Goal: Contribute content: Add original content to the website for others to see

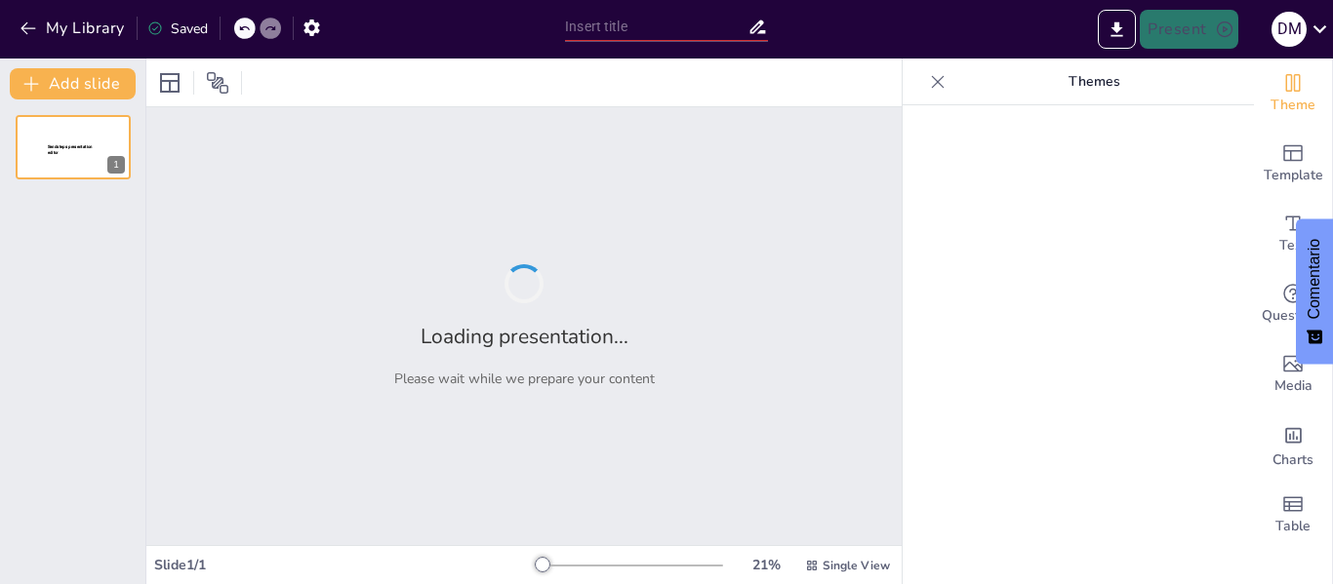
type input "Principios Procesales en el Sistema Judicial Boliviano: Un Análisis Integral"
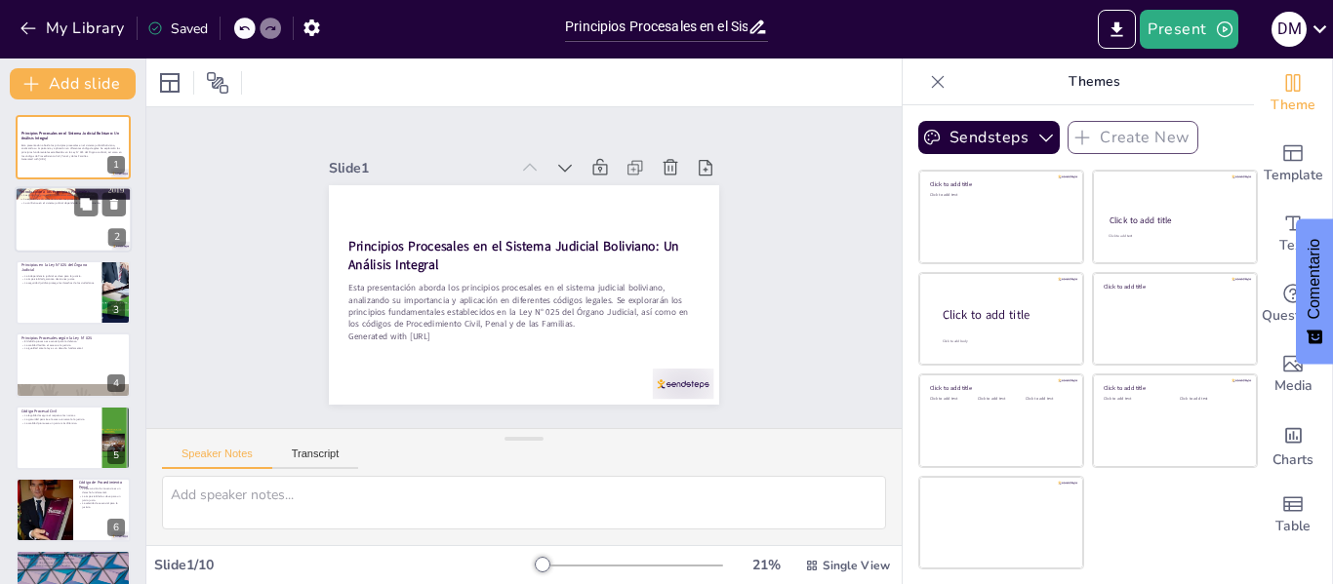
click at [79, 221] on div at bounding box center [73, 220] width 117 height 66
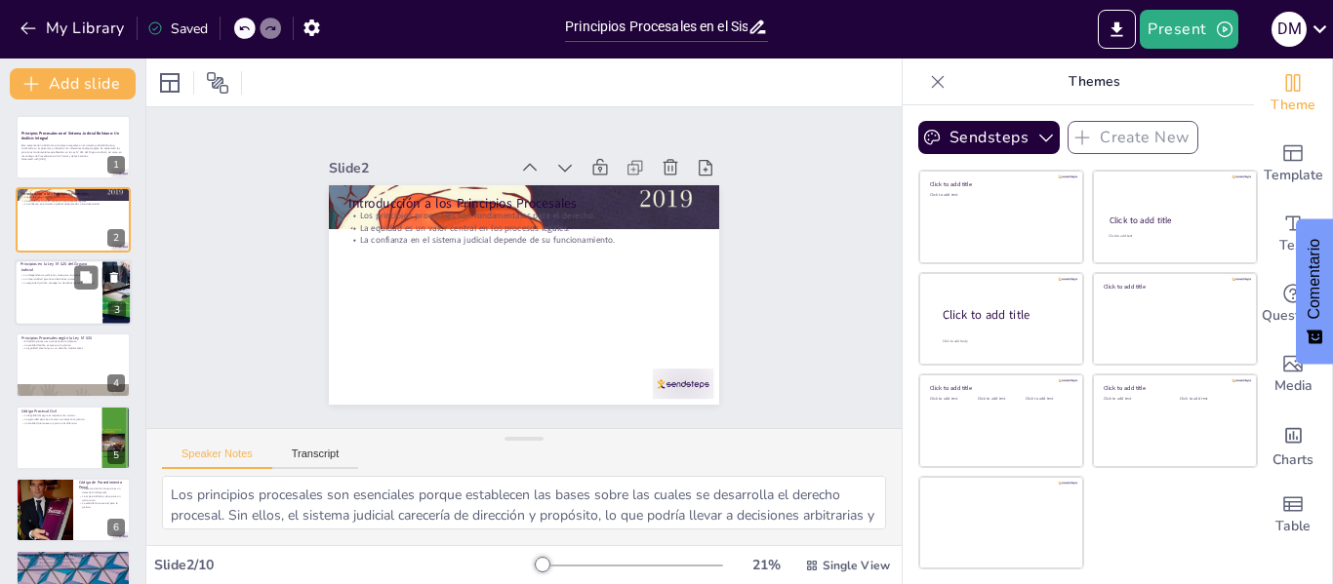
click at [71, 284] on p "La seguridad jurídica protege los derechos de los ciudadanos." at bounding box center [58, 283] width 76 height 4
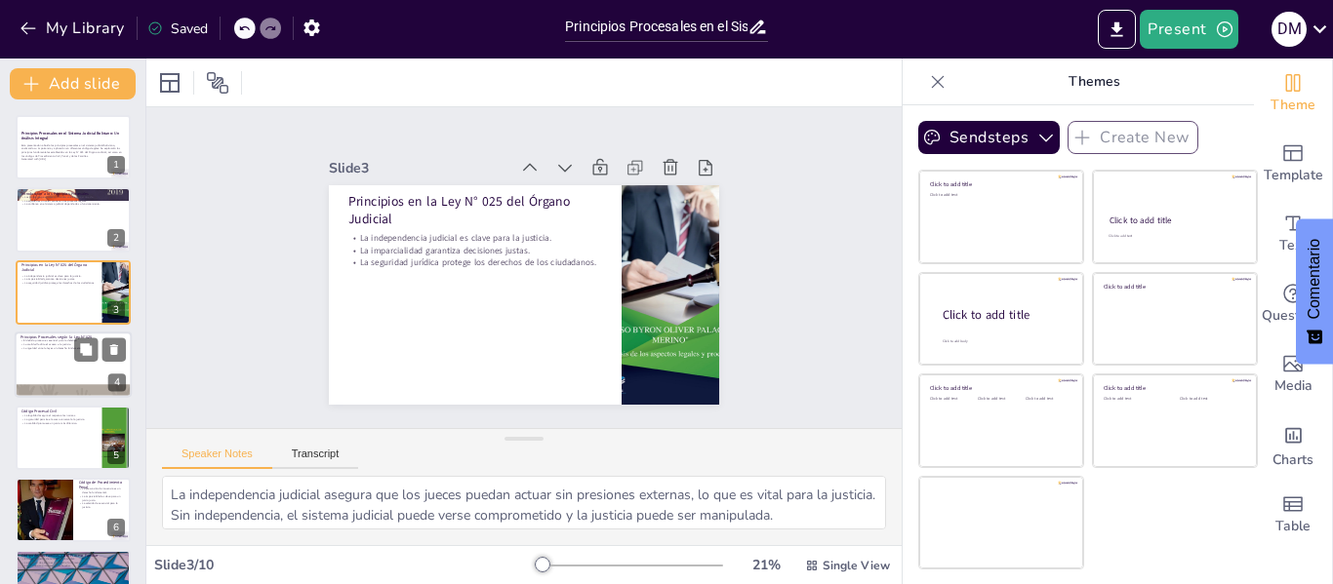
click at [53, 350] on div at bounding box center [73, 365] width 117 height 66
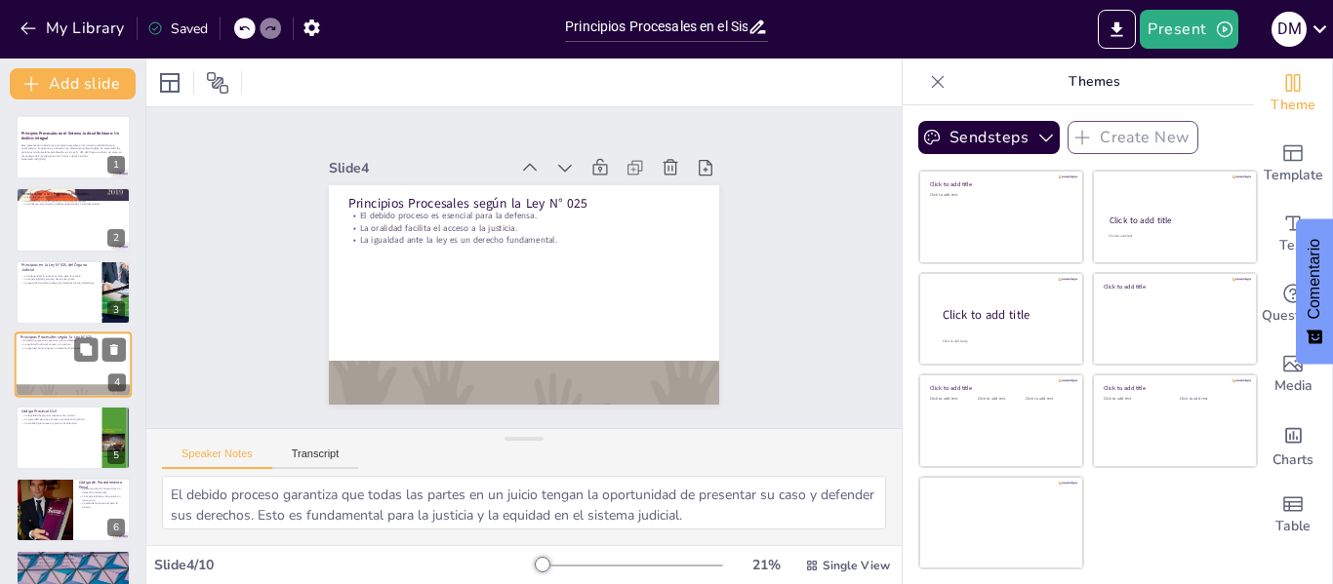
scroll to position [23, 0]
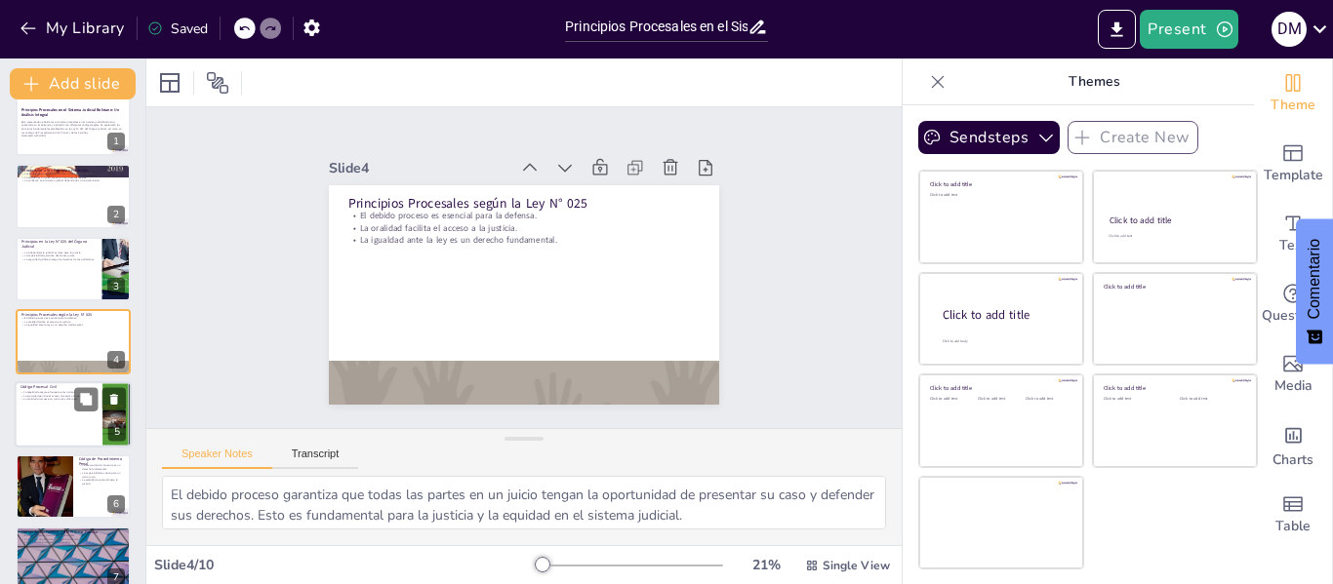
click at [47, 429] on div at bounding box center [73, 414] width 117 height 66
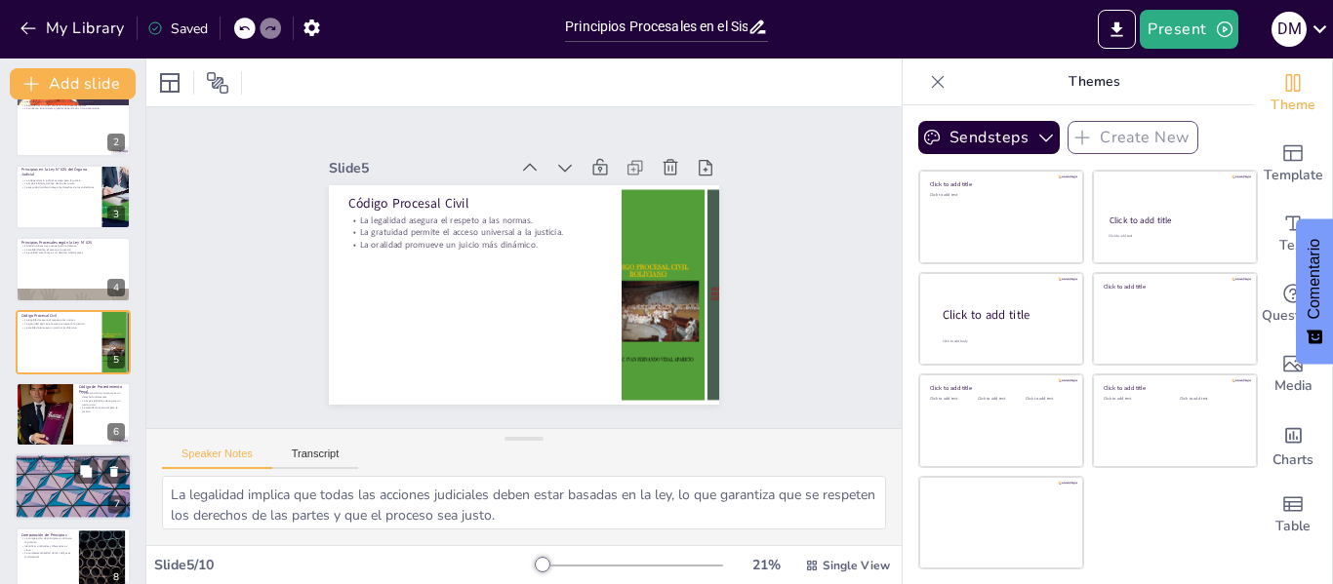
click at [56, 474] on div at bounding box center [73, 488] width 117 height 66
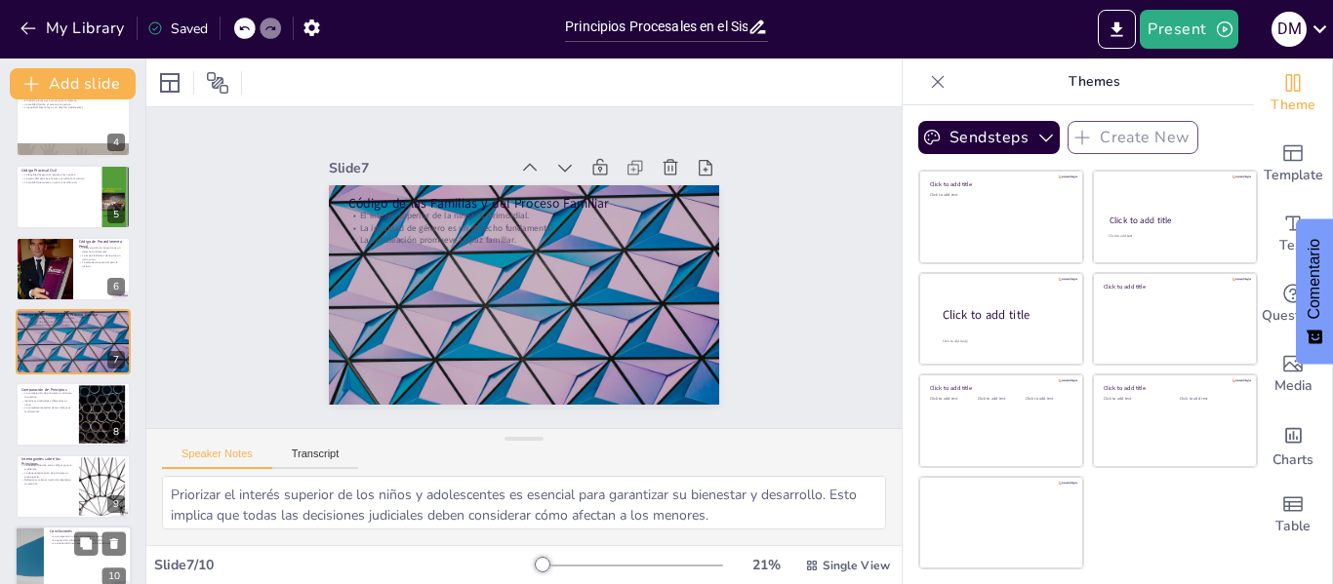
click at [59, 543] on p "La colaboración es necesaria para el fortalecimiento." at bounding box center [88, 544] width 76 height 4
type textarea "Comprender los principios procesales es fundamental para cualquier profesional …"
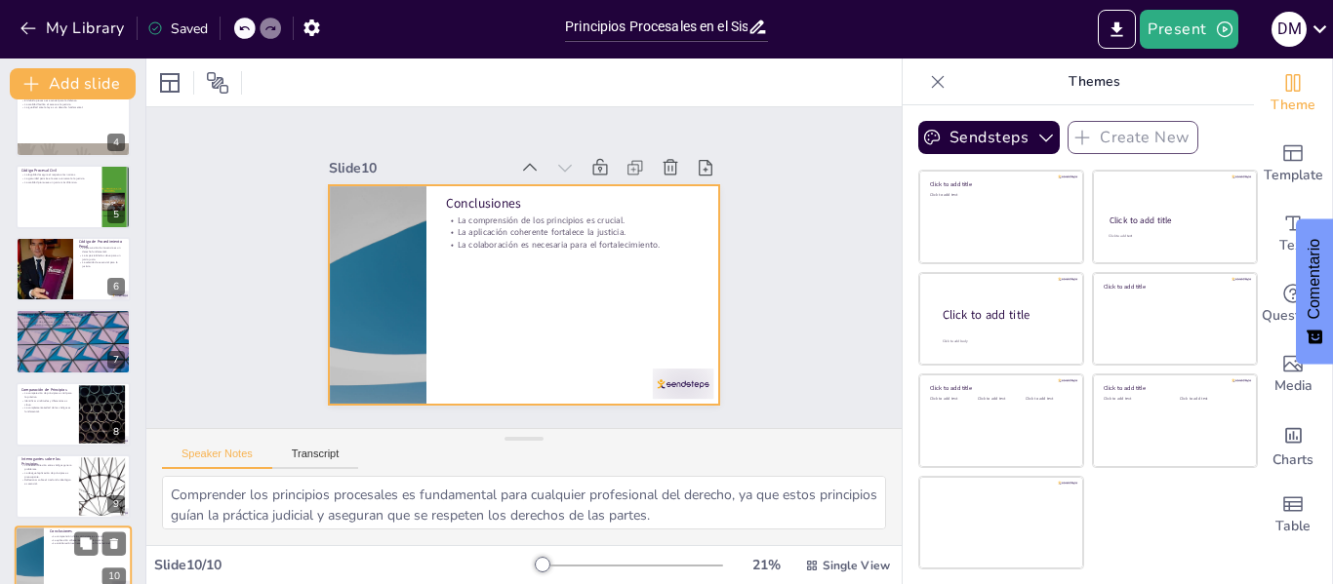
scroll to position [264, 0]
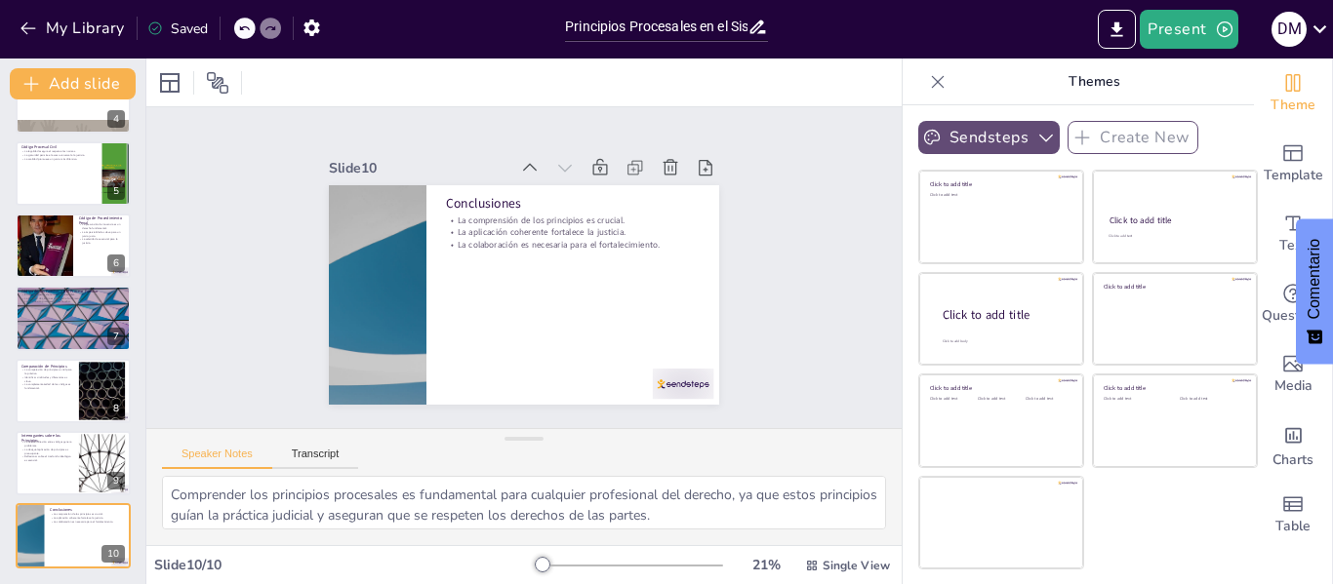
click at [1036, 134] on icon "button" at bounding box center [1046, 138] width 20 height 20
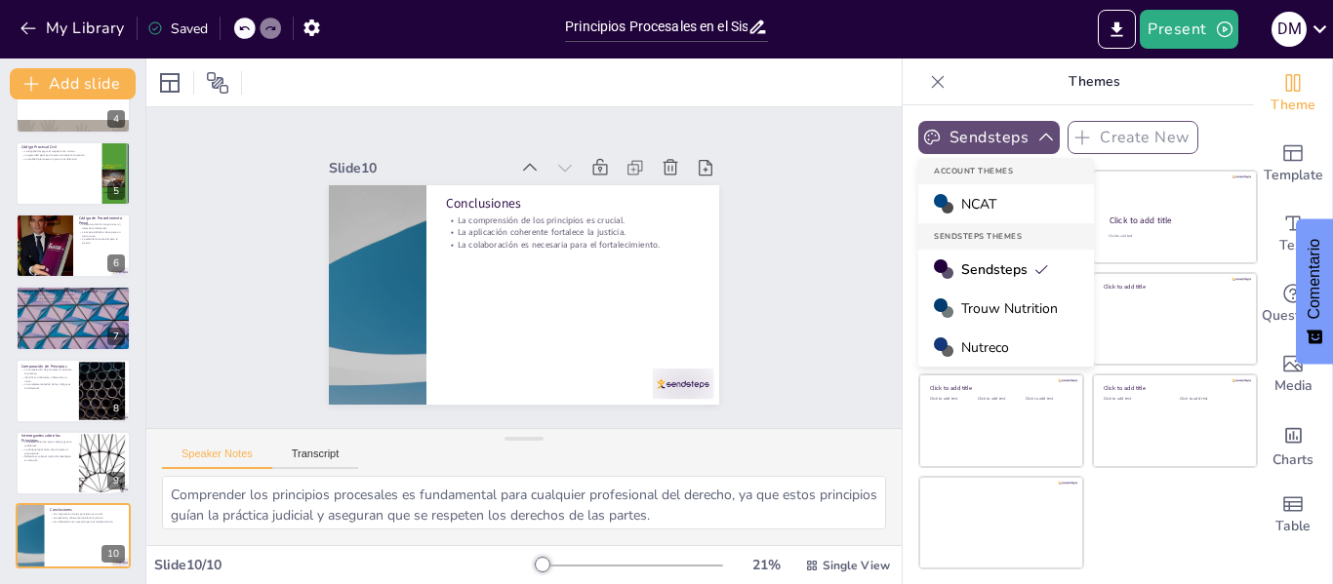
click at [1222, 121] on div "Sendsteps Create New Account Themes NCAT Sendsteps Themes Sendsteps Trouw Nutri…" at bounding box center [1078, 137] width 320 height 33
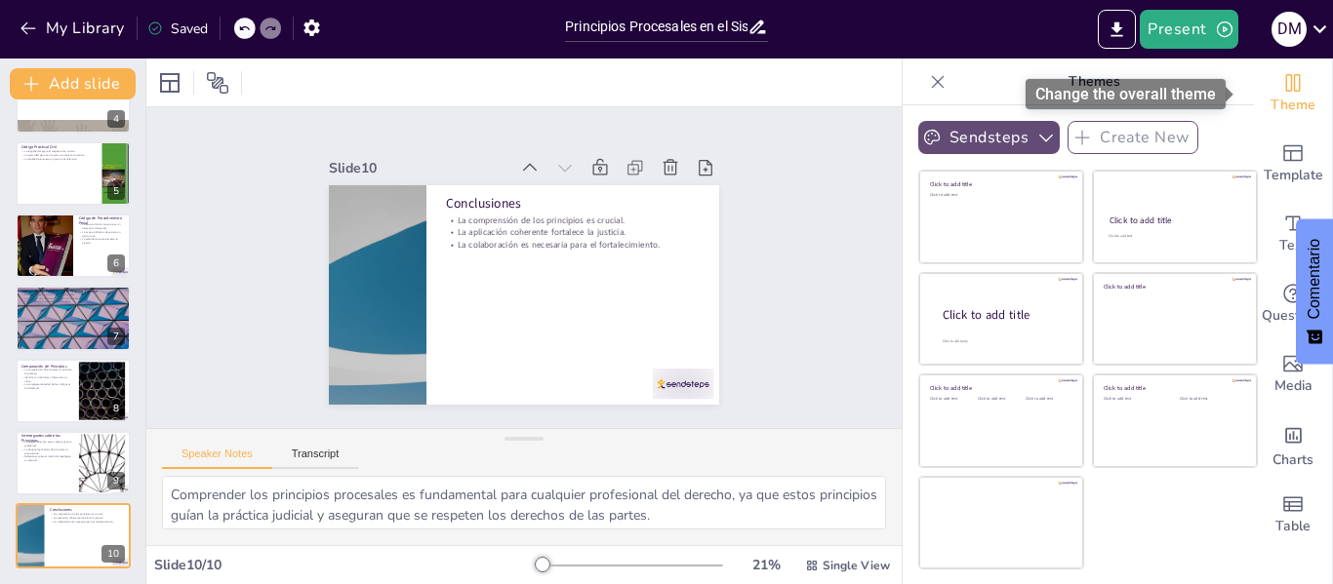
click at [1298, 88] on div "Theme" at bounding box center [1293, 94] width 78 height 70
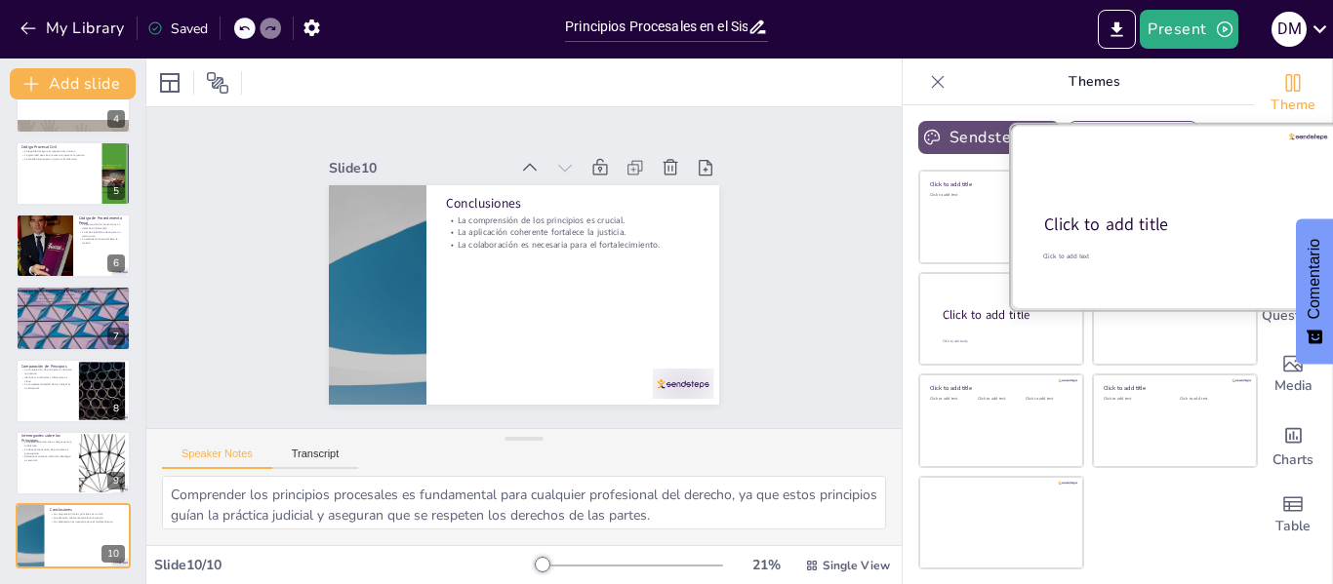
click at [1168, 199] on div at bounding box center [1175, 217] width 328 height 184
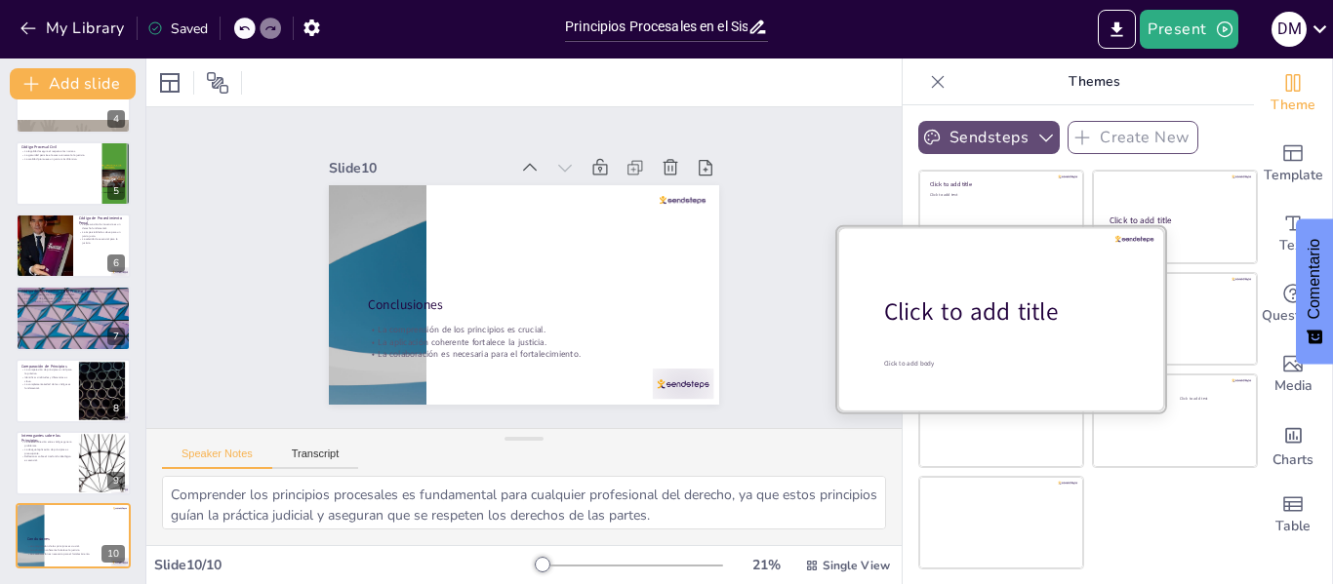
click at [978, 296] on div "Click to add title" at bounding box center [1008, 312] width 249 height 33
click at [987, 310] on div "Click to add title" at bounding box center [1008, 312] width 249 height 33
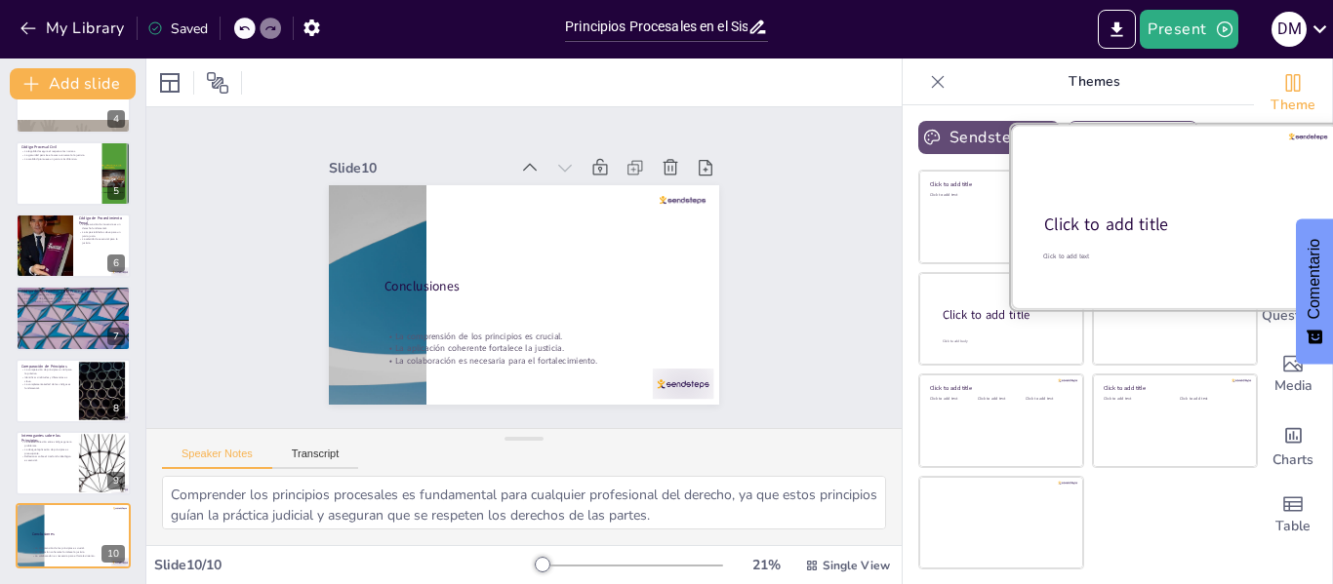
click at [1207, 218] on div "Click to add title" at bounding box center [1173, 225] width 259 height 23
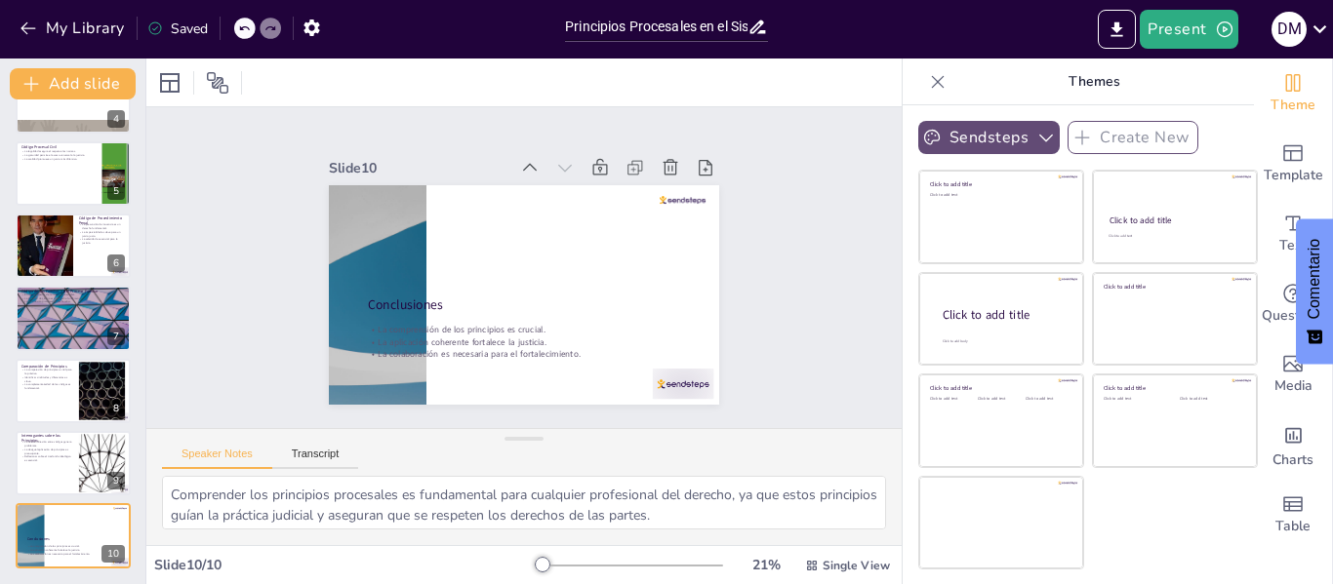
click at [979, 136] on button "Sendsteps" at bounding box center [988, 137] width 141 height 33
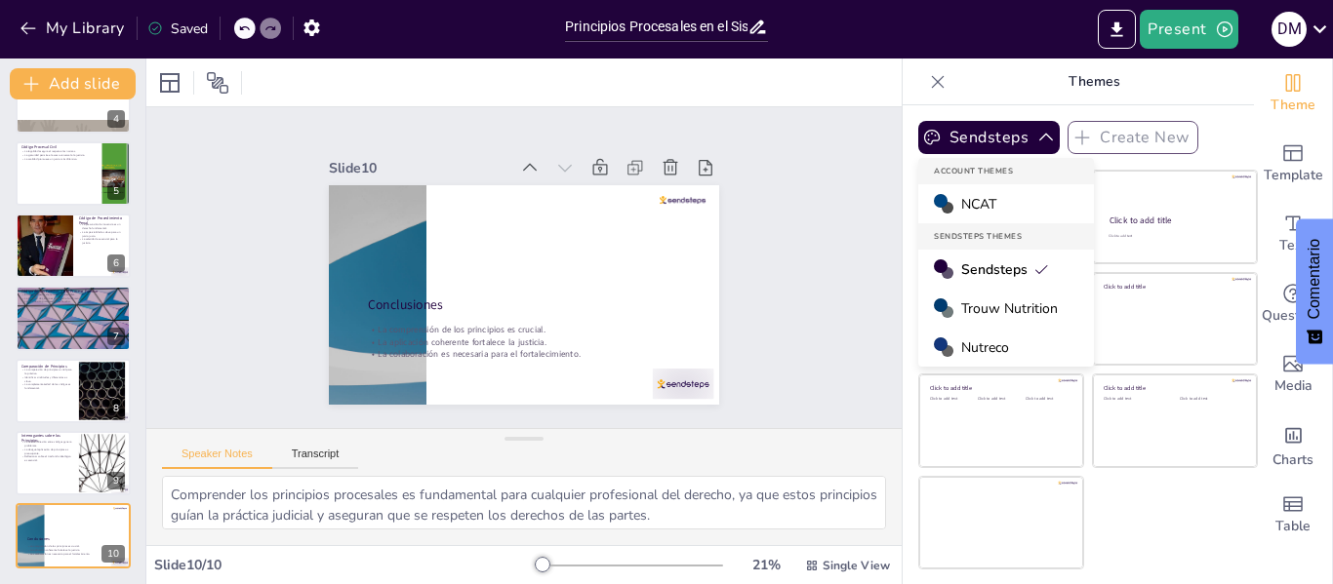
click at [986, 313] on span "Trouw Nutrition" at bounding box center [1009, 309] width 97 height 19
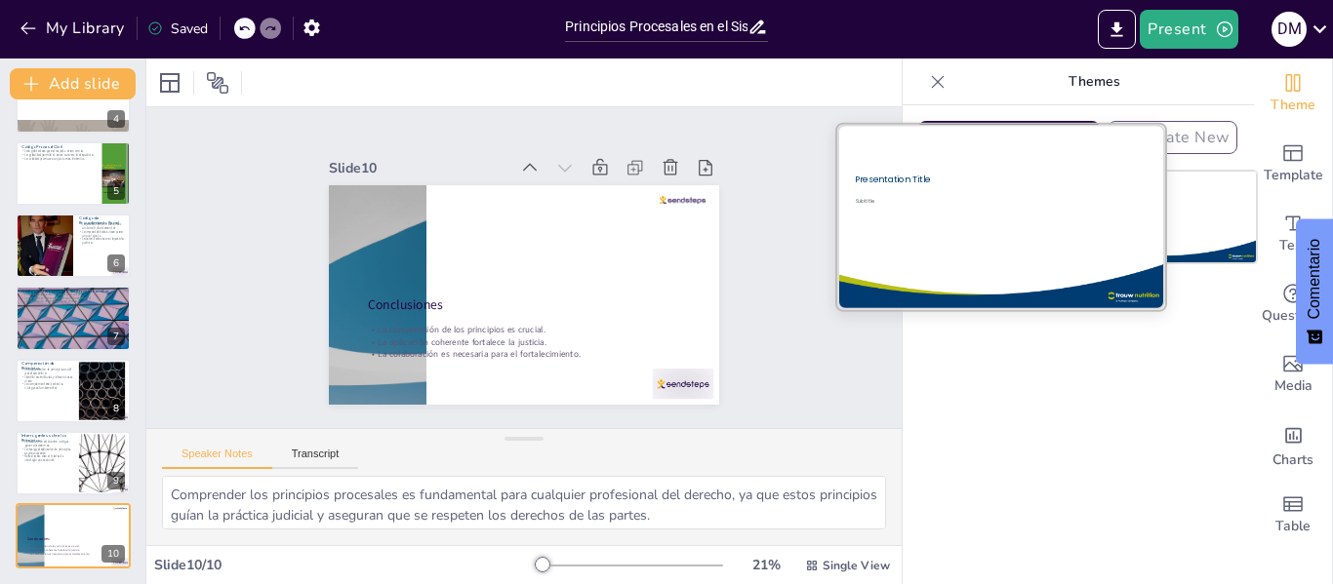
click at [942, 200] on div "Subtitle" at bounding box center [950, 201] width 191 height 8
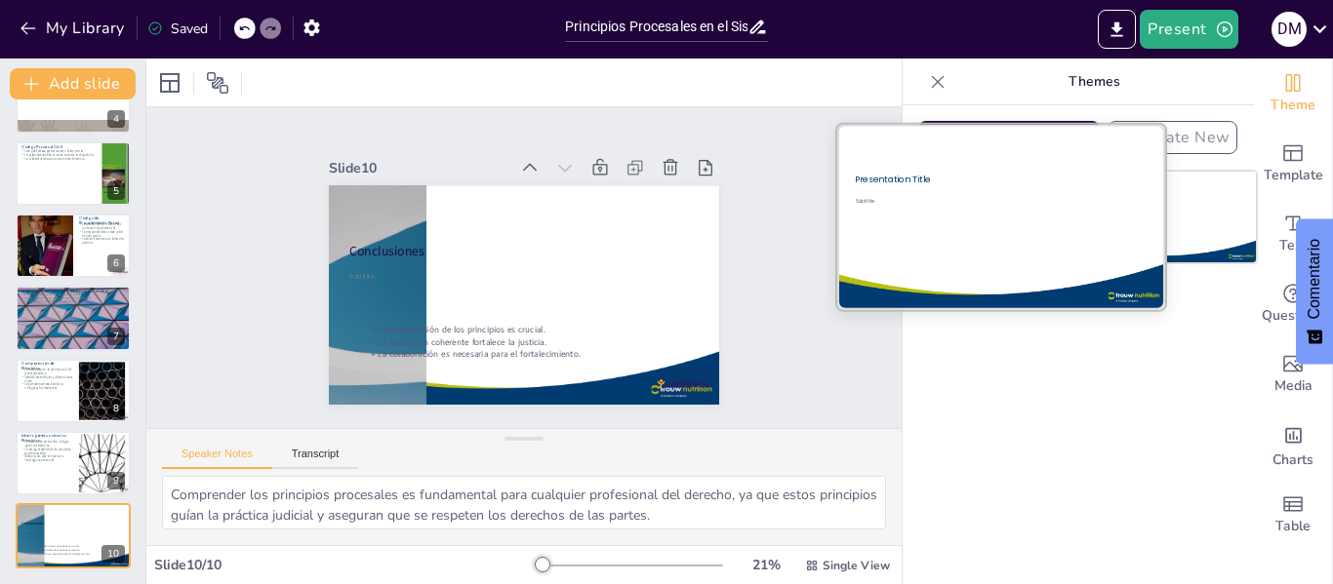
click at [1034, 201] on div at bounding box center [1000, 217] width 329 height 184
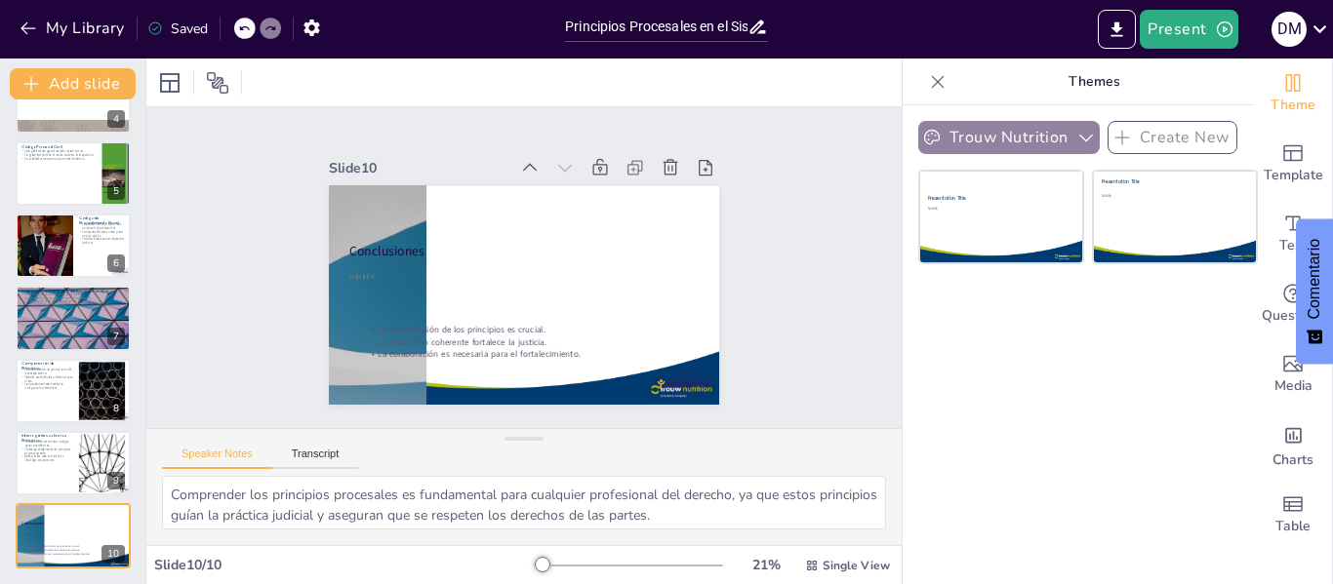
click at [1018, 131] on button "Trouw Nutrition" at bounding box center [1008, 137] width 181 height 33
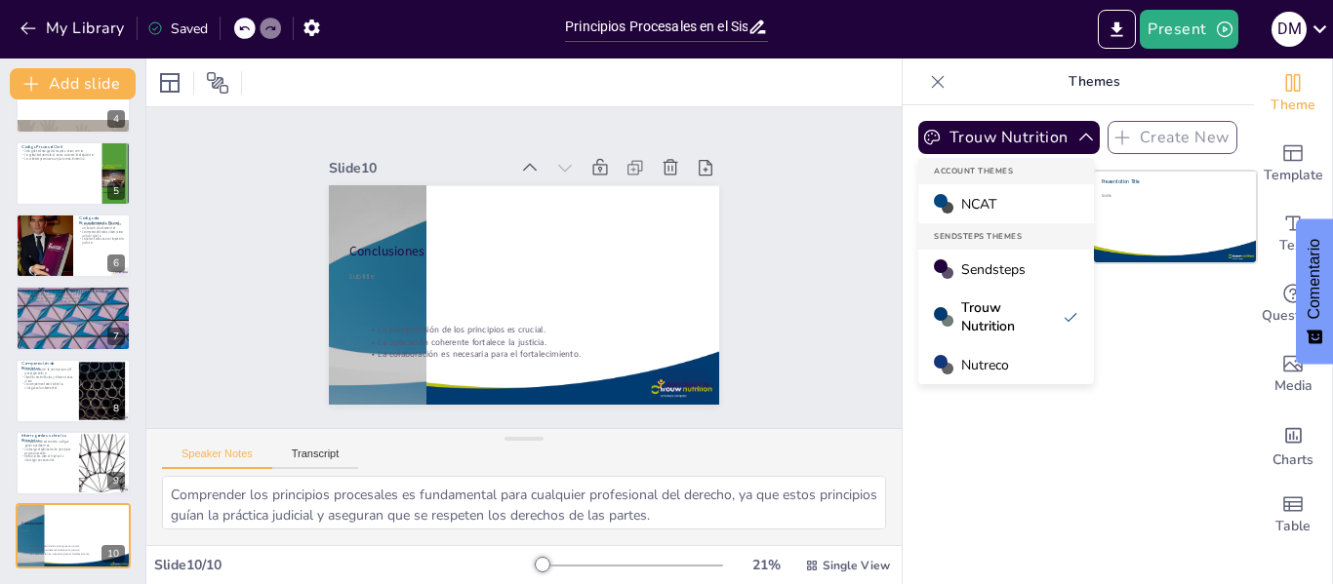
click at [1005, 363] on div "Nutreco" at bounding box center [1006, 364] width 176 height 39
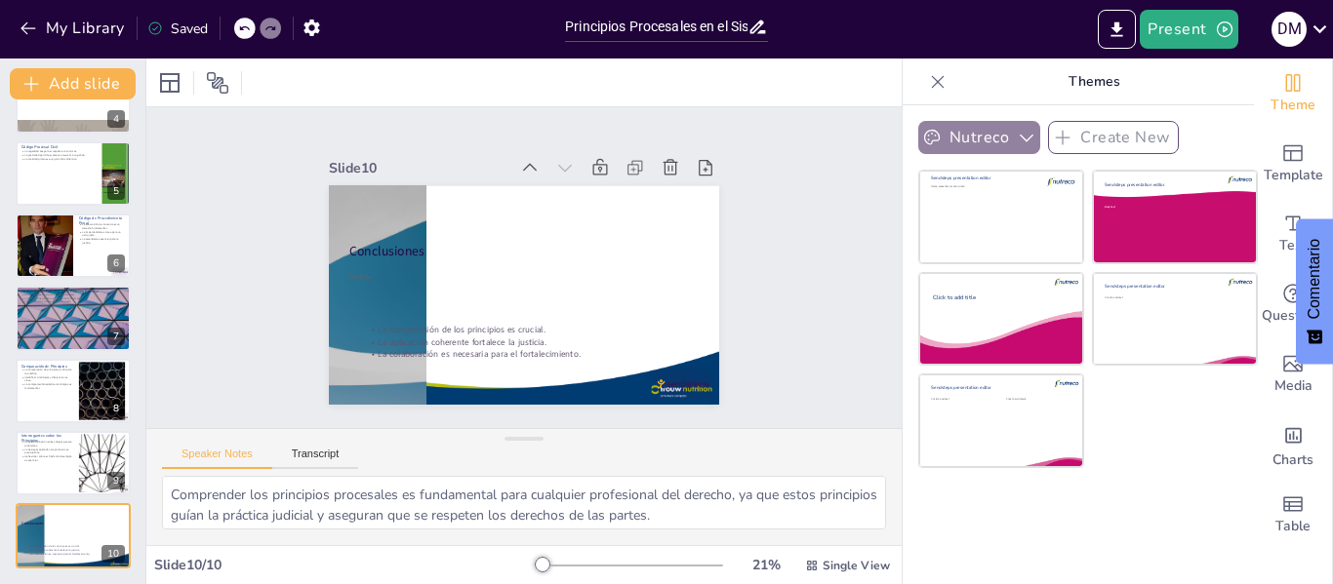
click at [981, 134] on button "Nutreco" at bounding box center [979, 137] width 122 height 33
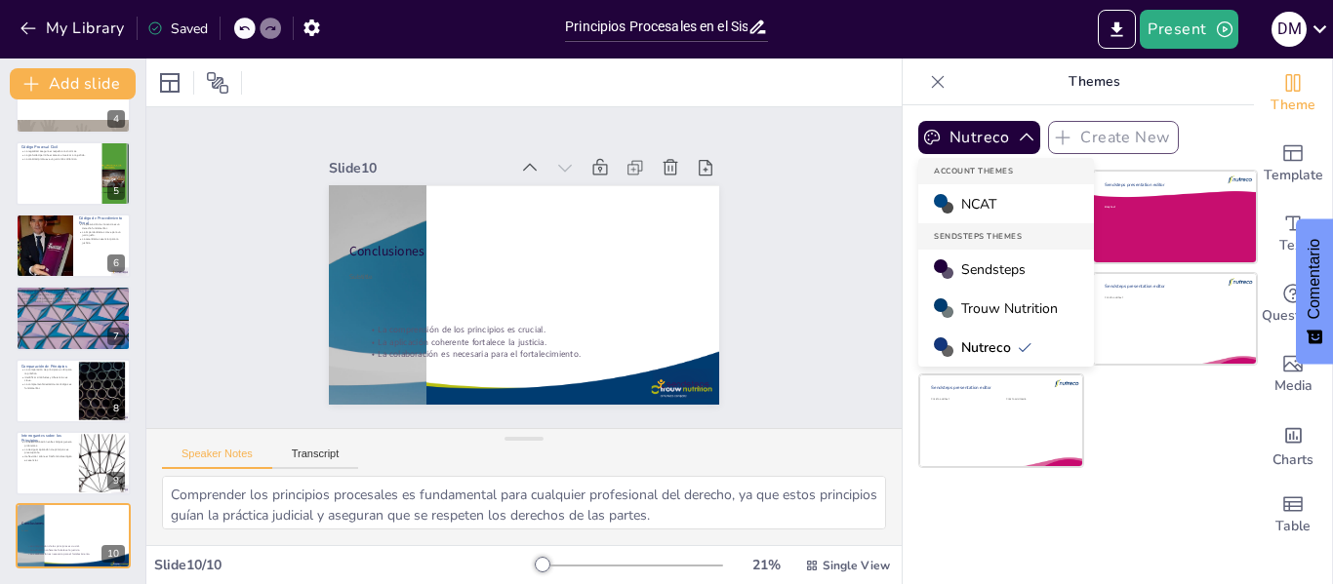
click at [1002, 197] on div "NCAT" at bounding box center [1006, 203] width 176 height 39
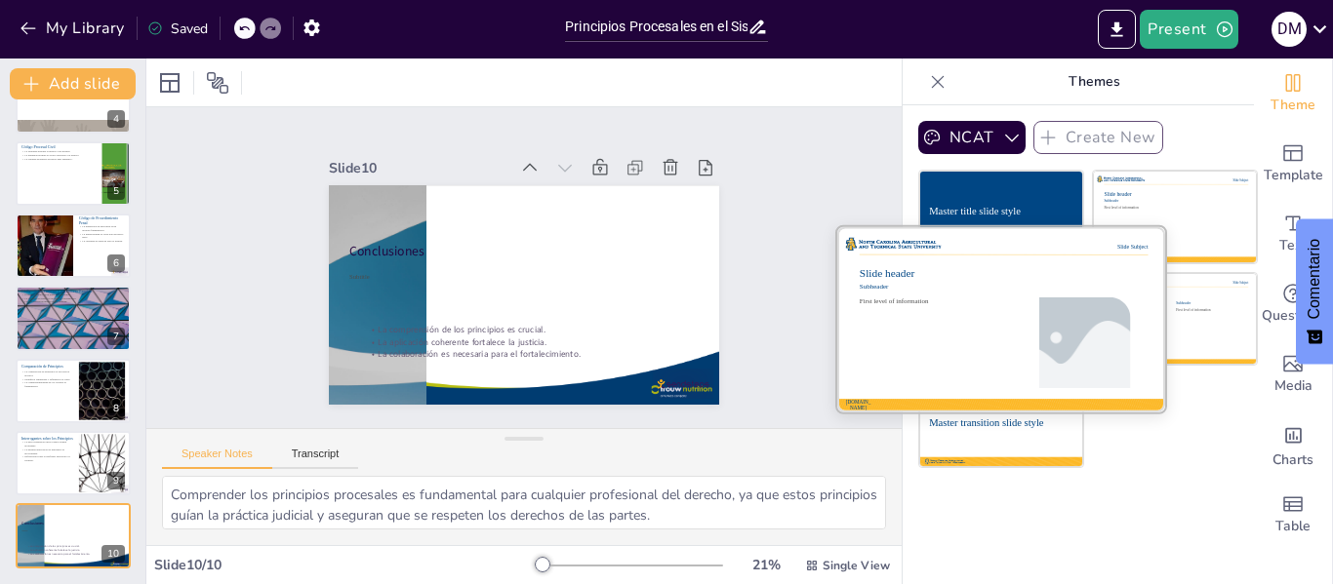
click at [951, 314] on div at bounding box center [1001, 318] width 328 height 184
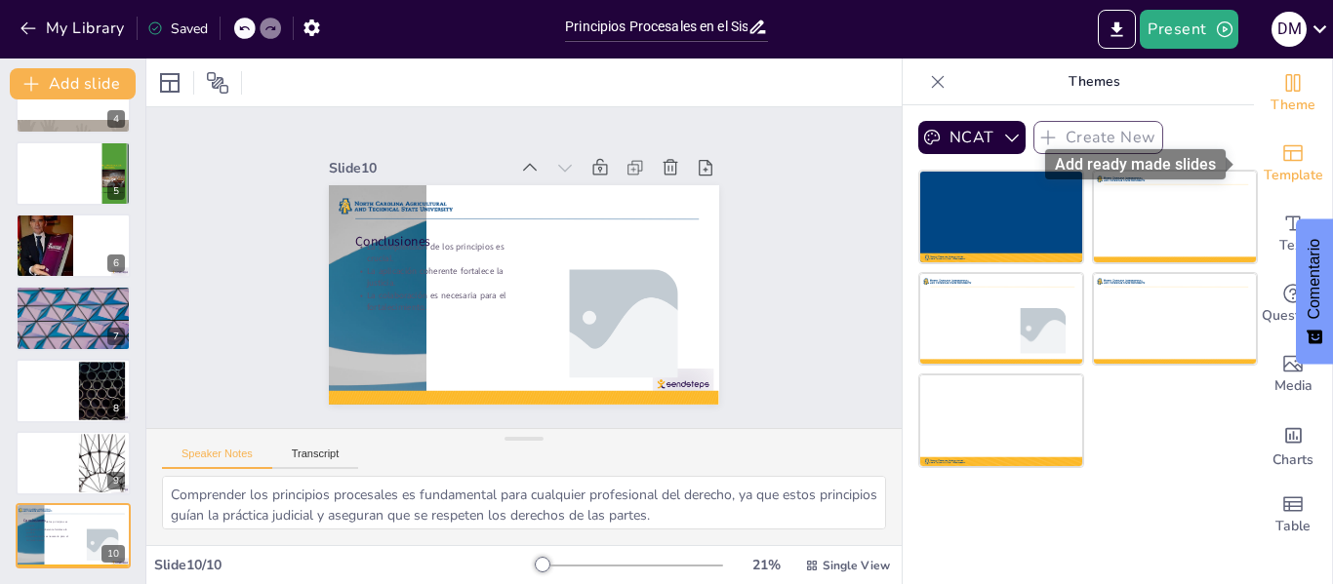
click at [1296, 157] on div "Template" at bounding box center [1293, 164] width 78 height 70
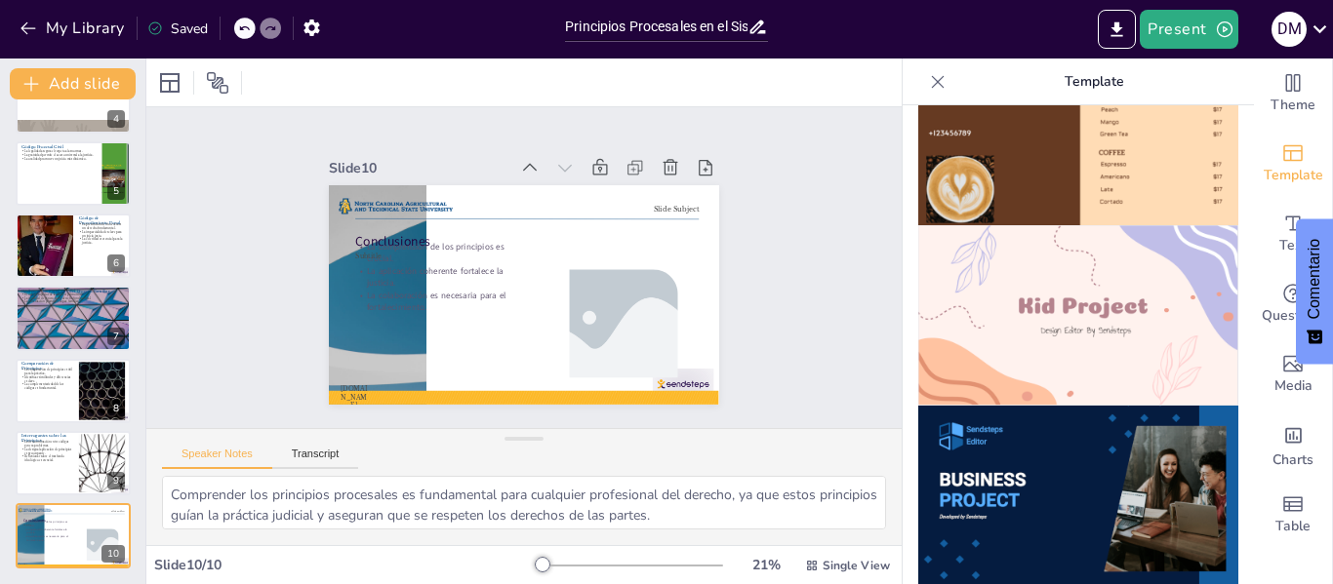
scroll to position [1316, 0]
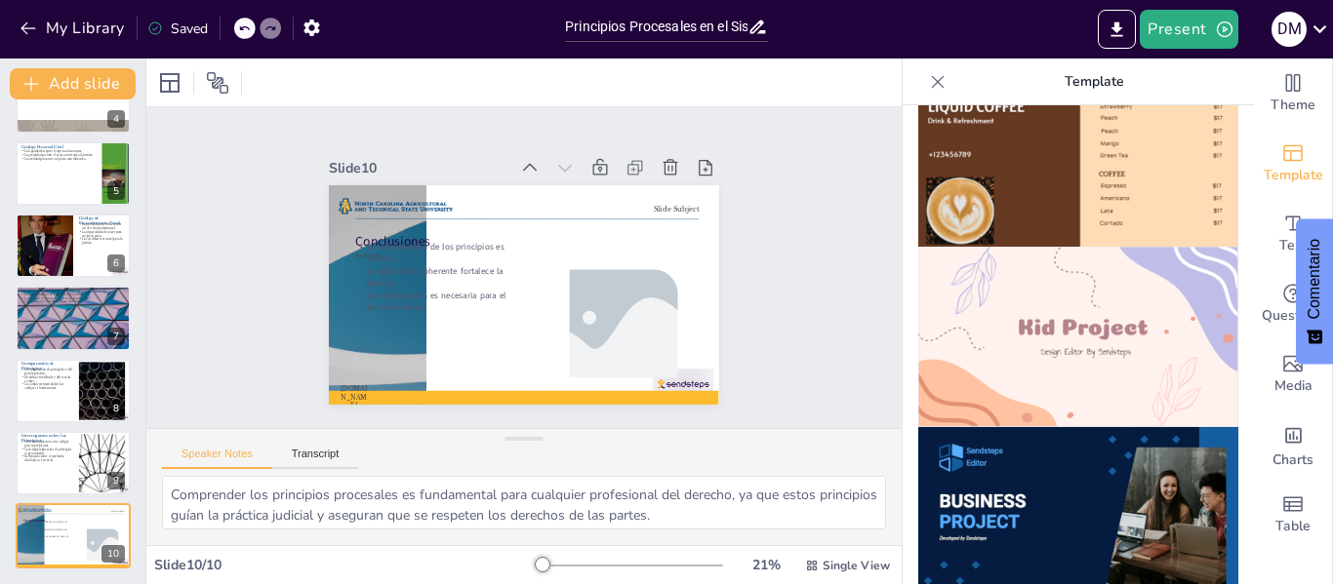
click at [1061, 462] on img at bounding box center [1078, 517] width 320 height 180
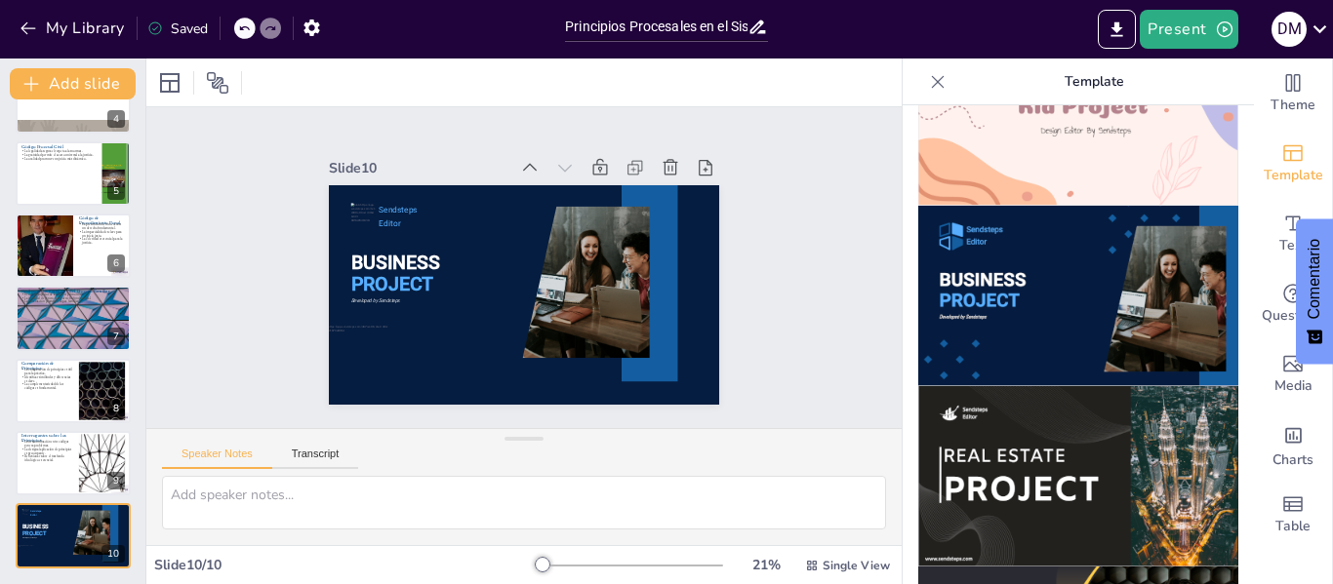
scroll to position [1609, 0]
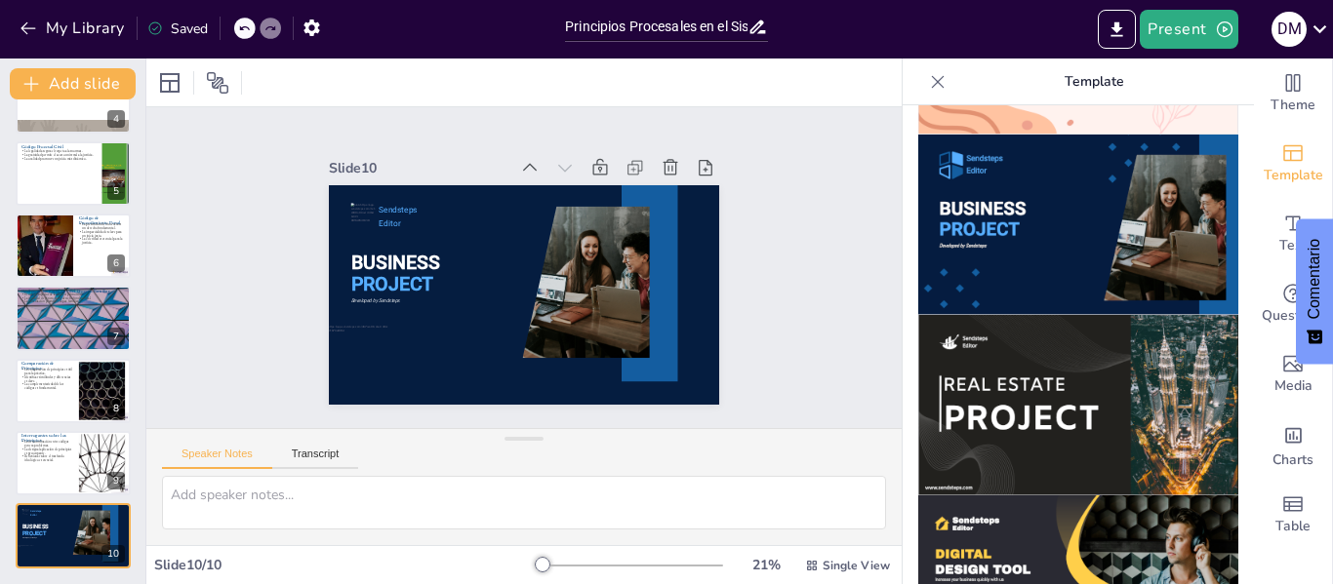
click at [1039, 375] on img at bounding box center [1078, 405] width 320 height 180
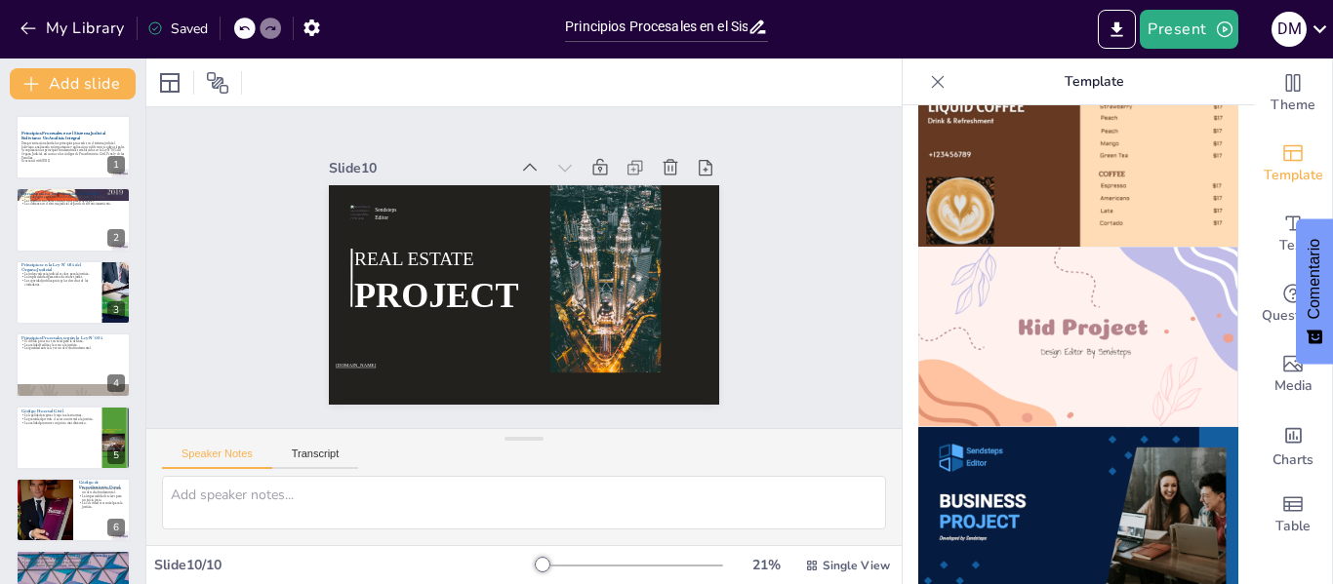
scroll to position [1414, 0]
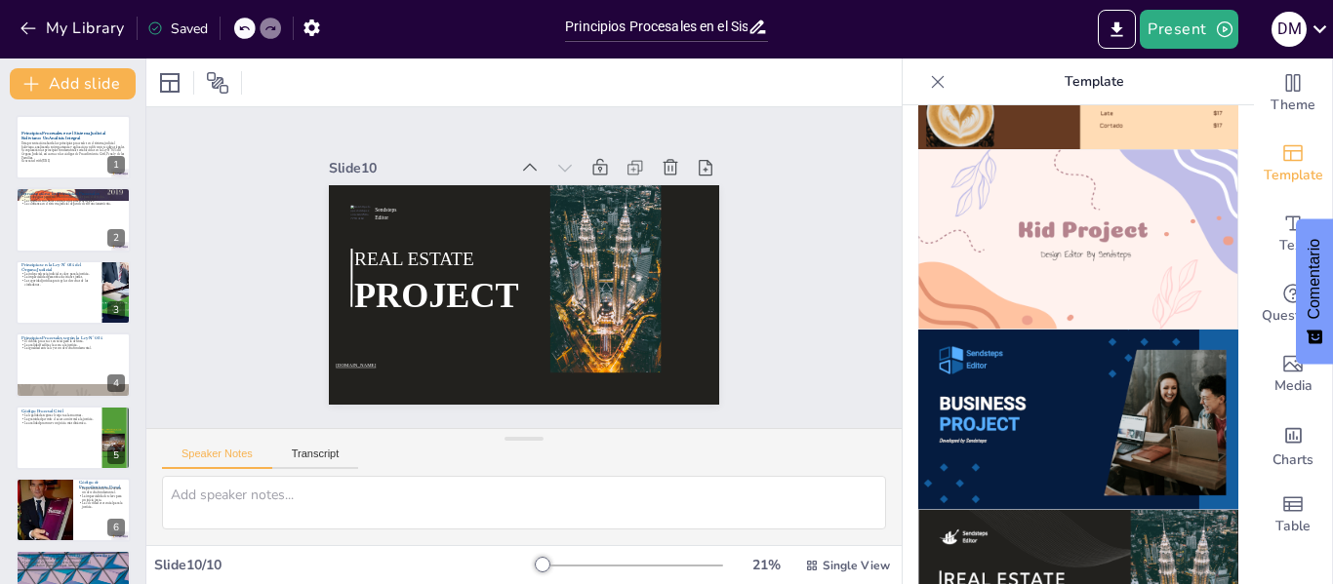
click at [1098, 191] on img at bounding box center [1078, 239] width 320 height 180
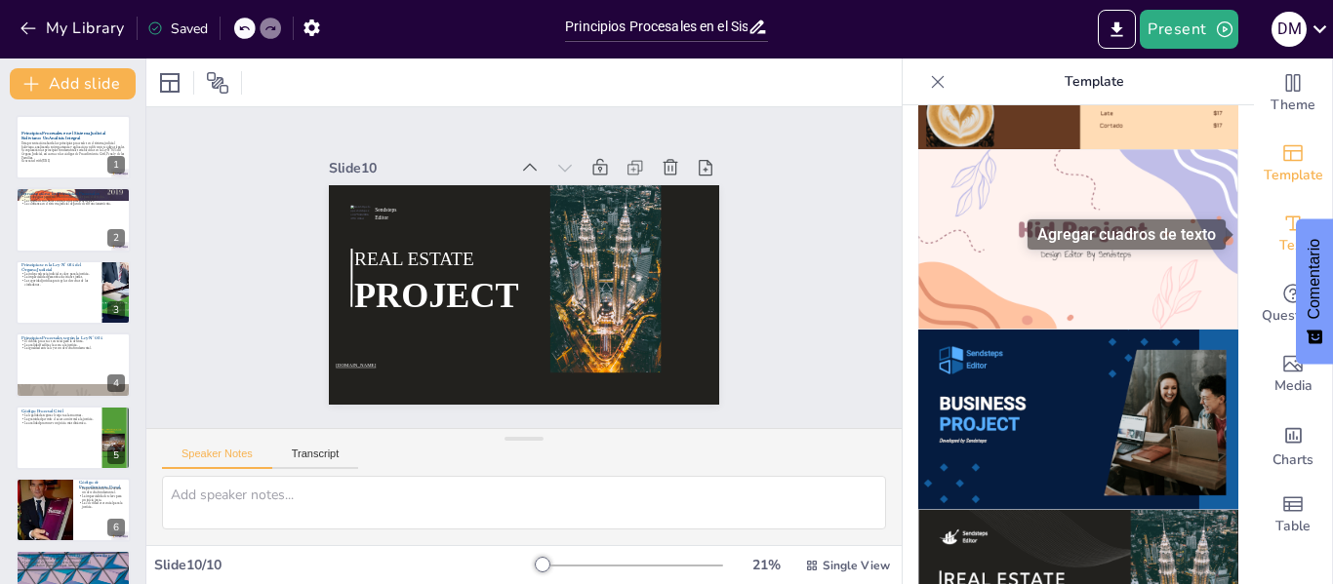
click at [1281, 233] on icon "Add text boxes" at bounding box center [1292, 223] width 23 height 23
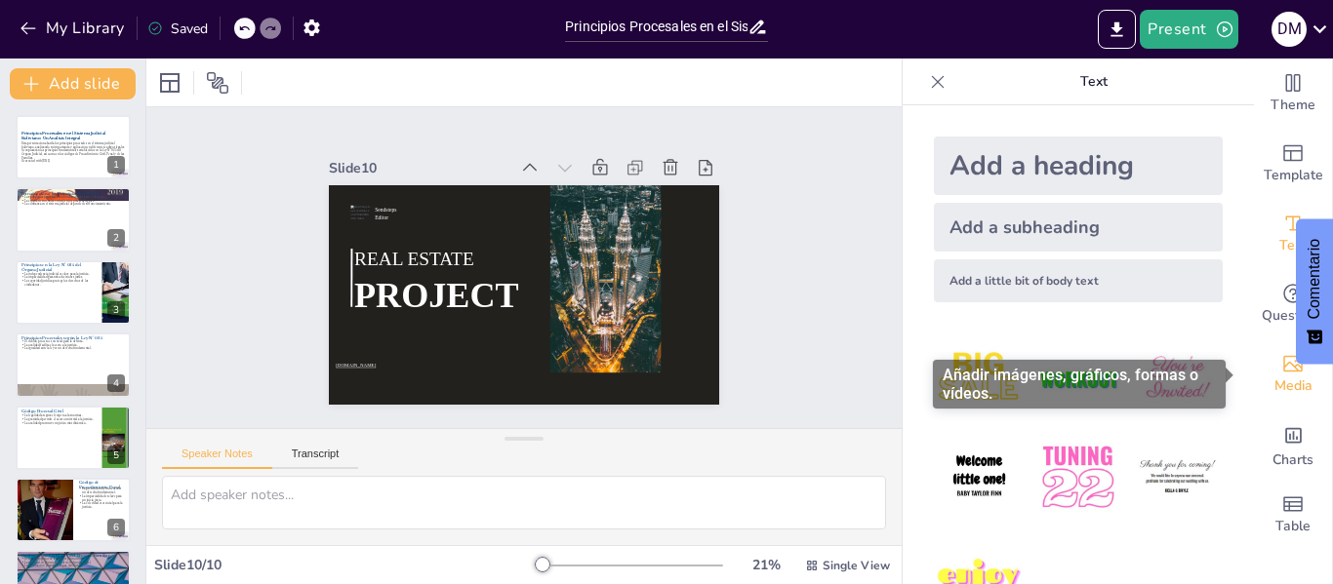
click at [1274, 382] on span "Media" at bounding box center [1293, 386] width 38 height 21
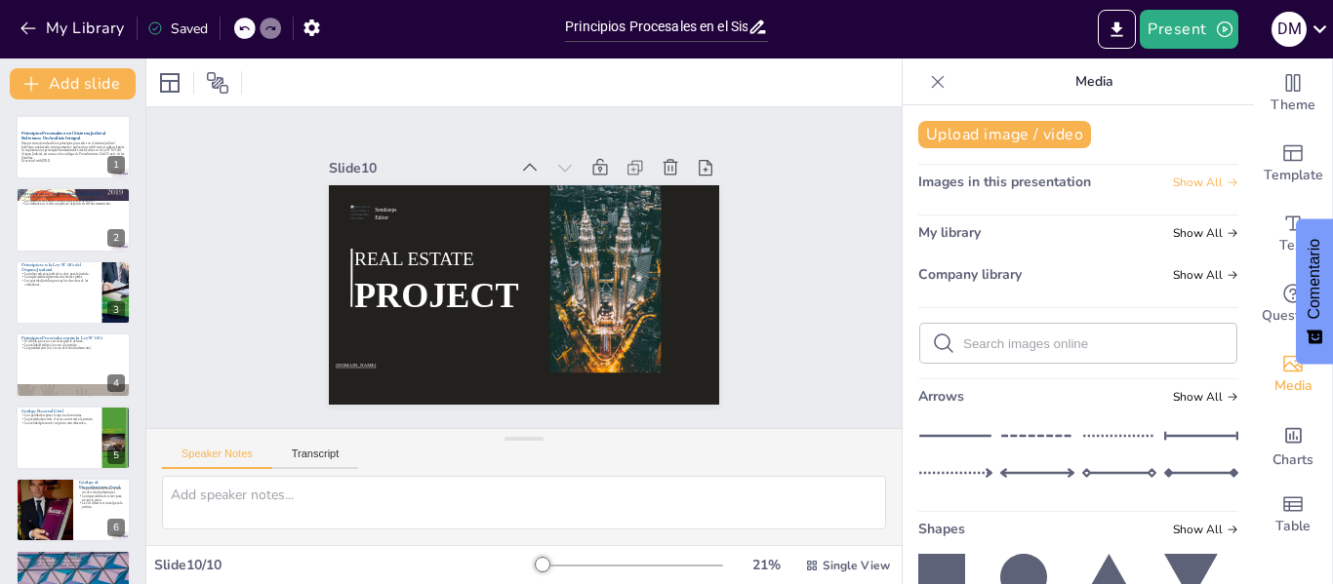
click at [1173, 181] on span "Show All" at bounding box center [1205, 183] width 65 height 14
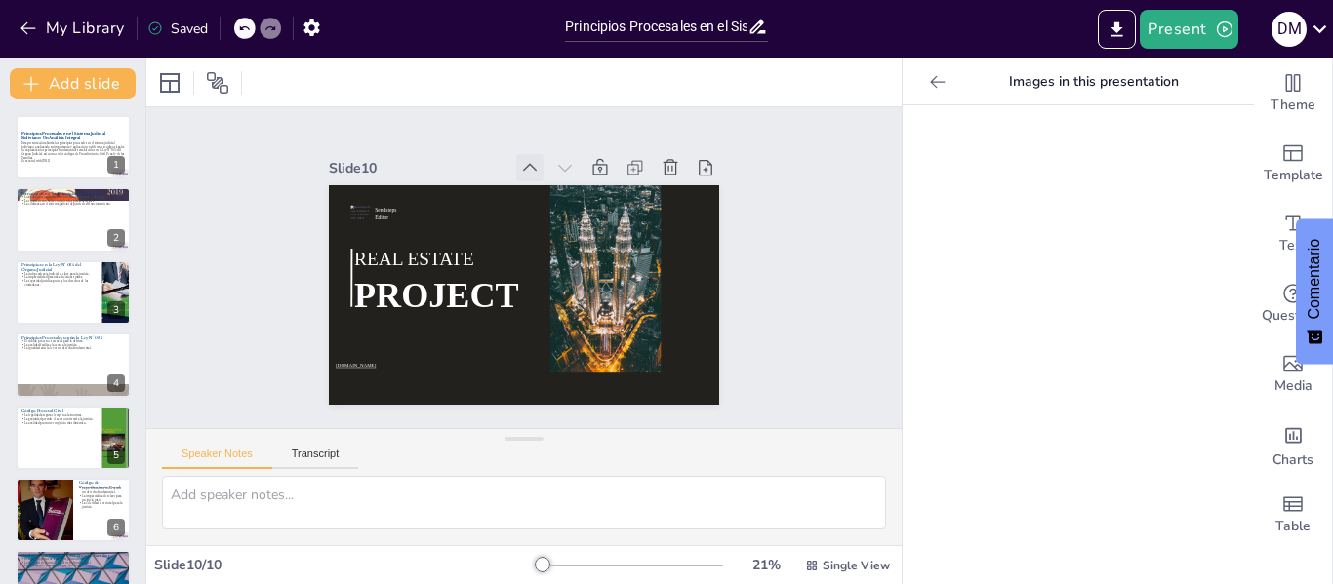
click at [605, 220] on icon at bounding box center [617, 232] width 25 height 25
click at [530, 163] on icon at bounding box center [540, 168] width 21 height 21
click at [0, 0] on icon at bounding box center [0, 0] width 0 height 0
click at [605, 220] on icon at bounding box center [617, 232] width 25 height 25
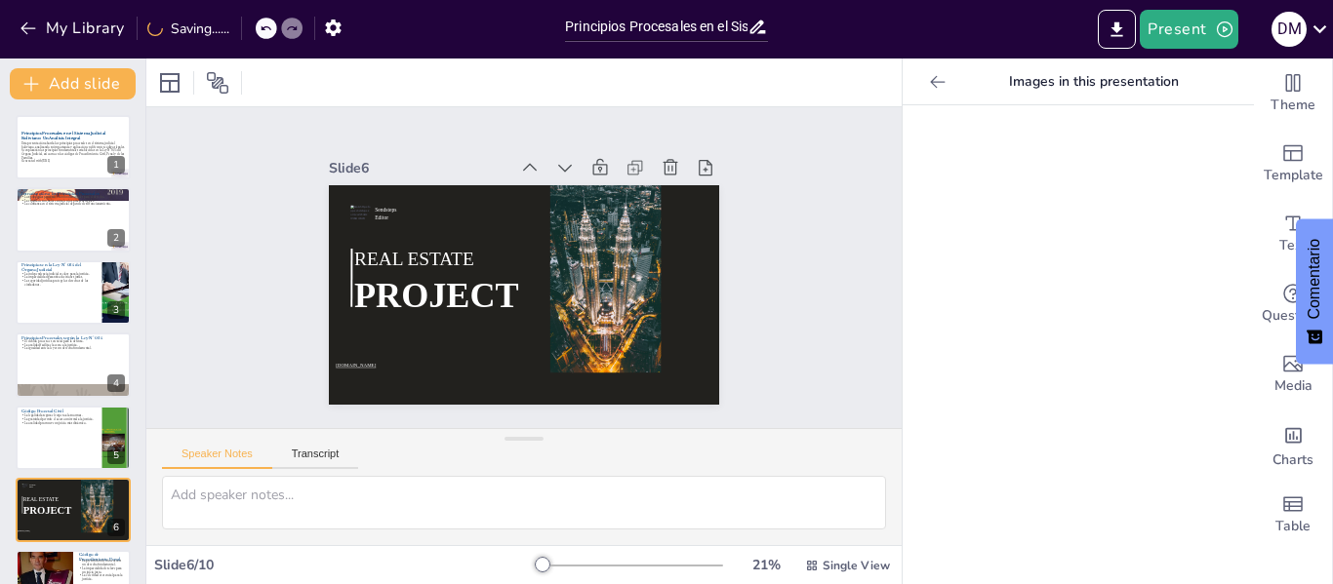
click at [539, 163] on icon at bounding box center [550, 171] width 23 height 23
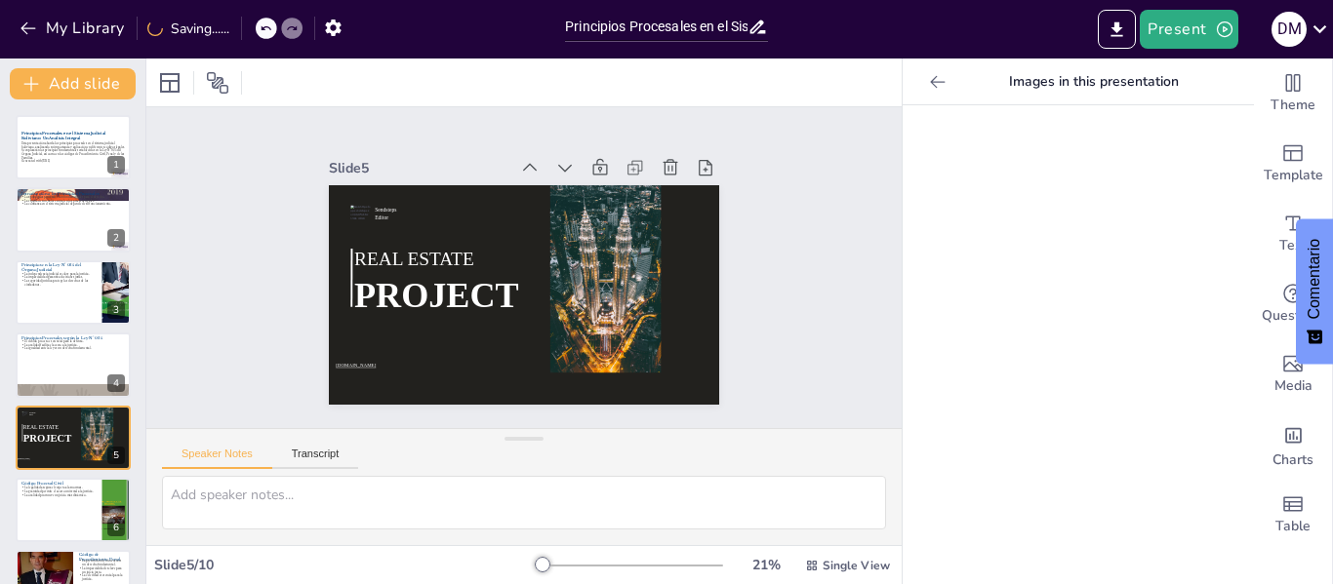
click at [539, 163] on icon at bounding box center [550, 171] width 23 height 23
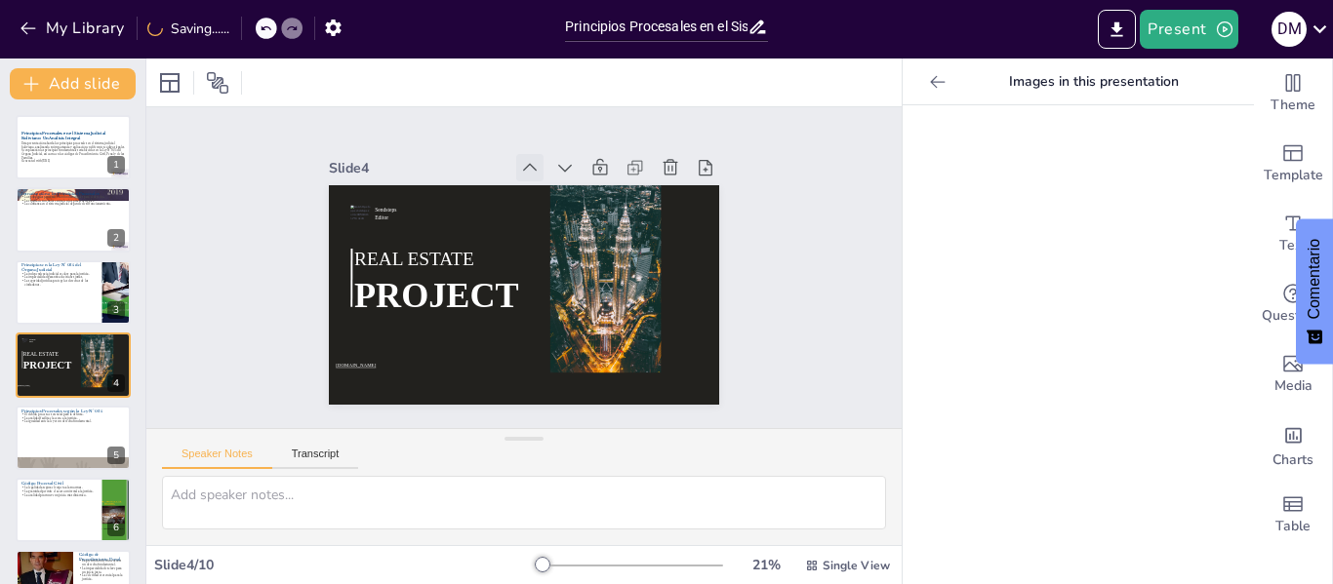
click at [530, 161] on icon at bounding box center [540, 168] width 21 height 21
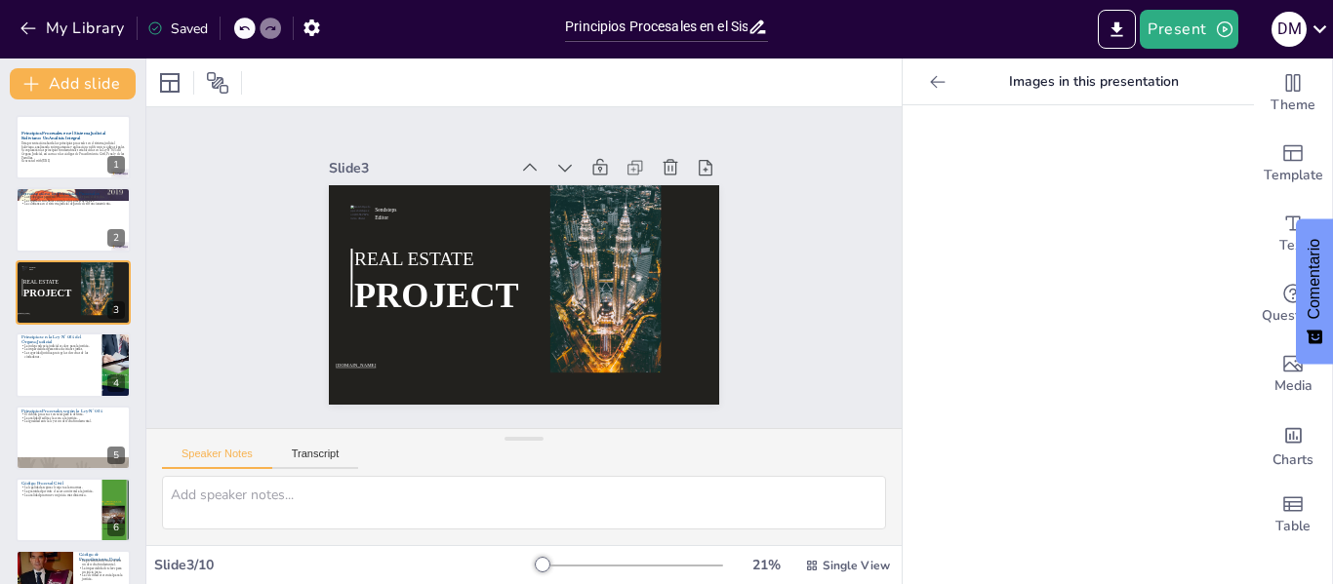
click at [530, 161] on icon at bounding box center [540, 168] width 21 height 21
click at [0, 0] on icon at bounding box center [0, 0] width 0 height 0
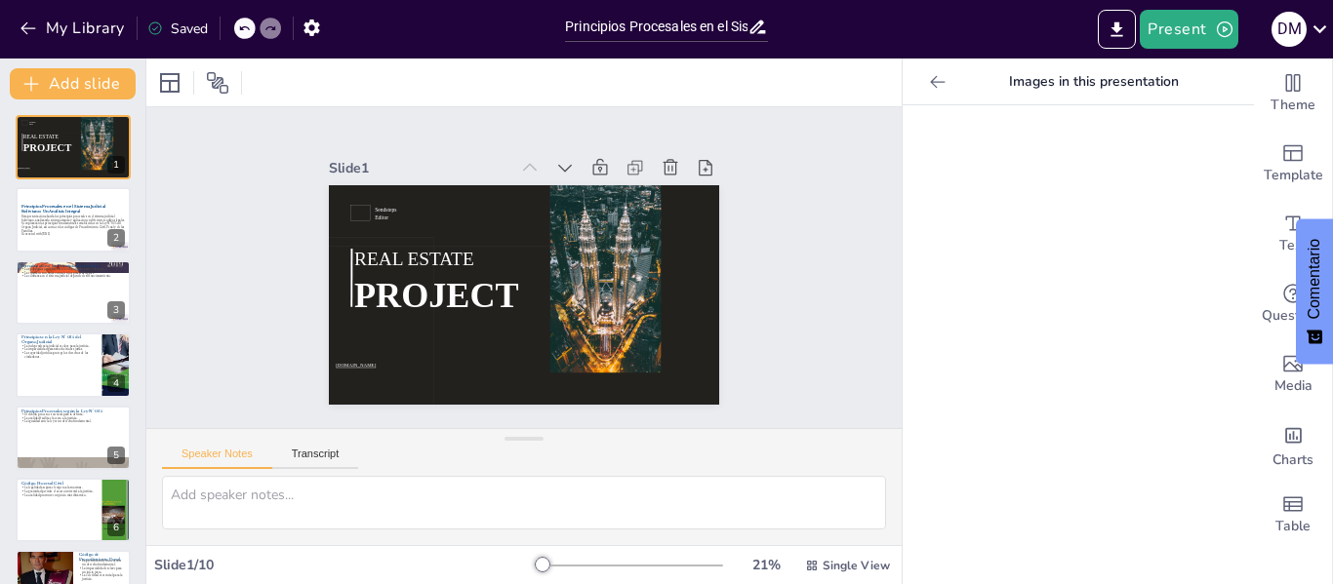
click at [605, 220] on icon at bounding box center [617, 232] width 25 height 25
click at [530, 161] on icon at bounding box center [540, 168] width 21 height 21
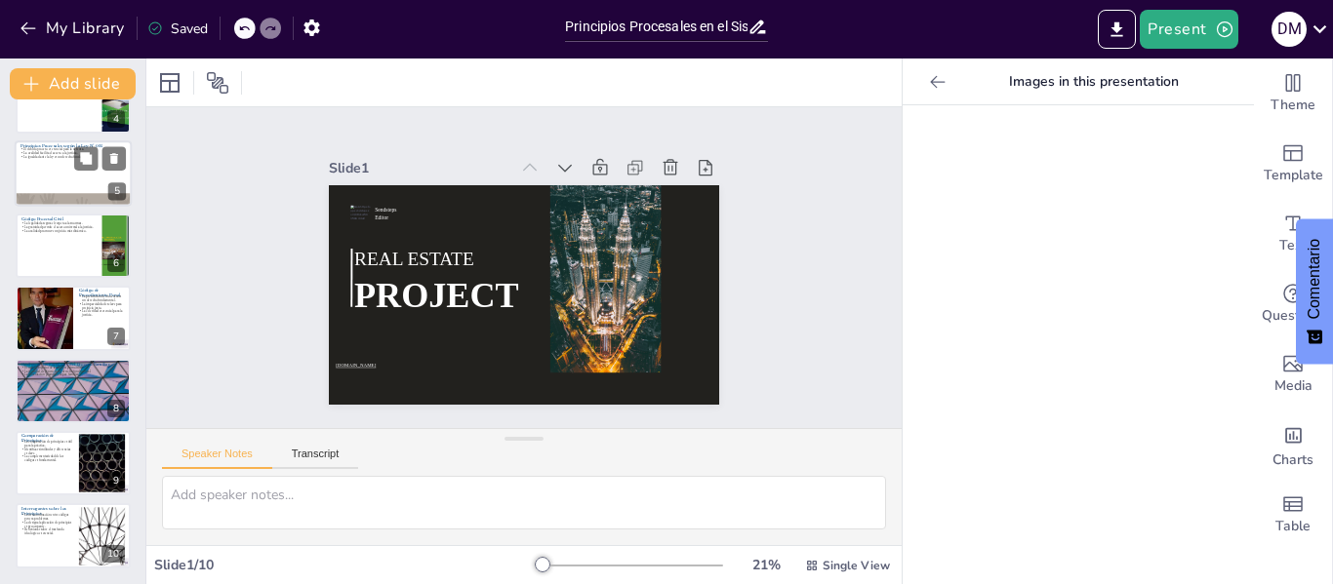
scroll to position [0, 0]
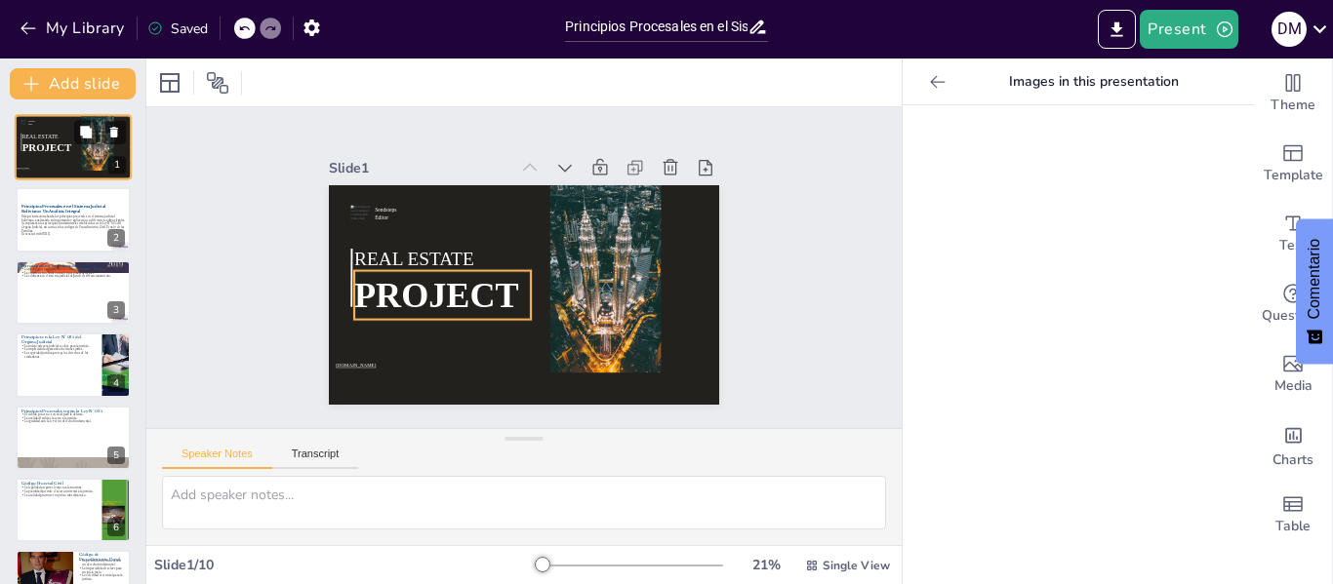
click at [54, 146] on span "PROJECT" at bounding box center [47, 147] width 50 height 12
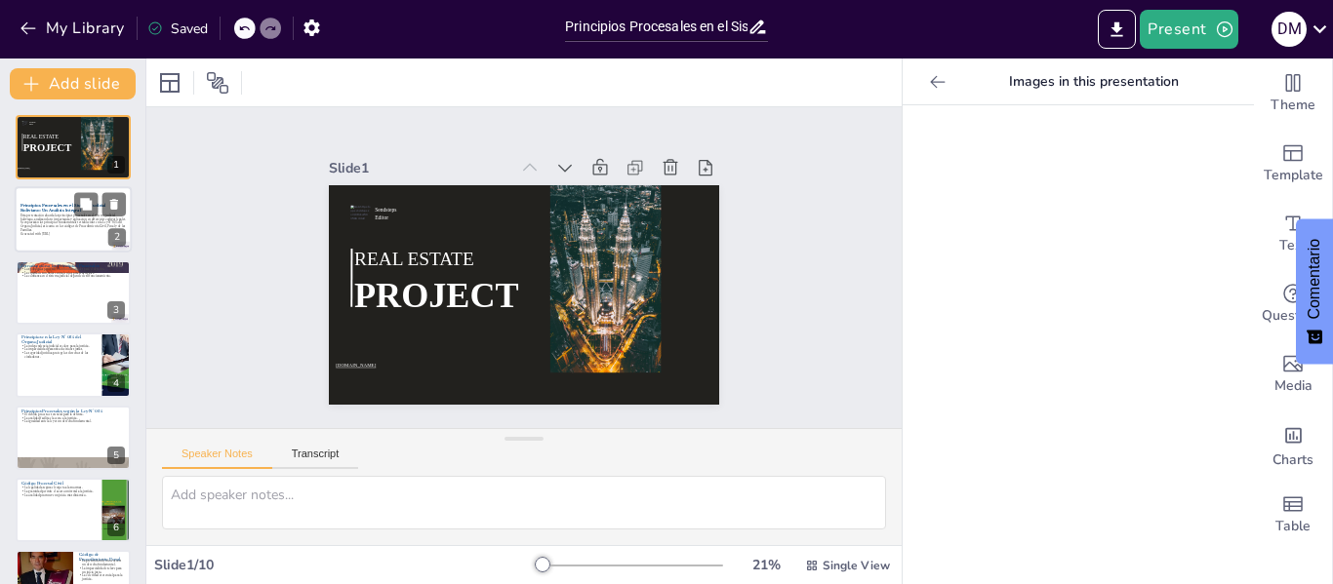
click at [80, 232] on p "Generated with [URL]" at bounding box center [72, 234] width 105 height 4
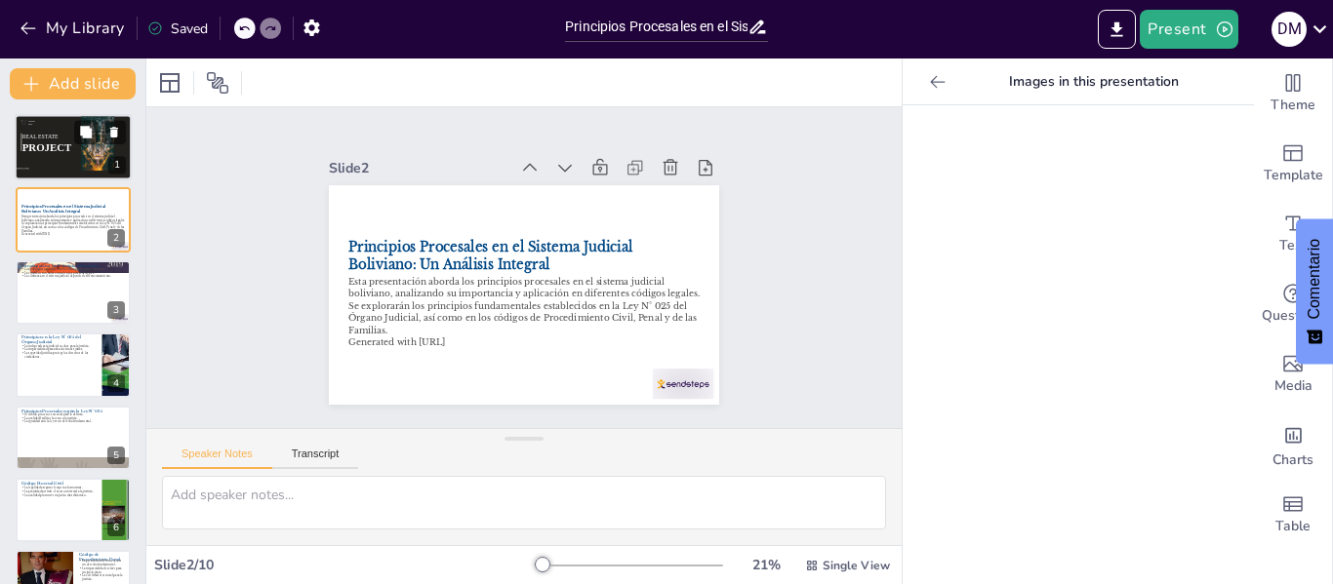
click at [40, 152] on span "PROJECT" at bounding box center [47, 147] width 50 height 12
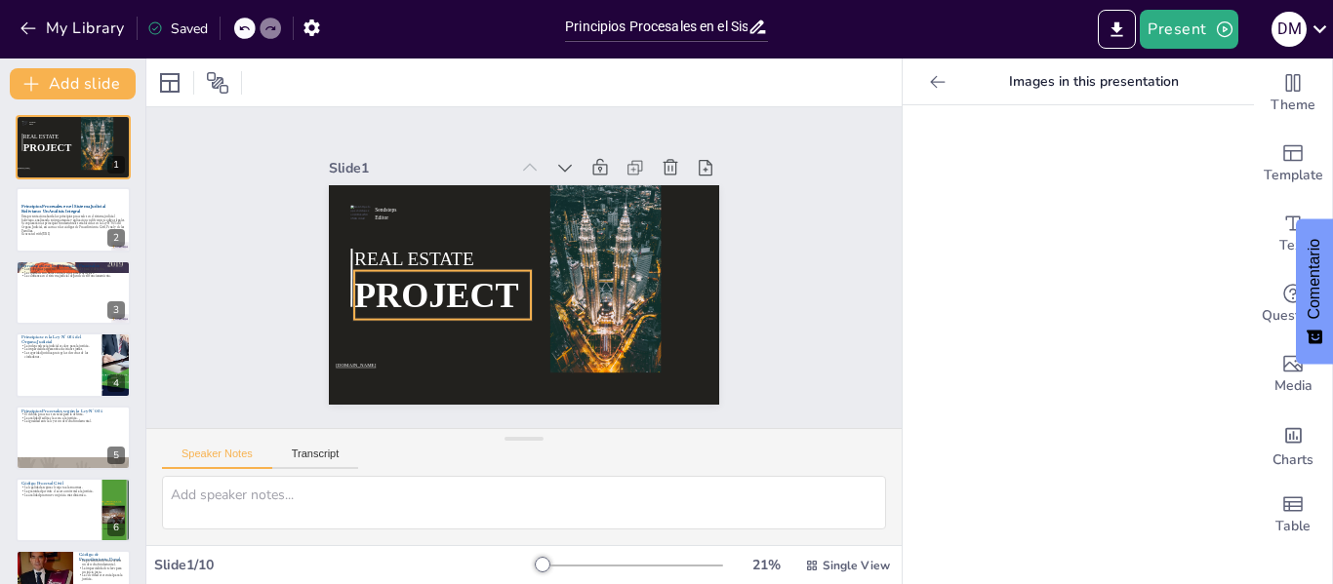
click at [461, 280] on span "PROJECT" at bounding box center [432, 276] width 169 height 73
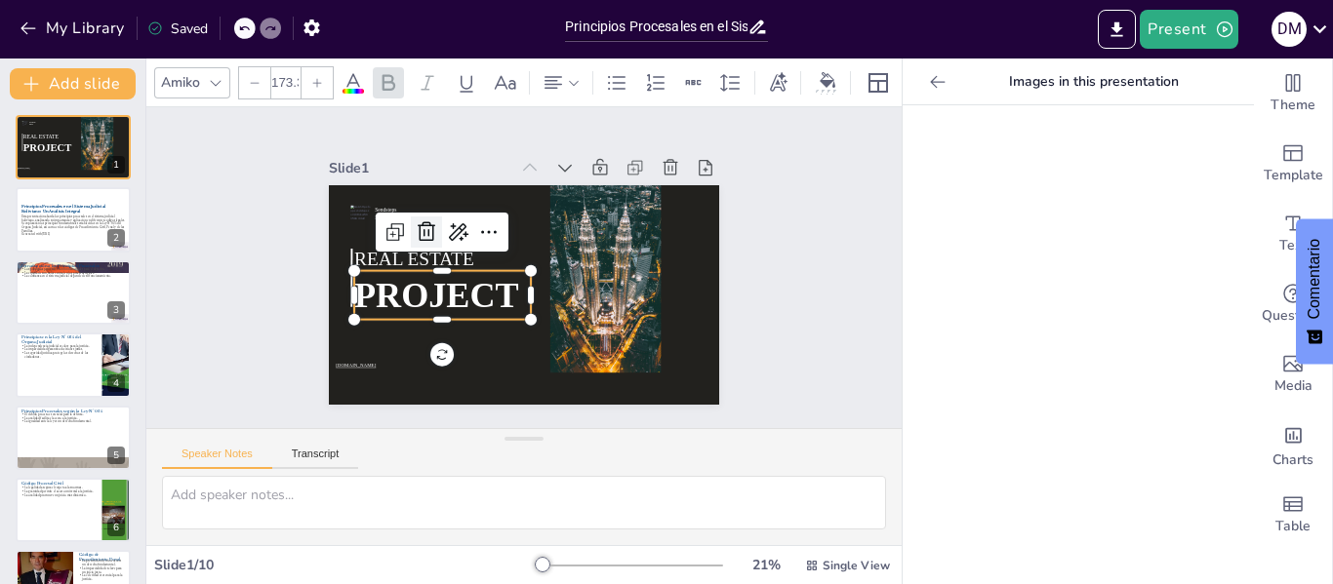
click at [421, 227] on icon at bounding box center [431, 221] width 20 height 20
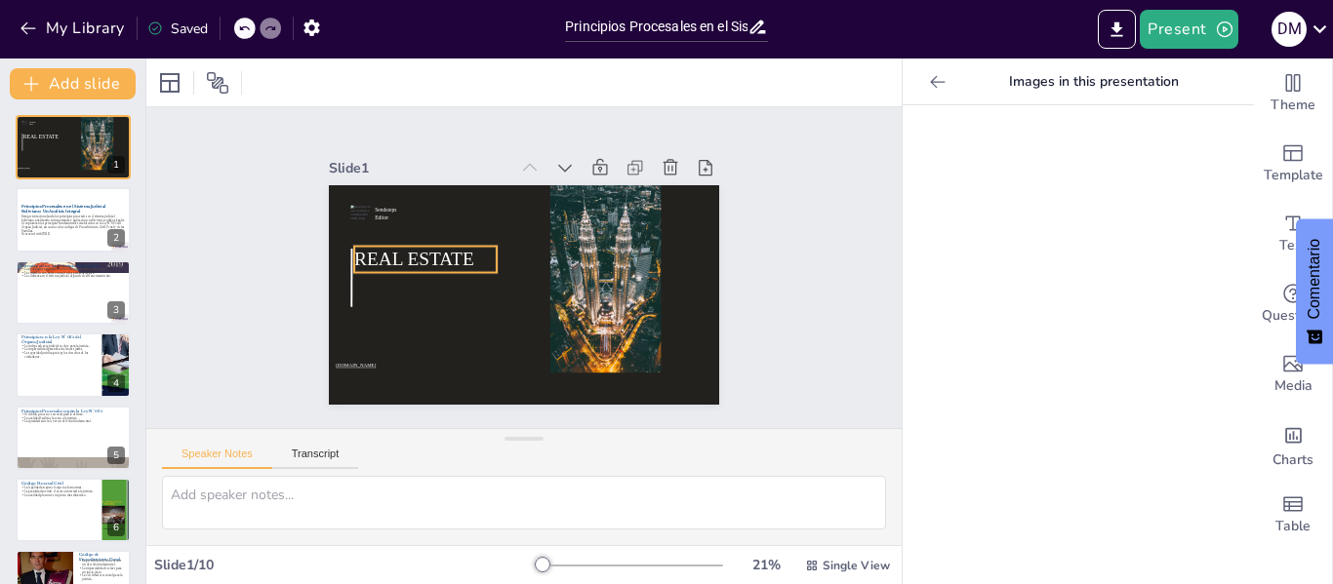
click at [420, 254] on span "REAL ESTATE" at bounding box center [422, 225] width 120 height 57
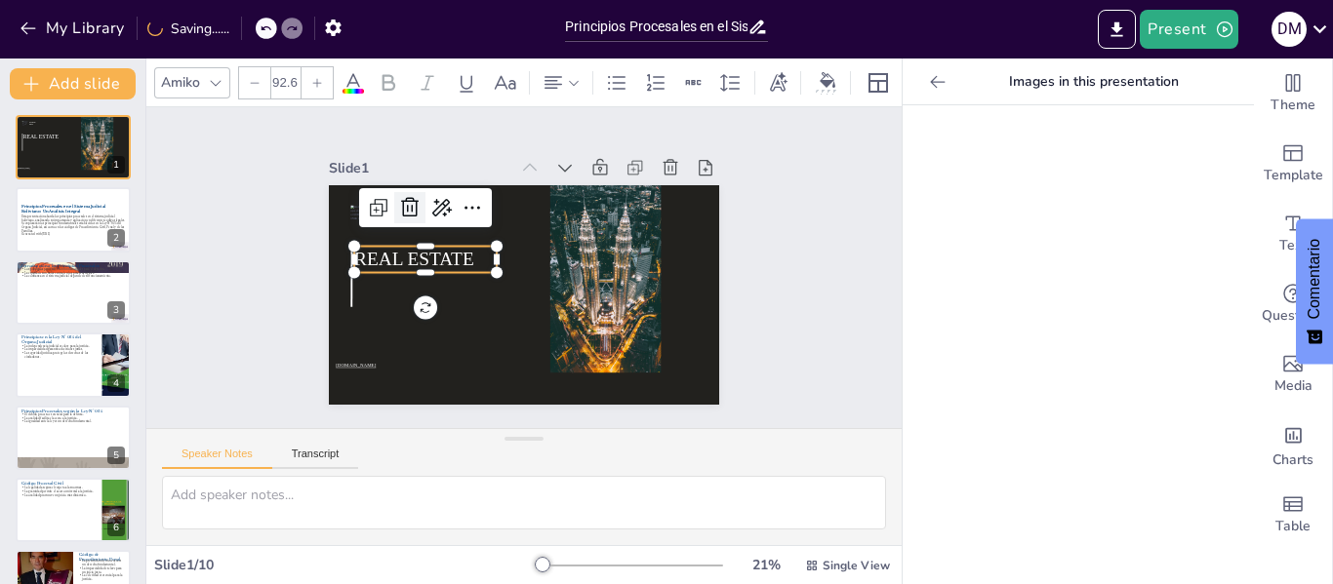
click at [517, 154] on icon at bounding box center [532, 138] width 31 height 31
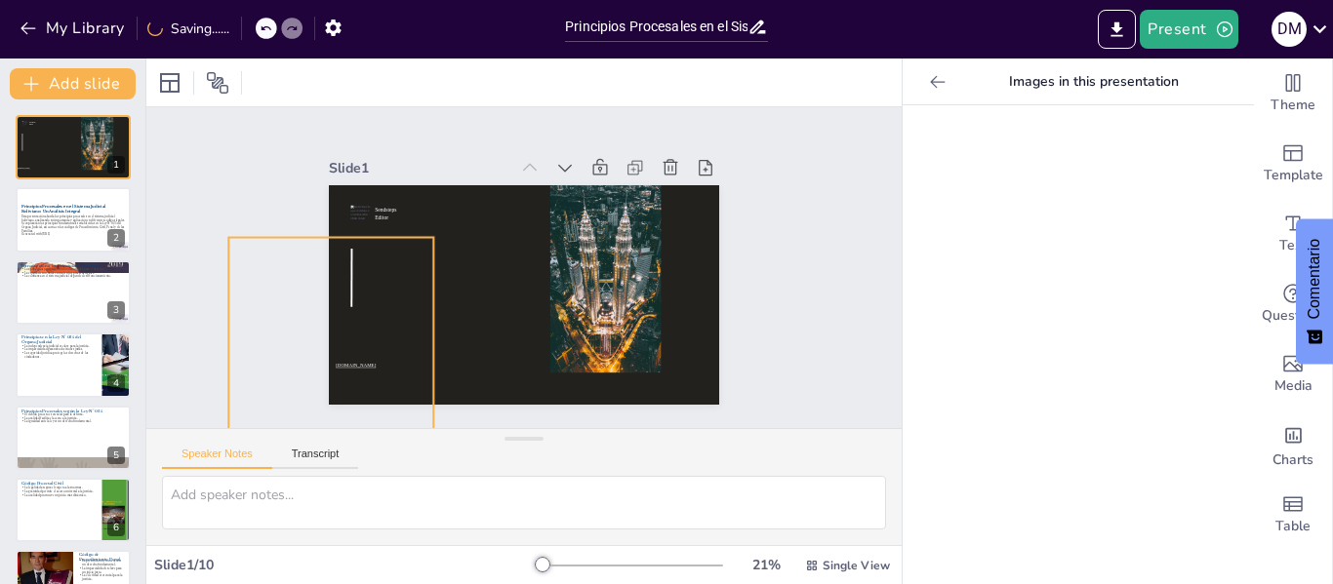
click at [402, 270] on div at bounding box center [324, 318] width 225 height 222
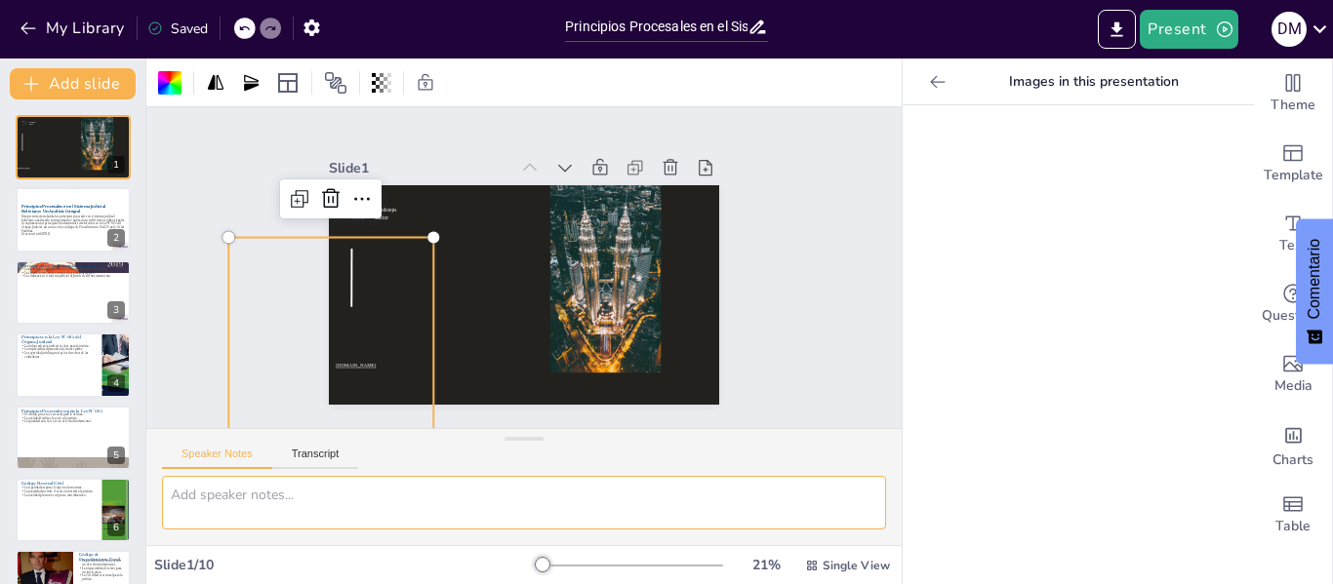
click at [230, 488] on textarea at bounding box center [524, 503] width 724 height 54
type textarea "P"
click at [373, 294] on div at bounding box center [325, 318] width 225 height 222
click at [366, 358] on p "www.sendsteps.com" at bounding box center [383, 351] width 115 height 19
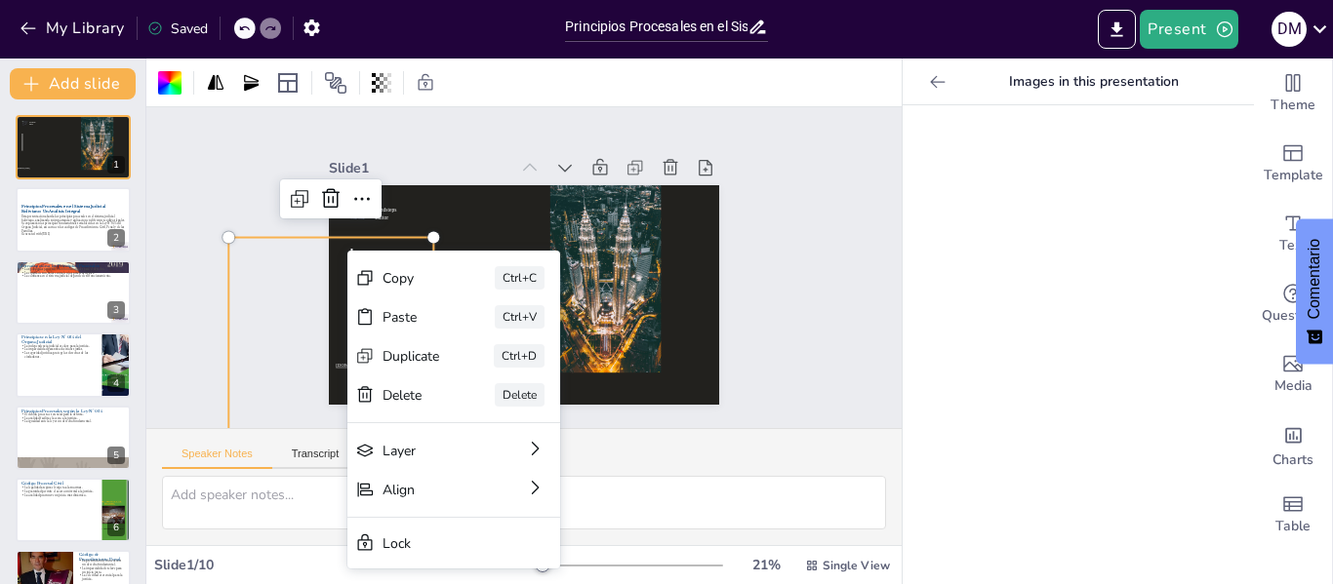
click at [328, 249] on div at bounding box center [325, 318] width 225 height 222
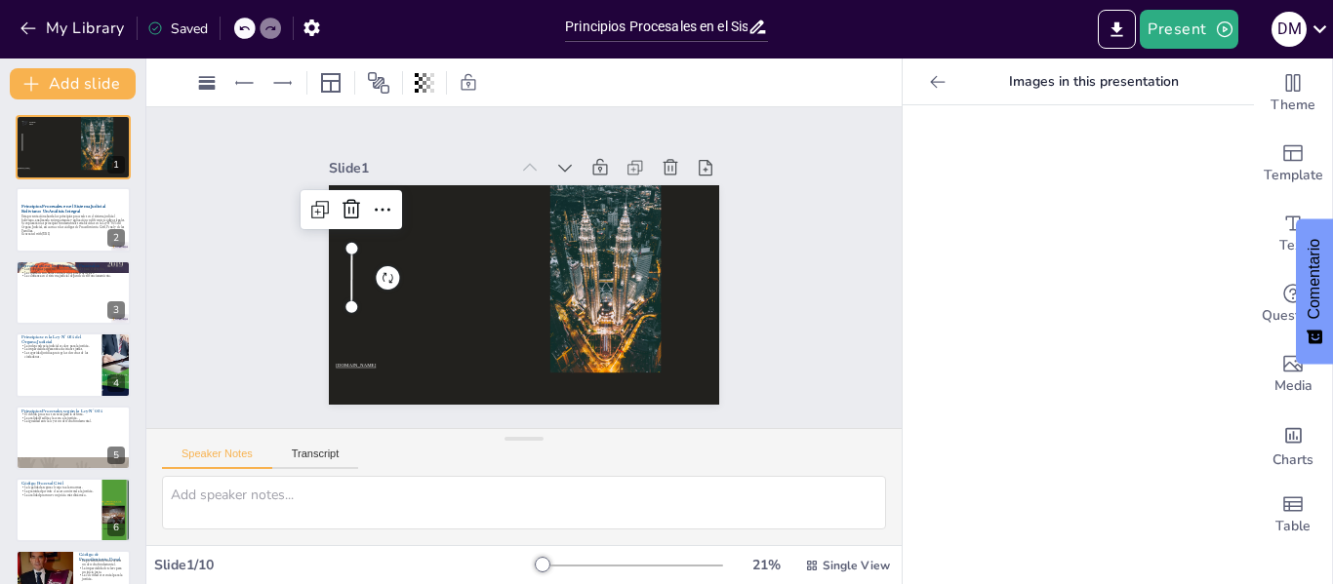
click at [345, 263] on div at bounding box center [351, 259] width 13 height 59
click at [377, 197] on icon at bounding box center [389, 194] width 25 height 25
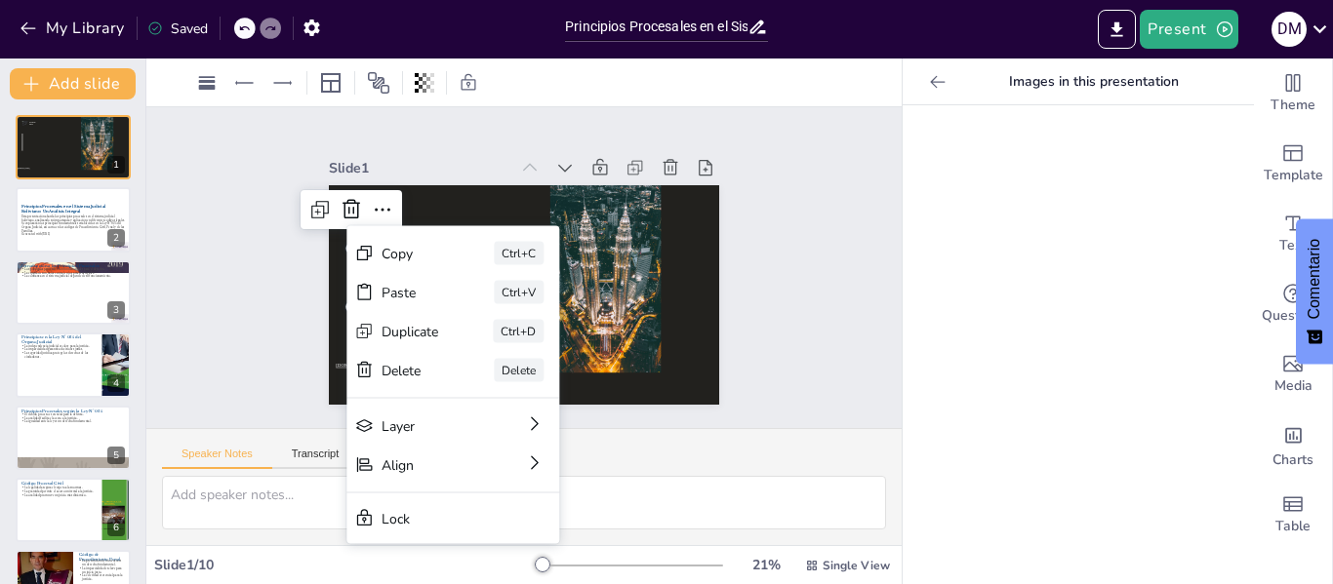
click at [368, 178] on div at bounding box center [379, 166] width 22 height 22
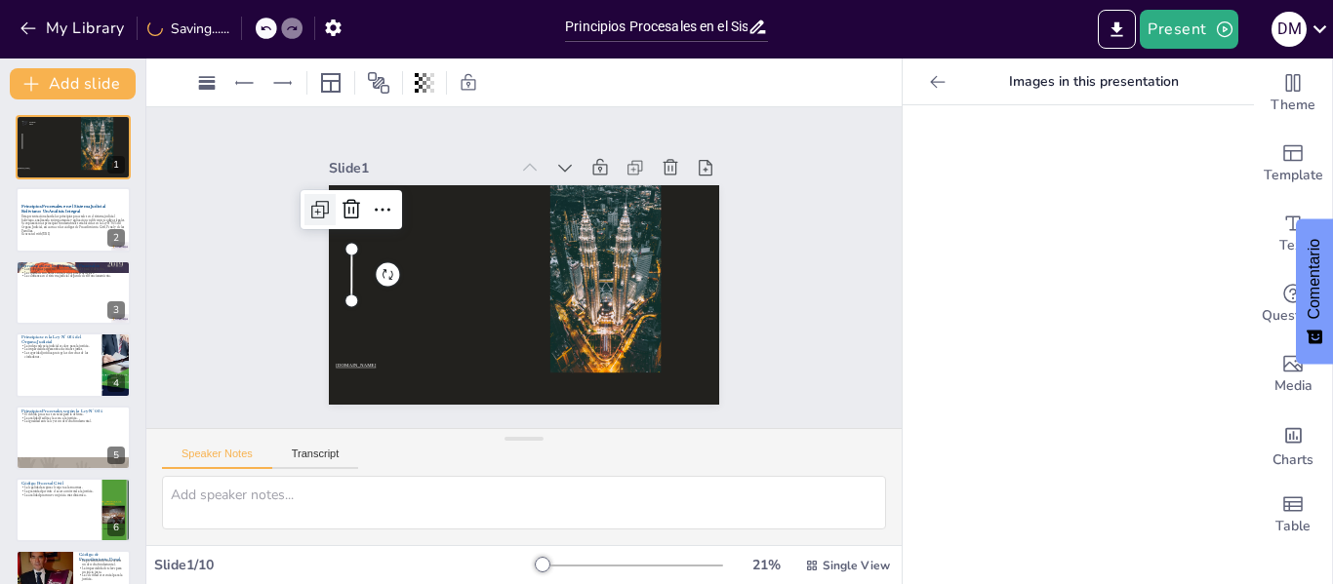
click at [315, 201] on icon at bounding box center [327, 188] width 25 height 25
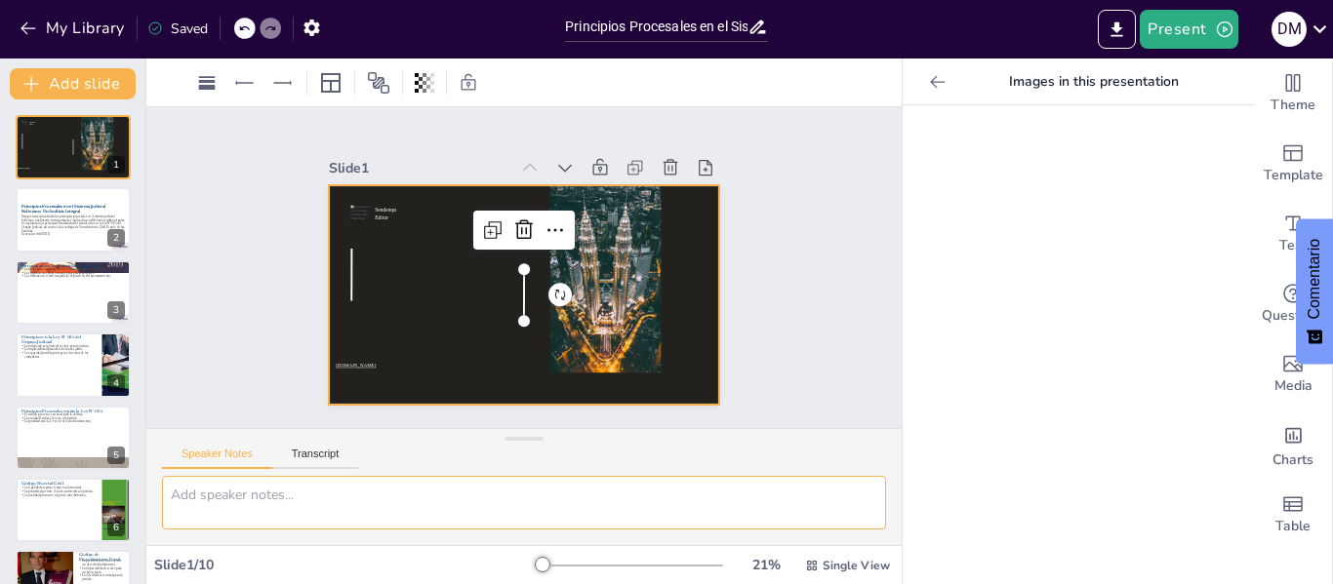
type textarea "P"
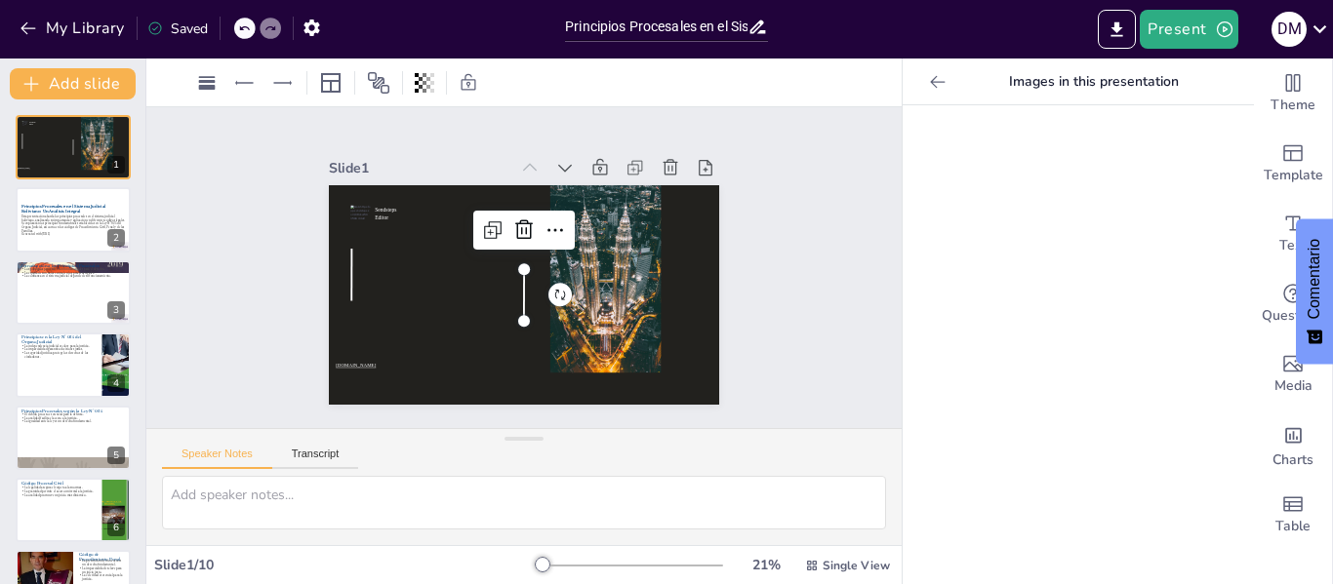
click at [240, 30] on icon at bounding box center [244, 28] width 12 height 12
type textarea "P"
click at [32, 20] on icon "button" at bounding box center [29, 29] width 20 height 20
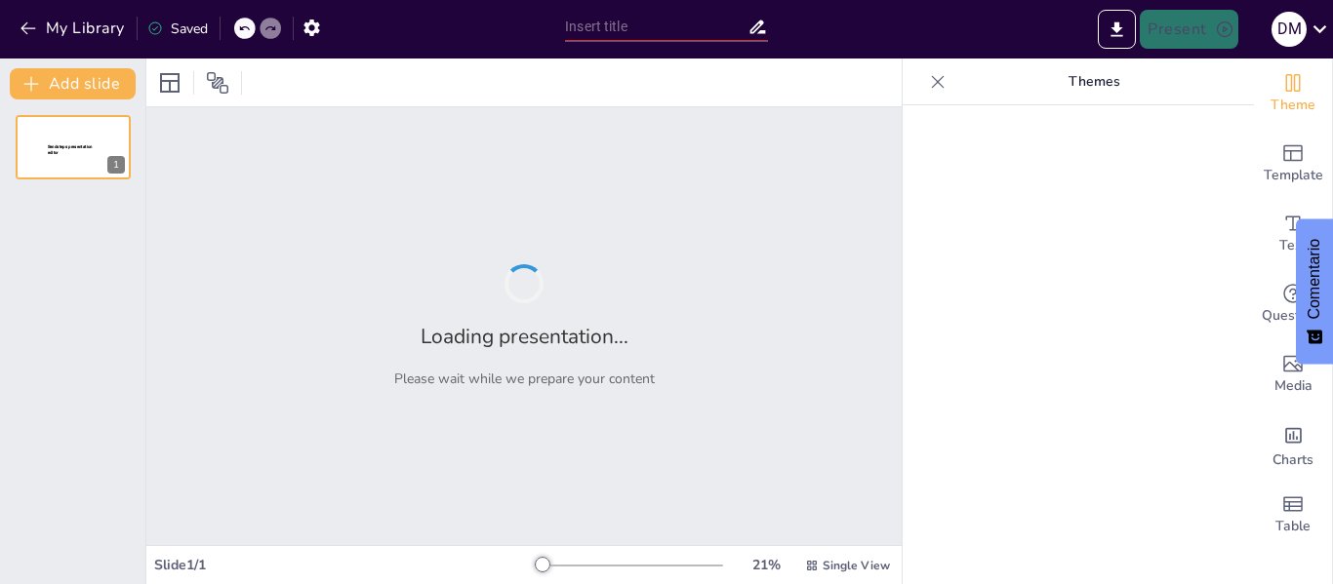
type input "Principios Procesales en el Sistema Judicial Boliviano: Un Análisis Integral"
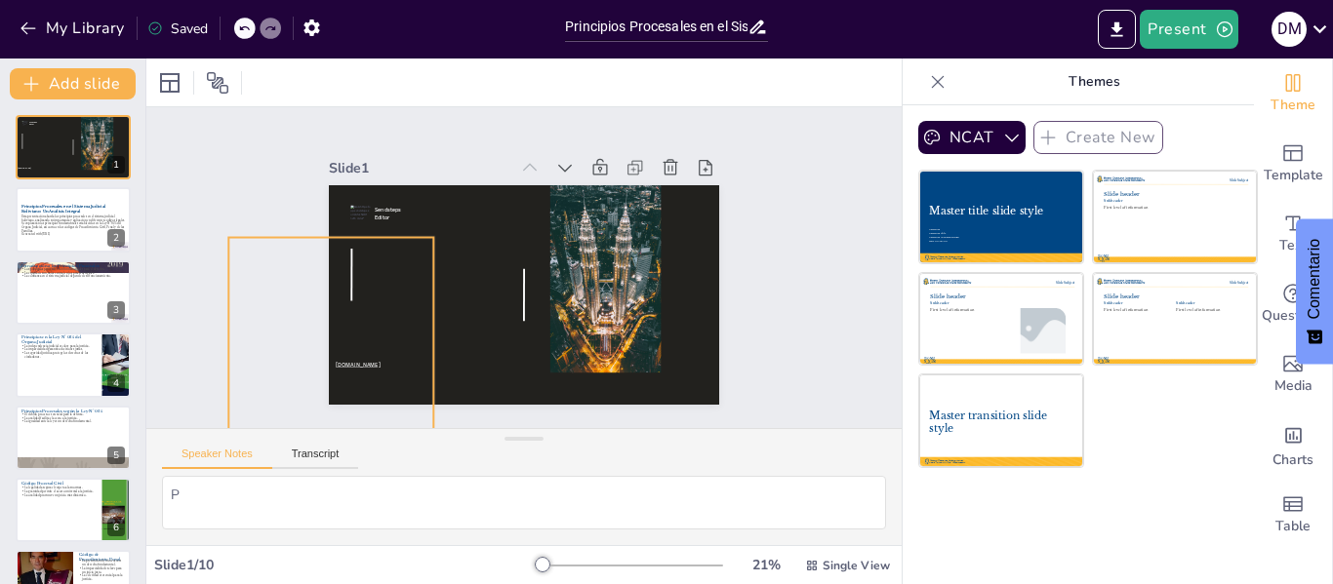
click at [370, 286] on div at bounding box center [321, 233] width 279 height 278
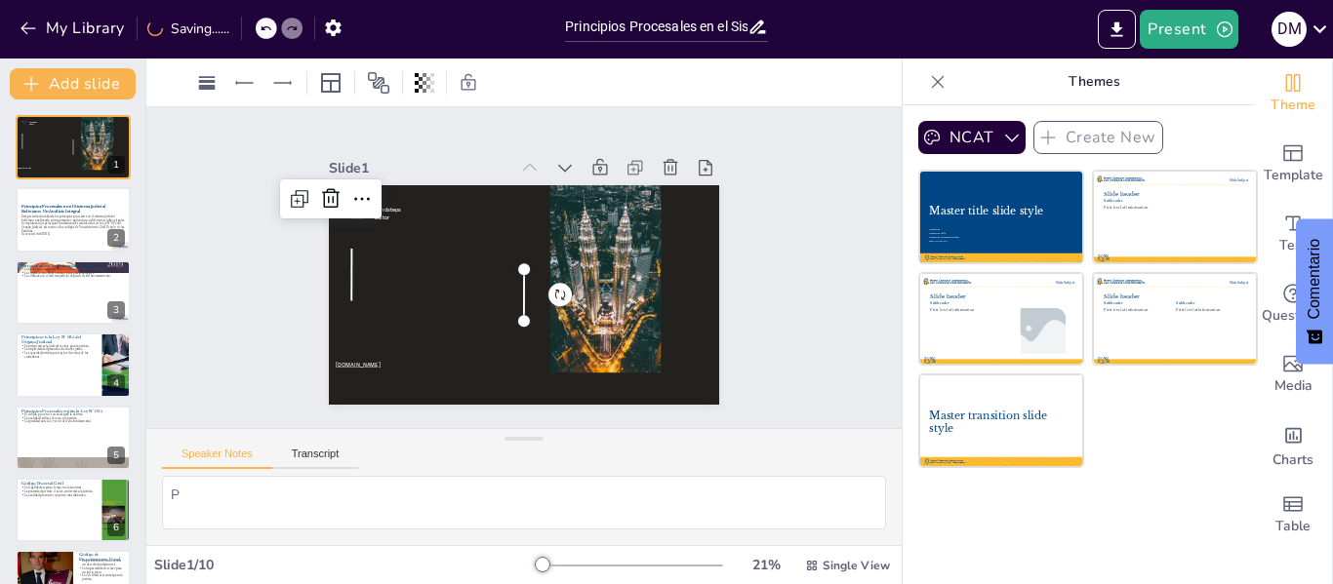
click at [515, 299] on div at bounding box center [521, 294] width 12 height 53
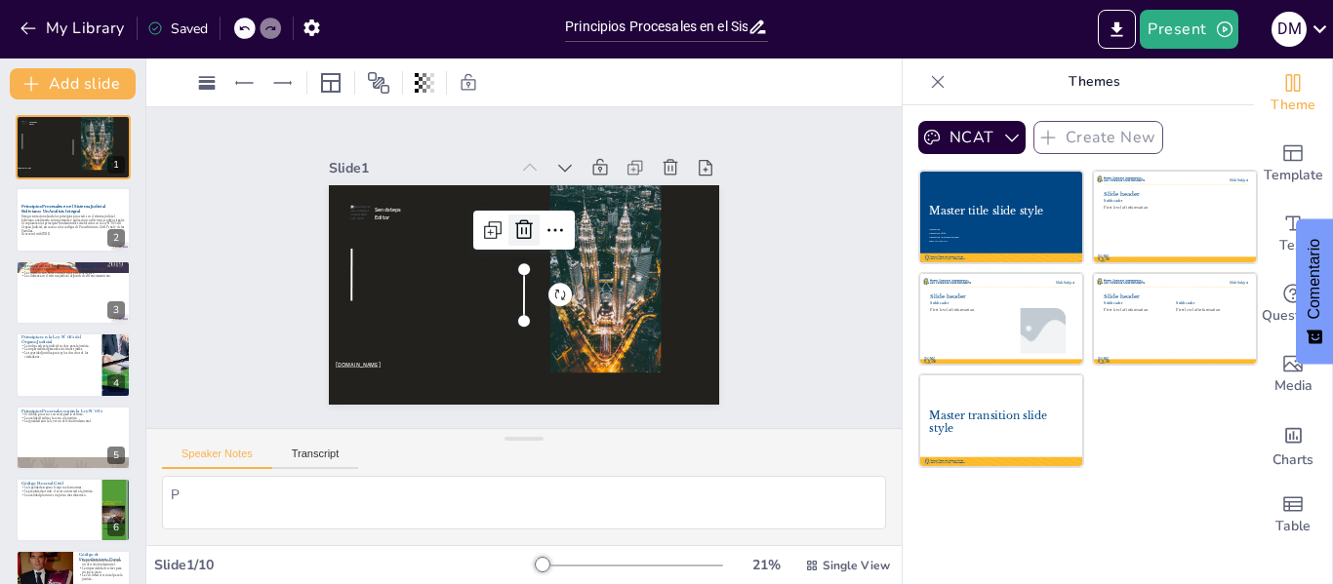
click at [518, 223] on icon at bounding box center [528, 230] width 20 height 20
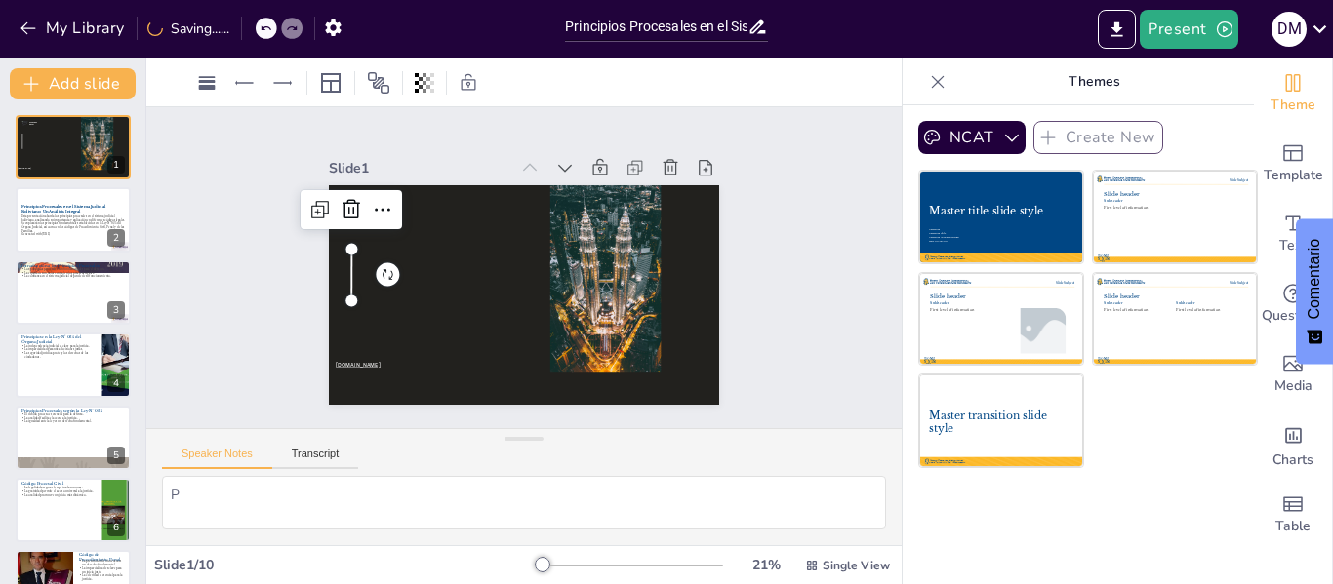
click at [345, 273] on div at bounding box center [351, 256] width 12 height 53
click at [345, 200] on icon at bounding box center [357, 192] width 25 height 25
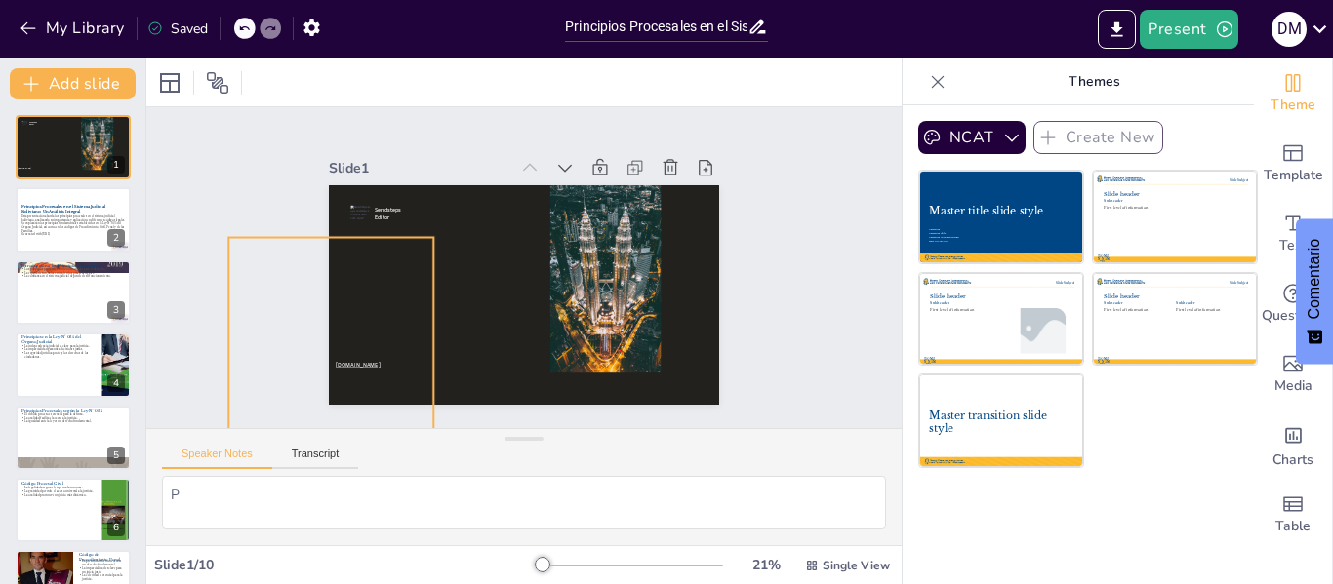
click at [351, 352] on div at bounding box center [320, 297] width 243 height 241
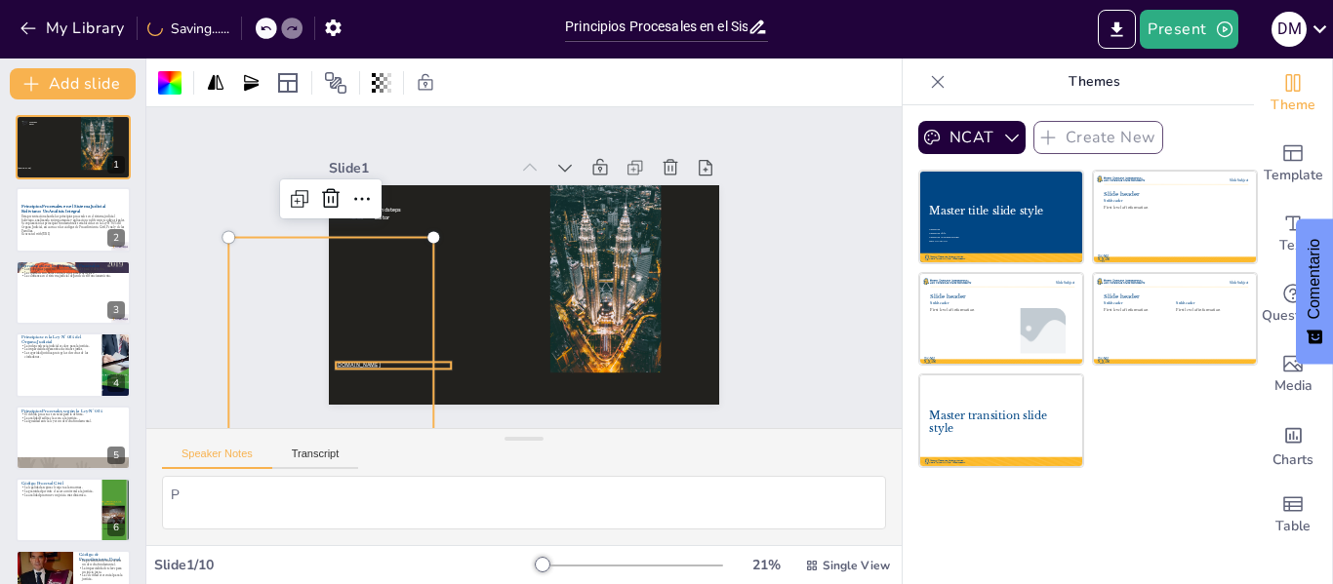
click at [353, 362] on span "www.sendsteps.com" at bounding box center [358, 365] width 44 height 7
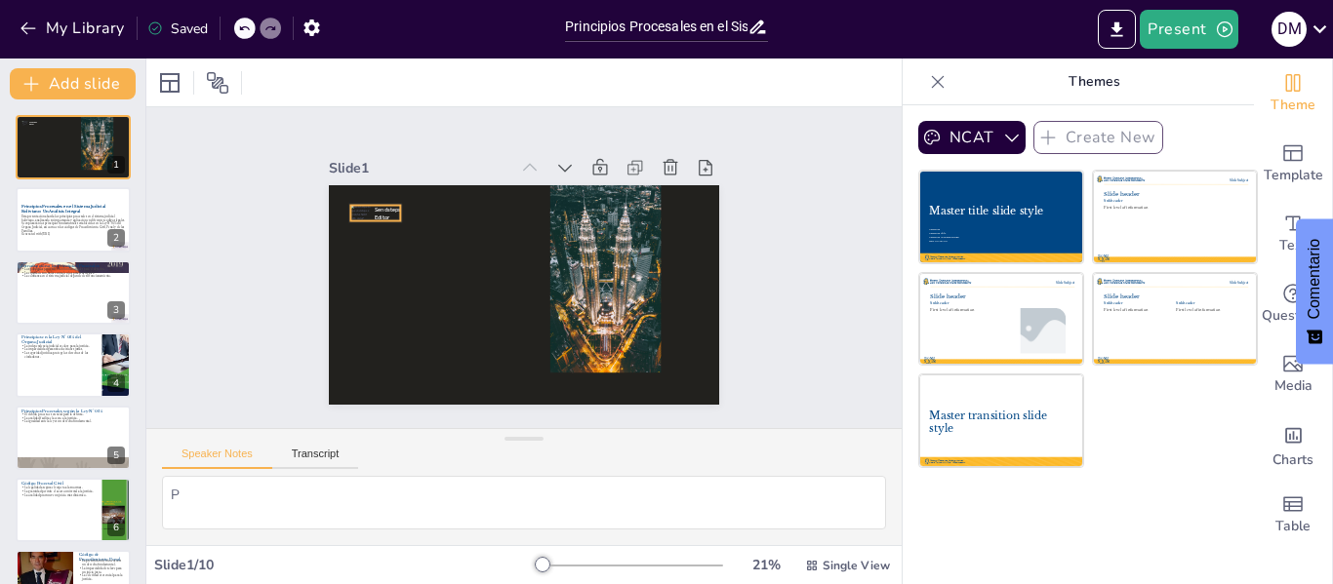
click at [378, 201] on div "Sendsteps Editor" at bounding box center [504, 285] width 424 height 437
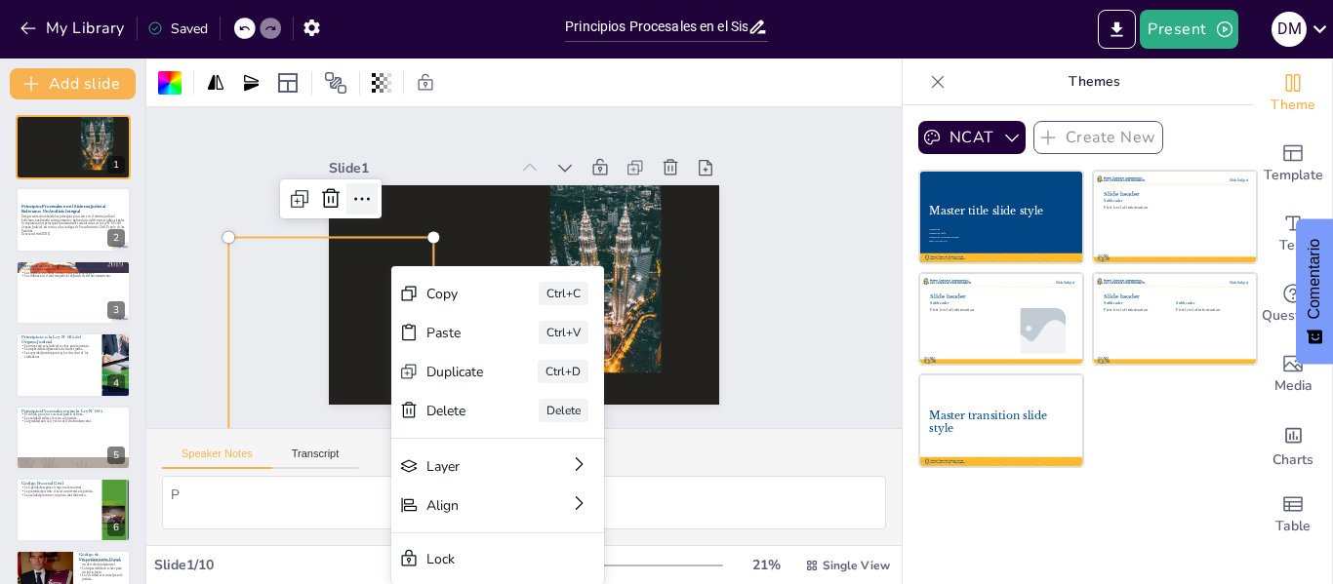
click at [358, 193] on icon at bounding box center [370, 181] width 25 height 25
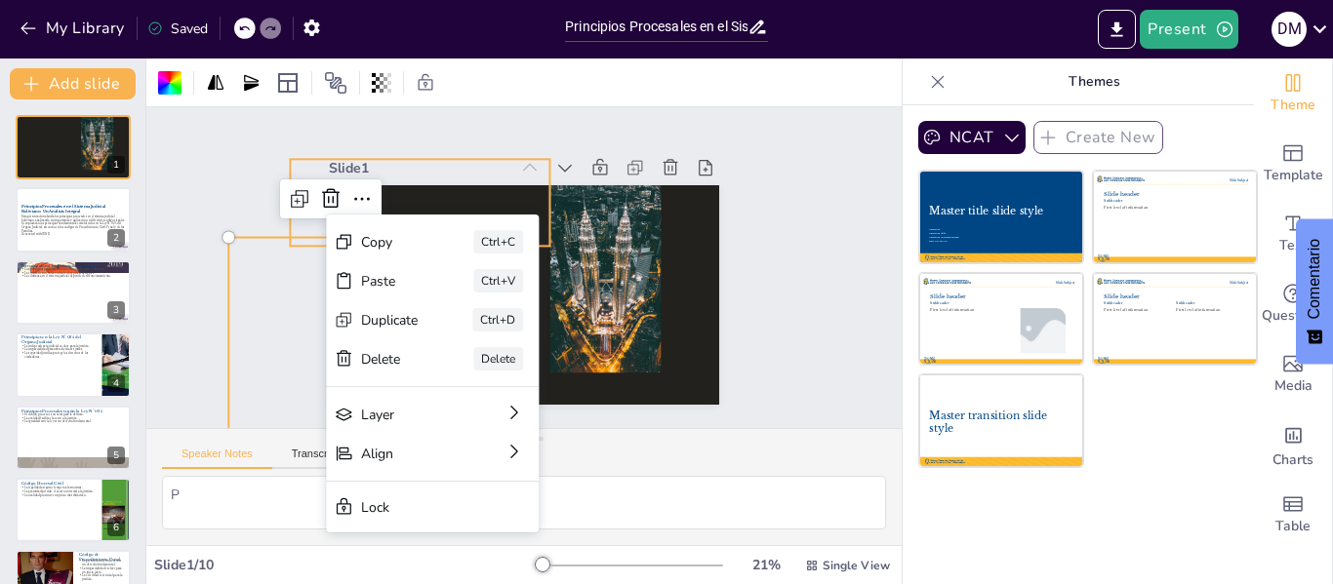
click at [465, 194] on div at bounding box center [436, 183] width 272 height 140
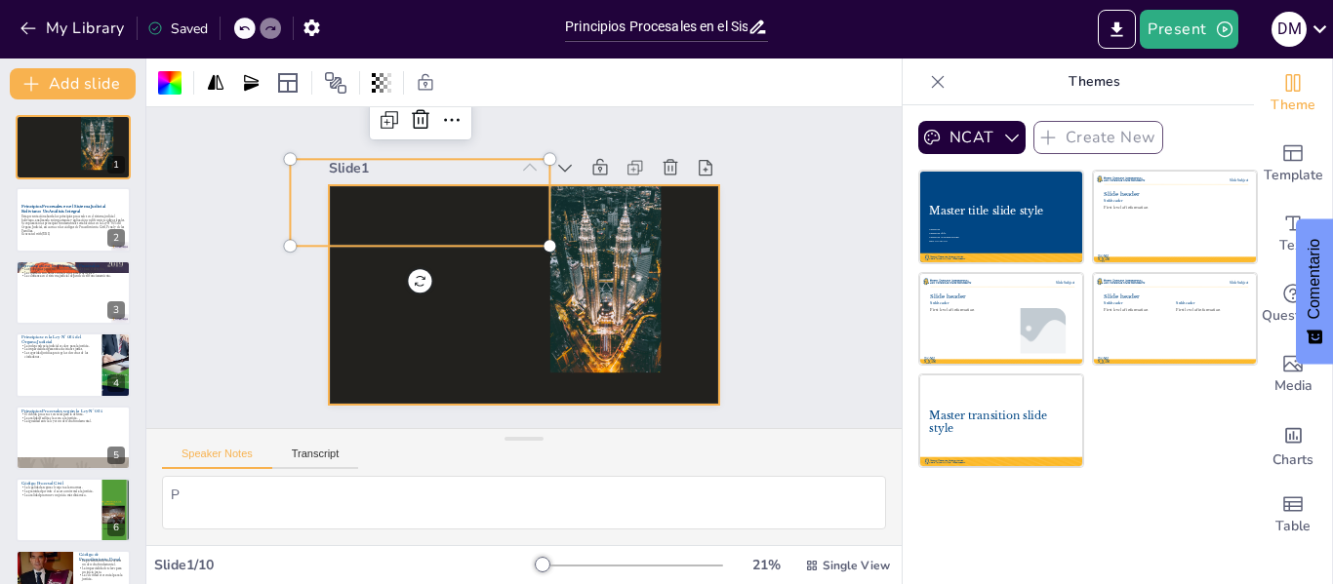
click at [447, 305] on div at bounding box center [504, 285] width 424 height 437
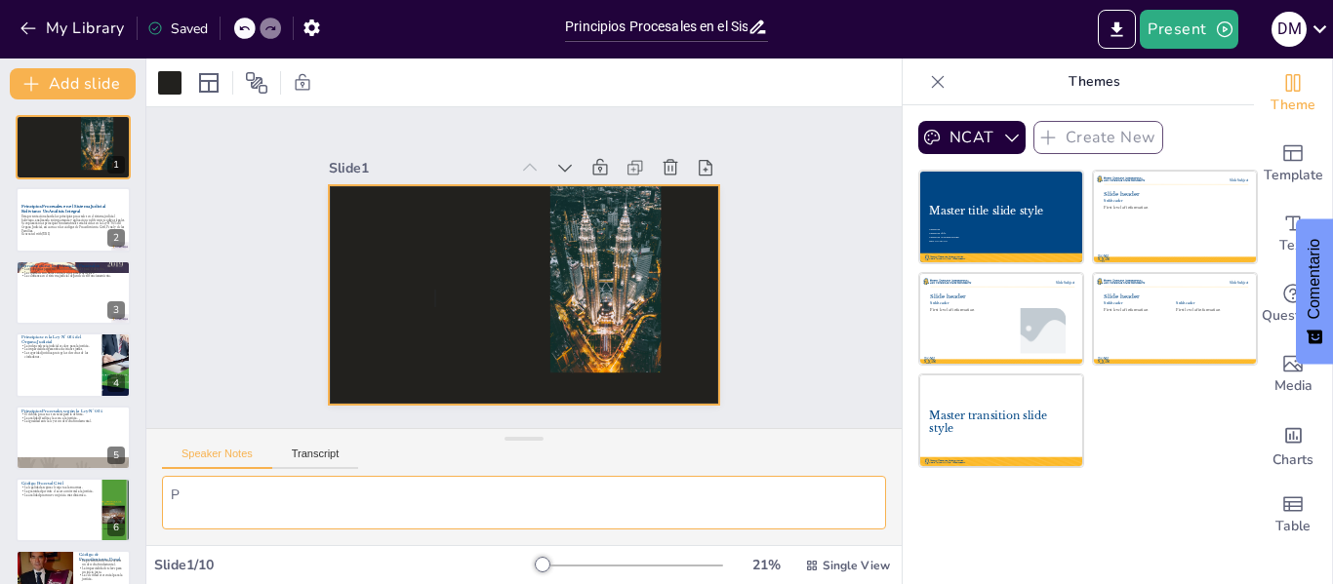
click at [262, 489] on textarea "P" at bounding box center [524, 503] width 724 height 54
click at [444, 244] on div at bounding box center [524, 295] width 390 height 220
click at [72, 215] on p "Esta presentación aborda los principios procesales en el sistema judicial boliv…" at bounding box center [72, 224] width 105 height 19
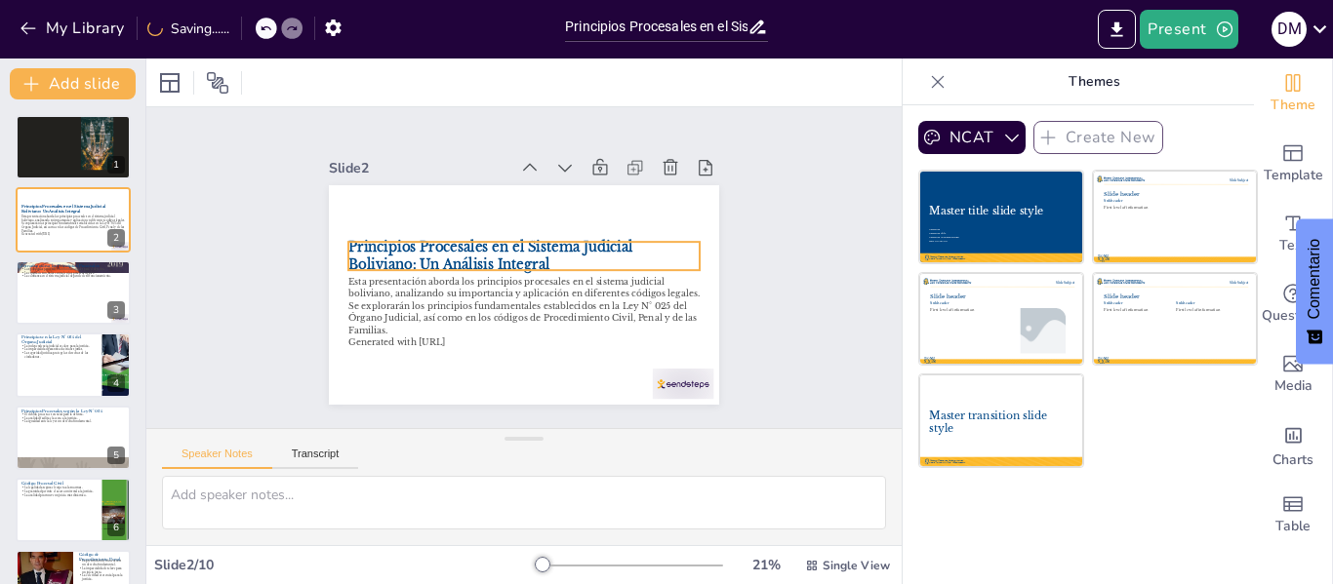
click at [412, 235] on strong "Principios Procesales en el Sistema Judicial Boliviano: Un Análisis Integral" at bounding box center [491, 247] width 287 height 55
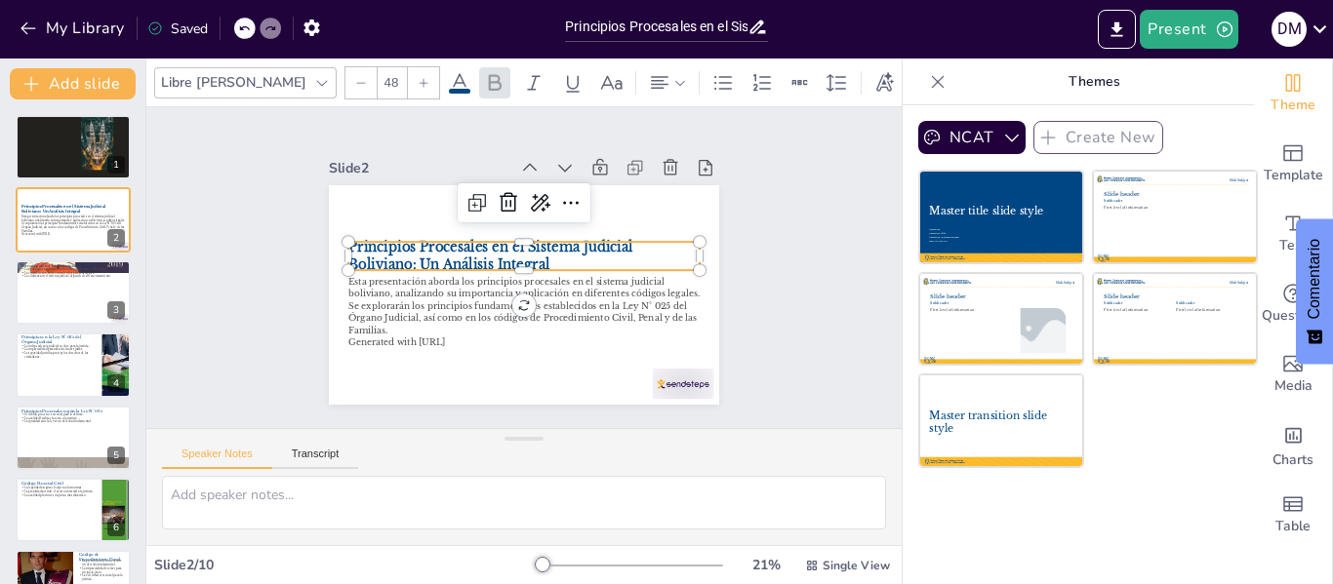
click at [473, 241] on strong "Principios Procesales en el Sistema Judicial Boliviano: Un Análisis Integral" at bounding box center [504, 231] width 251 height 180
click at [54, 141] on div at bounding box center [73, 147] width 117 height 66
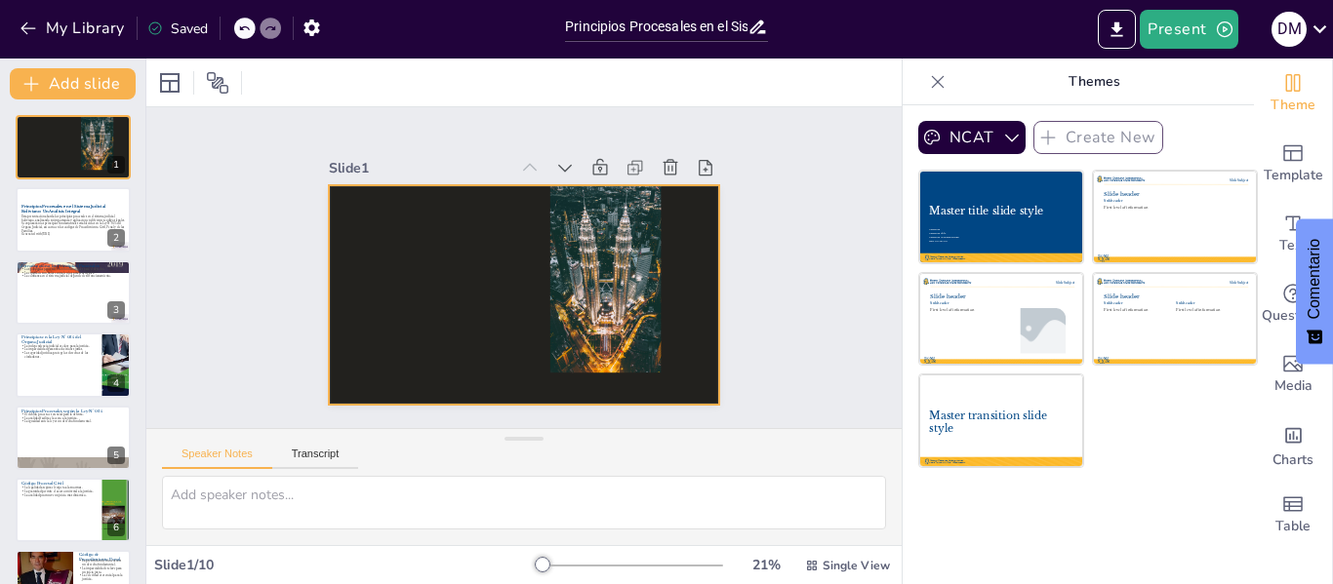
click at [428, 253] on div at bounding box center [520, 296] width 411 height 260
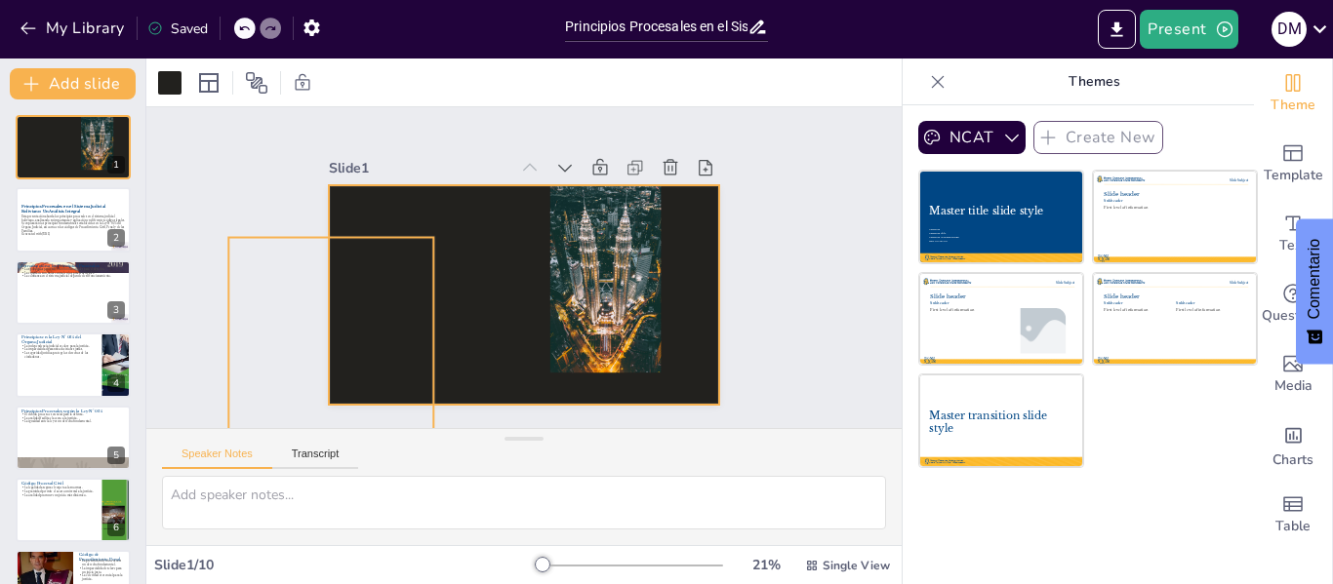
click at [364, 241] on div at bounding box center [324, 318] width 225 height 222
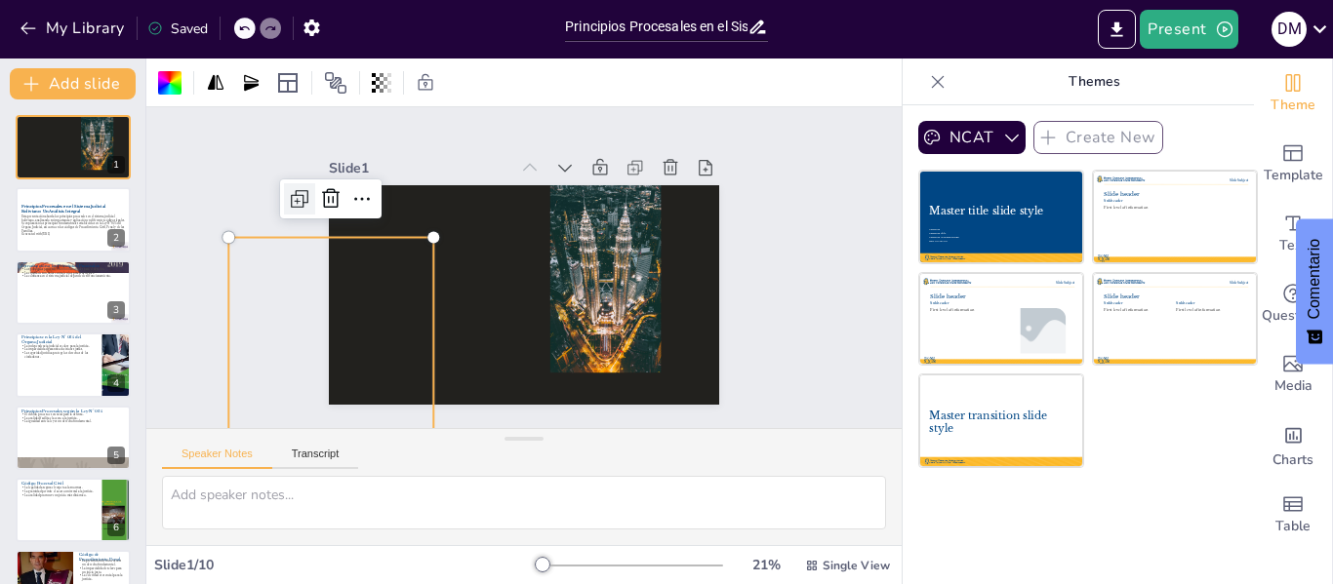
click at [296, 188] on icon at bounding box center [308, 175] width 25 height 25
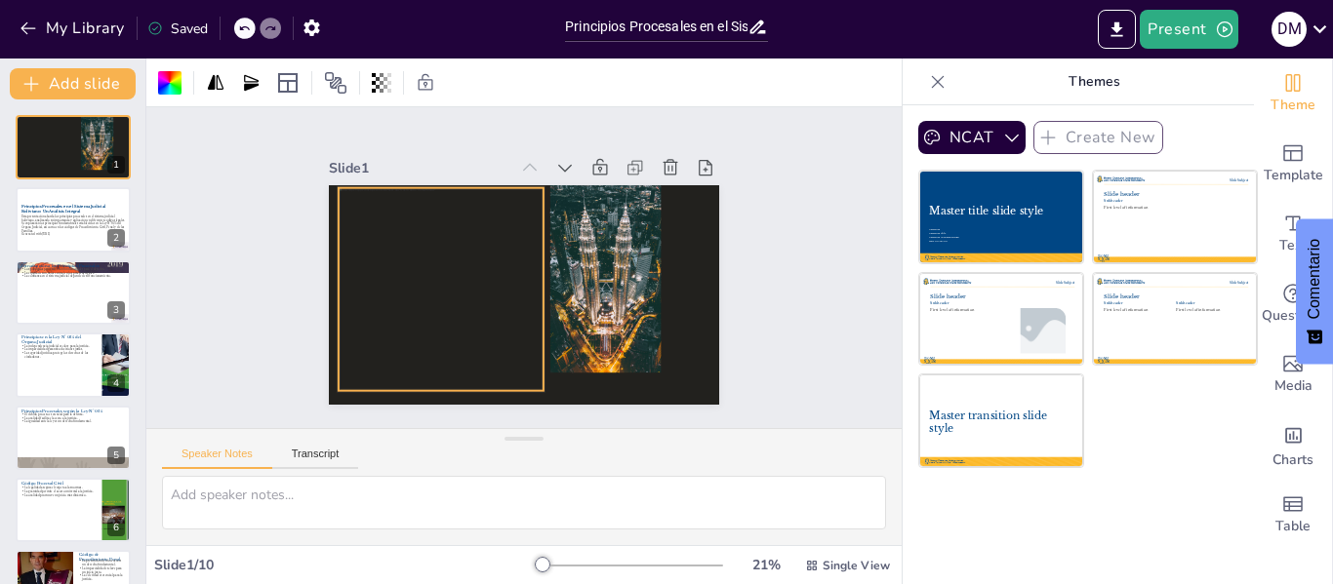
drag, startPoint x: 483, startPoint y: 204, endPoint x: 400, endPoint y: 198, distance: 83.1
click at [400, 198] on div at bounding box center [439, 280] width 225 height 222
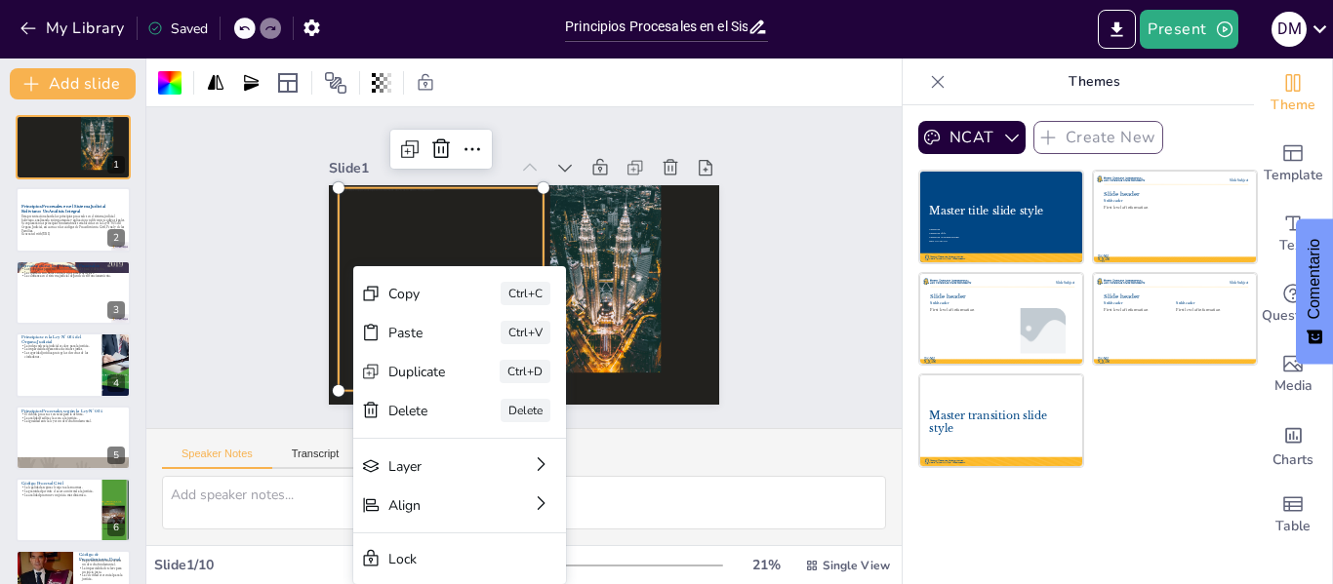
click at [384, 227] on div at bounding box center [441, 289] width 205 height 203
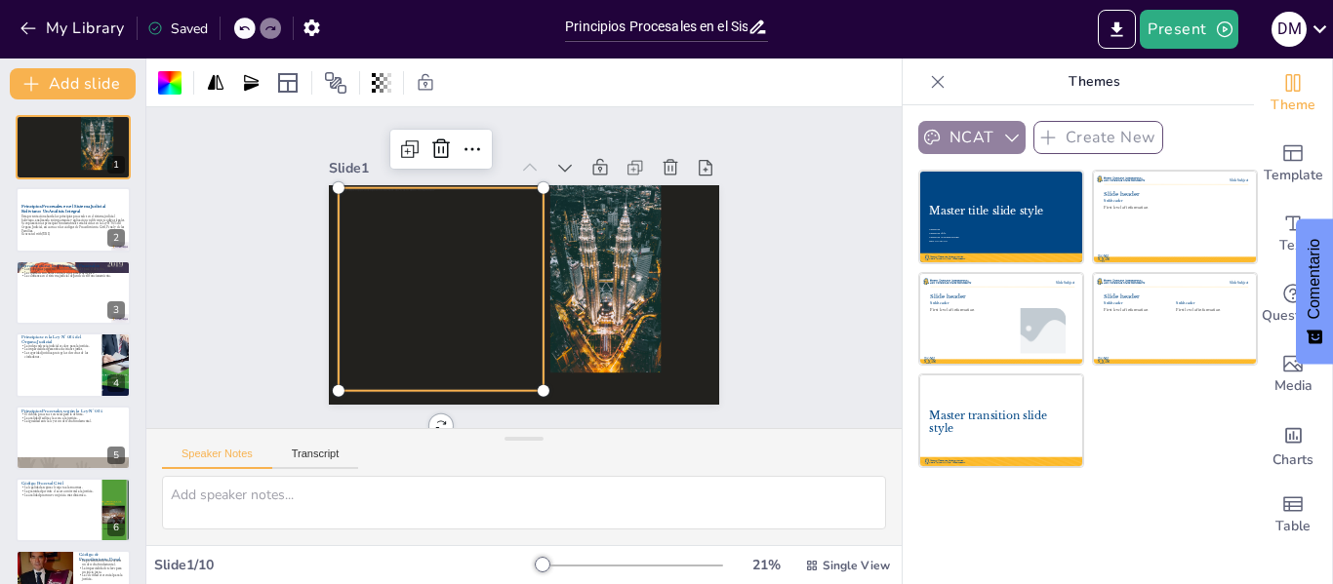
click at [959, 139] on button "NCAT" at bounding box center [971, 137] width 107 height 33
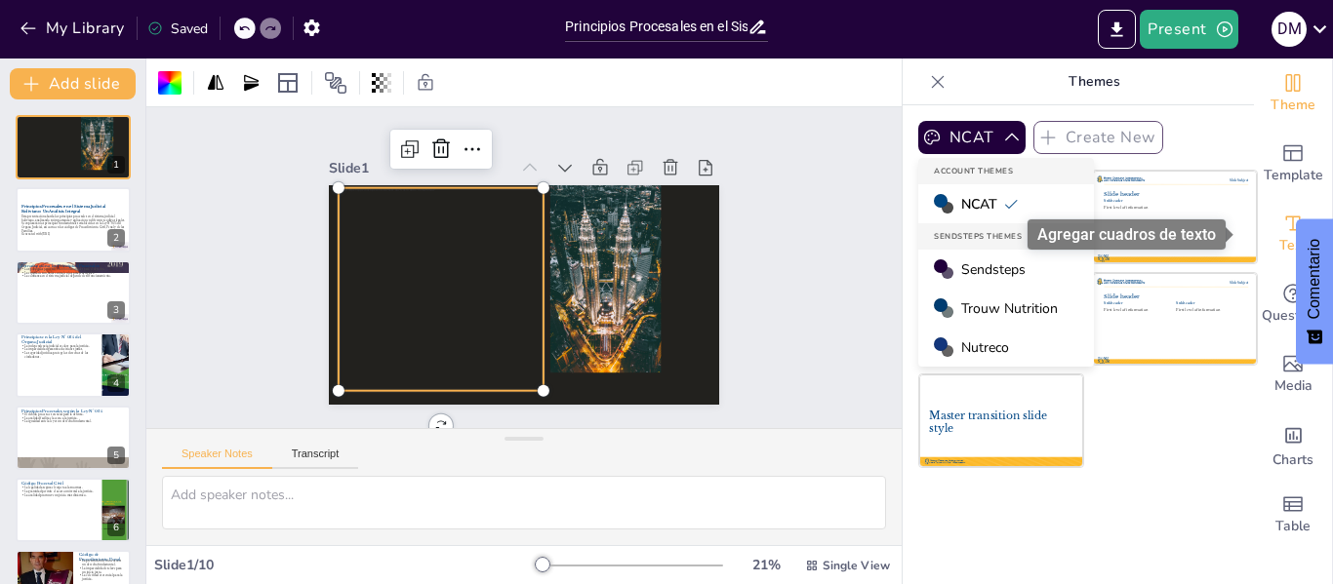
click at [1279, 245] on span "Text" at bounding box center [1292, 245] width 27 height 21
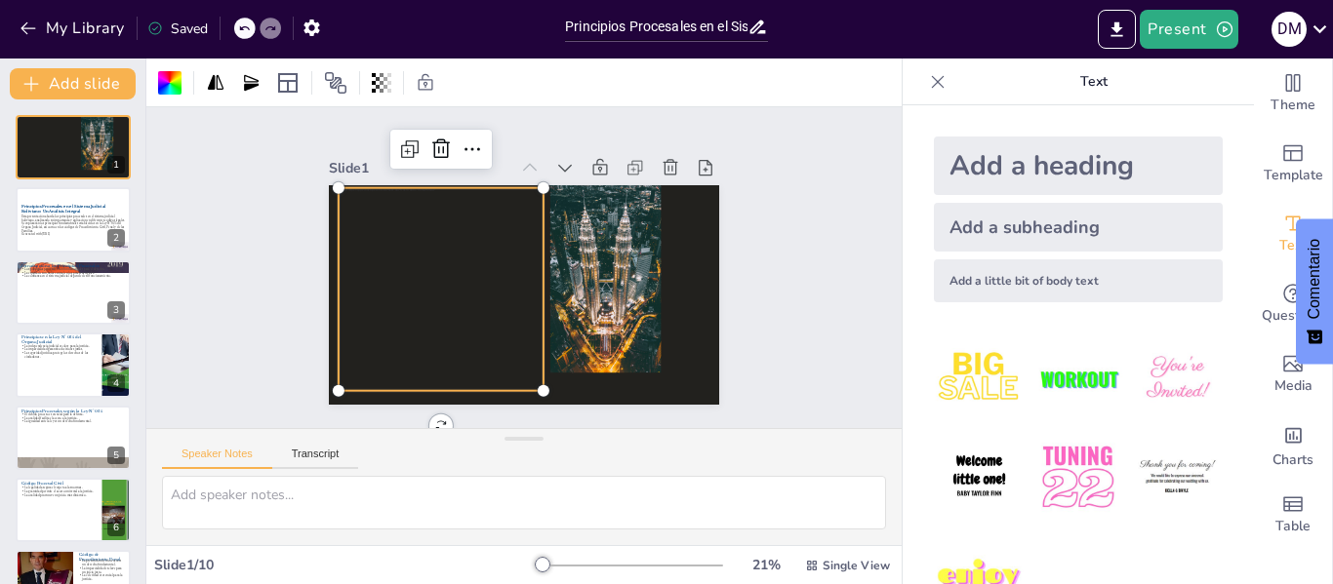
scroll to position [60, 0]
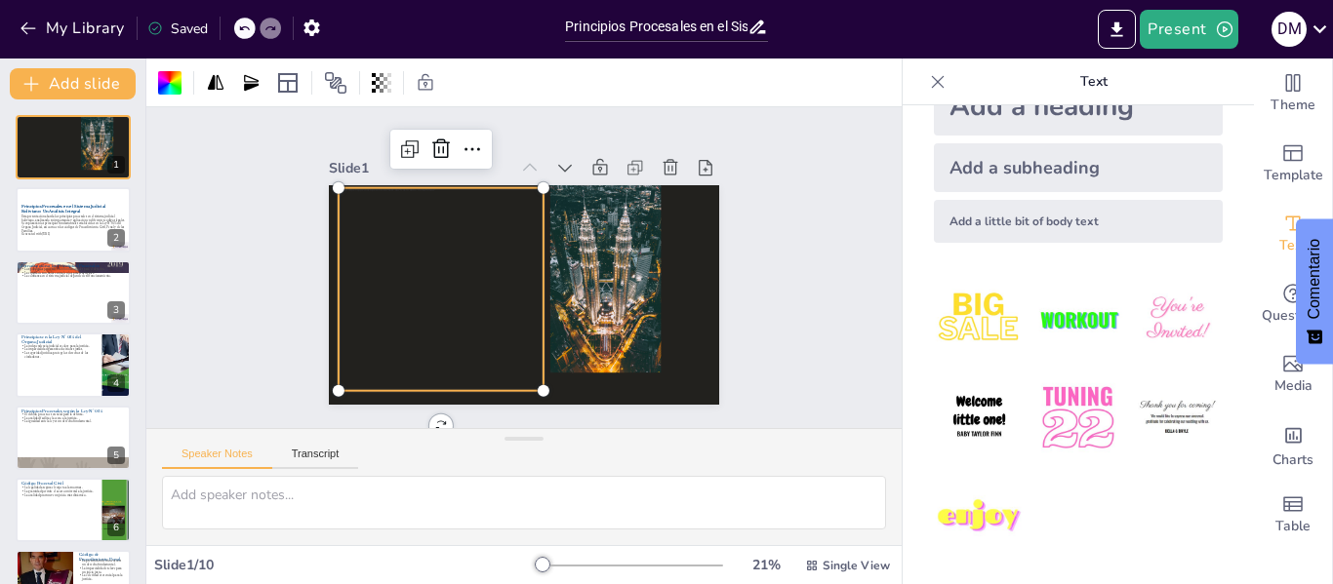
click at [975, 320] on img at bounding box center [979, 319] width 91 height 91
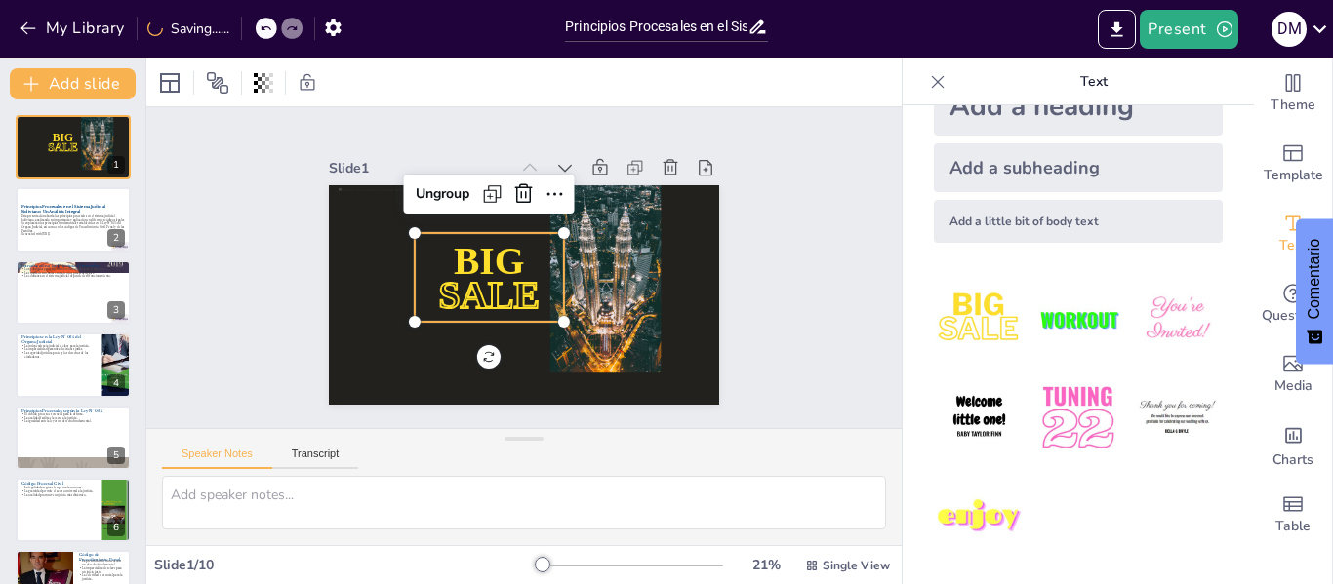
click at [481, 288] on span "SALE" at bounding box center [486, 291] width 104 height 53
click at [509, 286] on span "SALE" at bounding box center [486, 291] width 104 height 53
click at [524, 291] on span "SALE" at bounding box center [486, 291] width 104 height 53
click at [524, 291] on span "SALE" at bounding box center [489, 295] width 100 height 43
click at [504, 289] on span "SALE" at bounding box center [486, 291] width 104 height 53
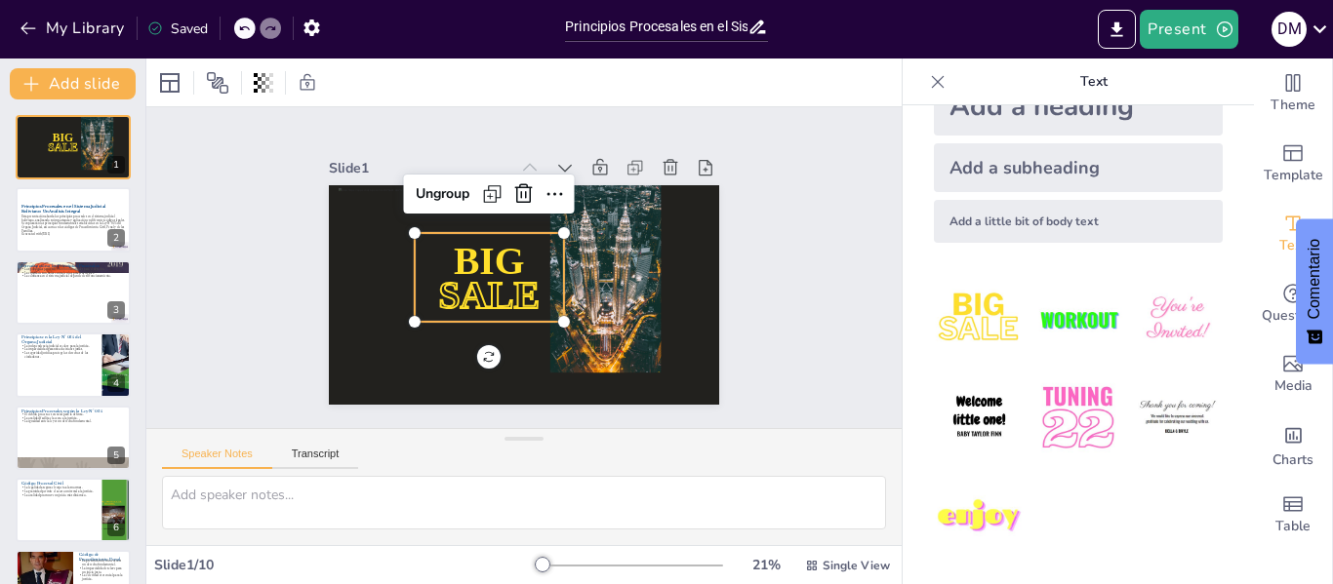
click at [504, 289] on span "SALE" at bounding box center [486, 291] width 104 height 53
click at [554, 195] on icon at bounding box center [562, 197] width 16 height 5
click at [520, 183] on icon at bounding box center [530, 193] width 25 height 25
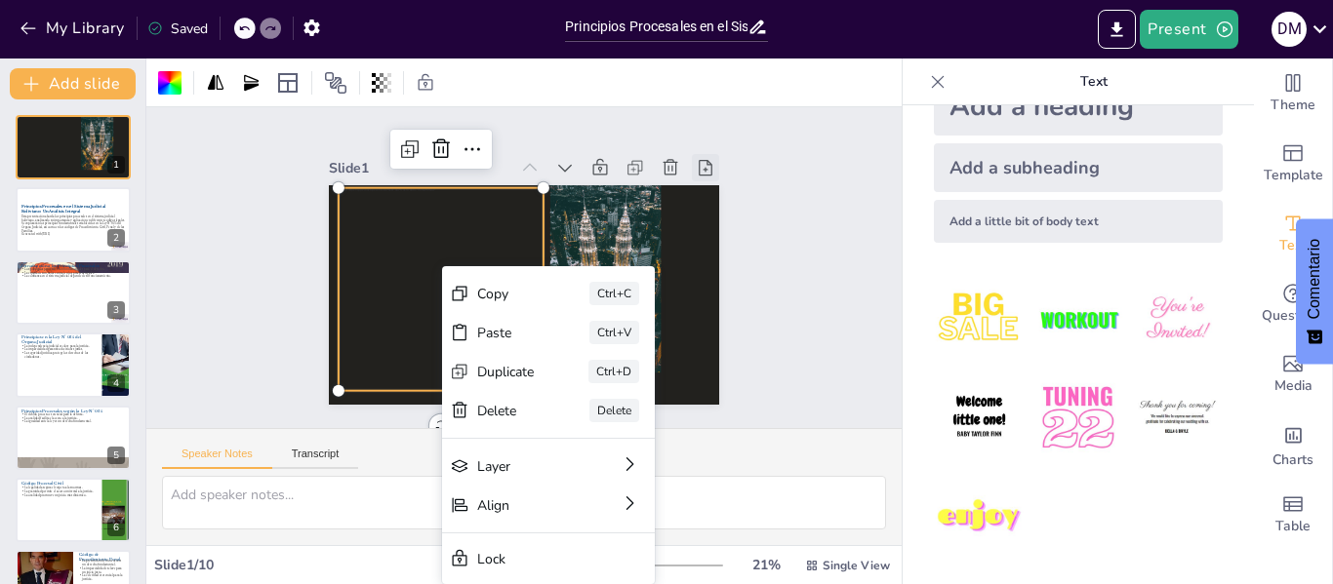
click at [704, 177] on icon at bounding box center [714, 187] width 21 height 21
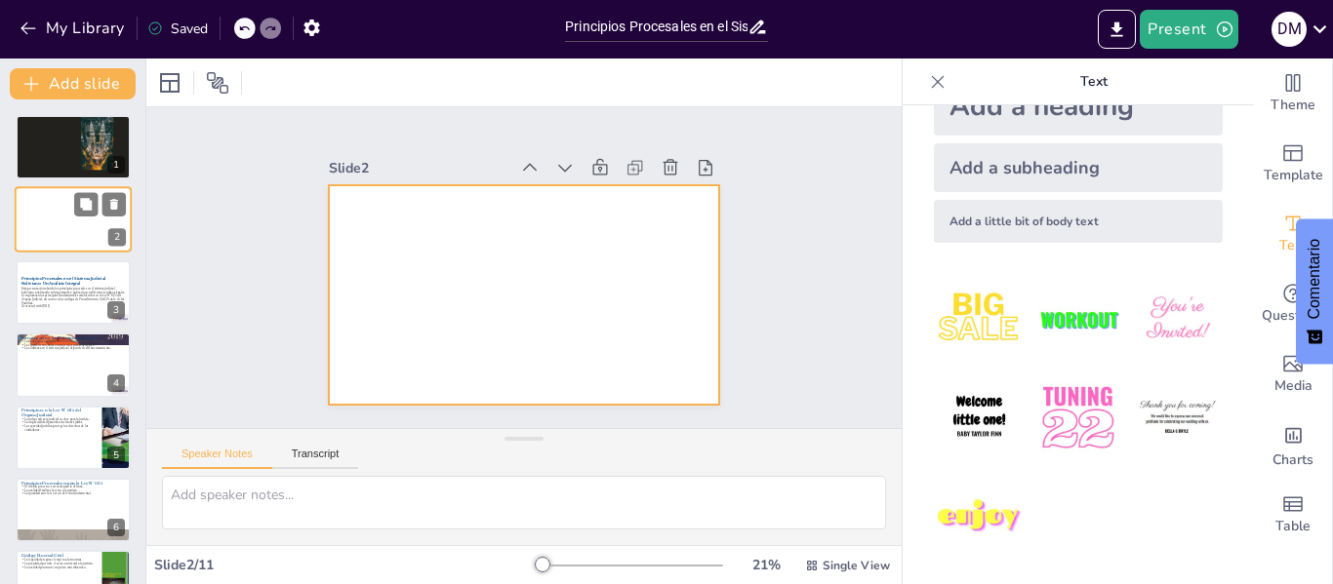
click at [70, 219] on div at bounding box center [73, 220] width 117 height 66
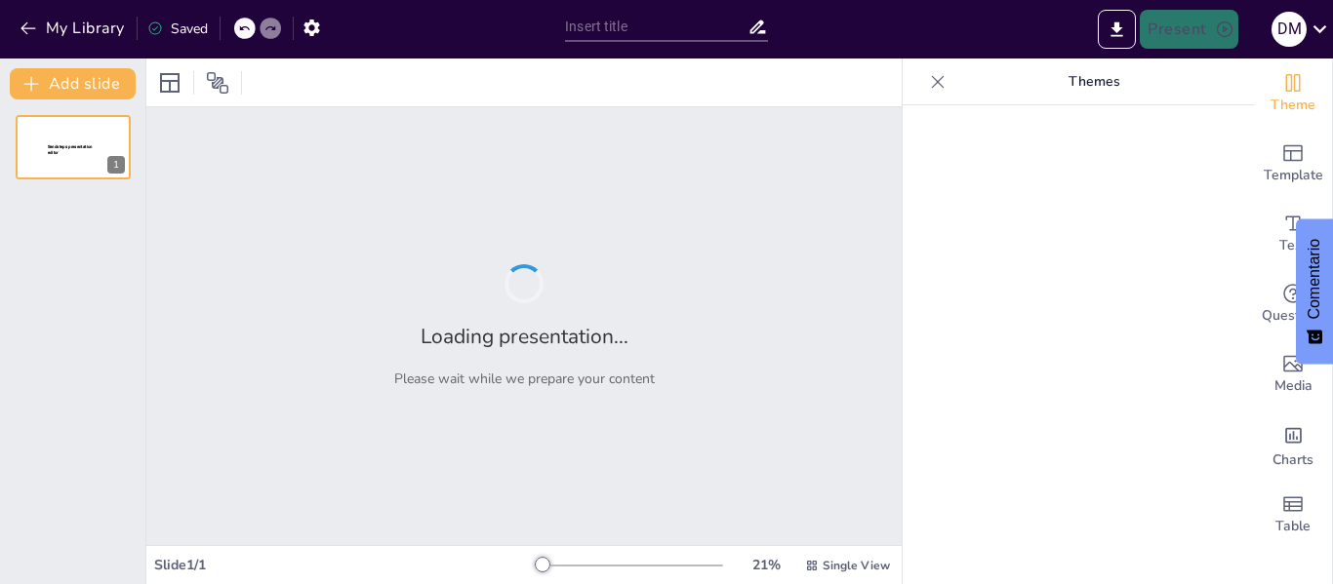
type input "New Sendsteps"
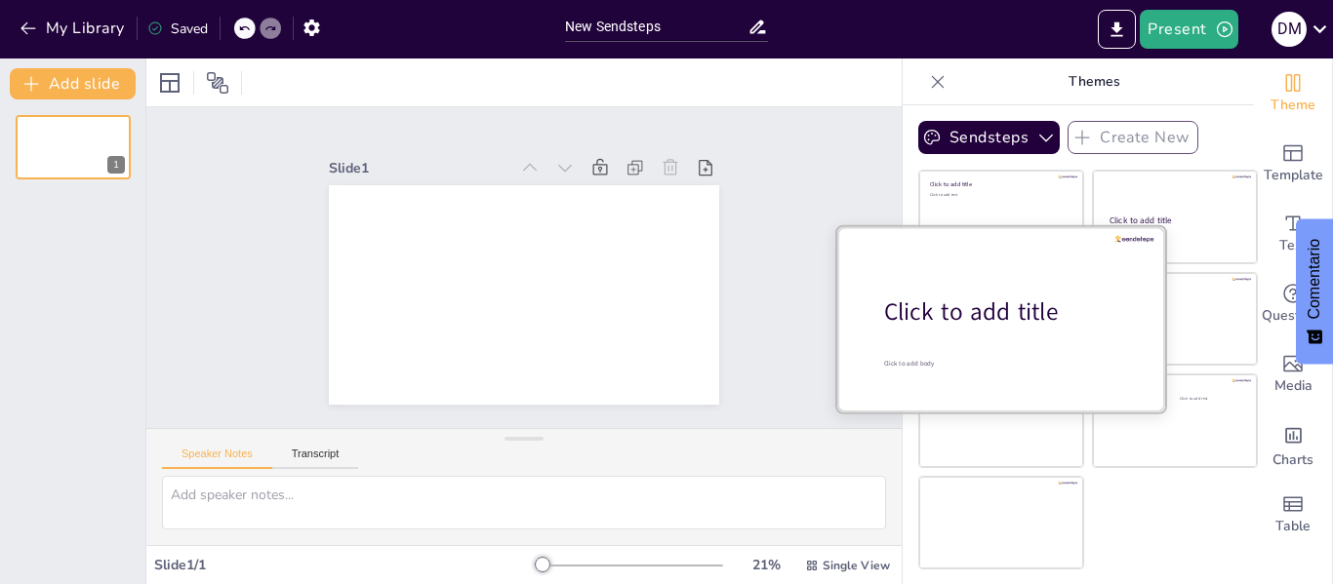
click at [973, 333] on div at bounding box center [1001, 318] width 328 height 184
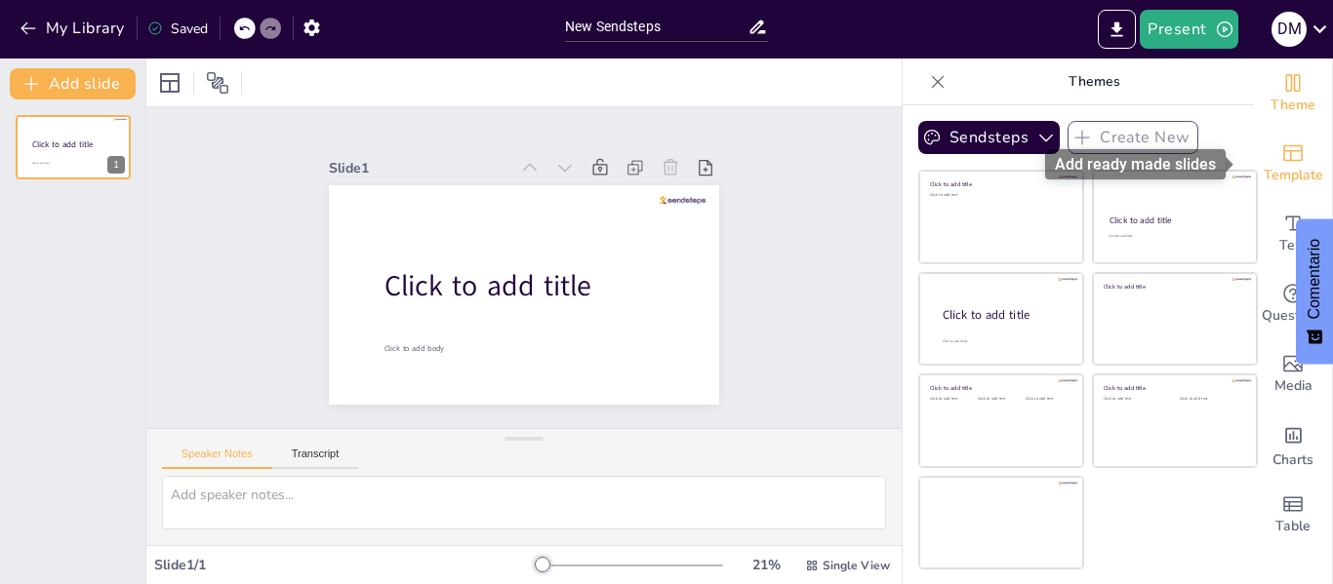
click at [1287, 167] on span "Template" at bounding box center [1293, 175] width 60 height 21
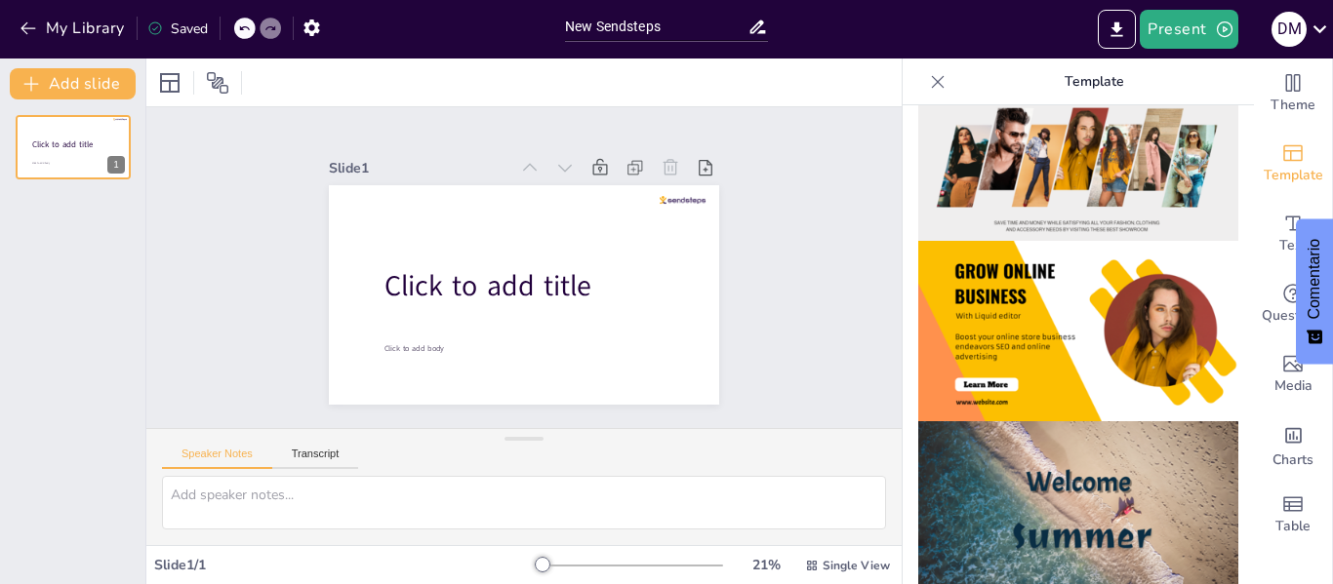
scroll to position [488, 0]
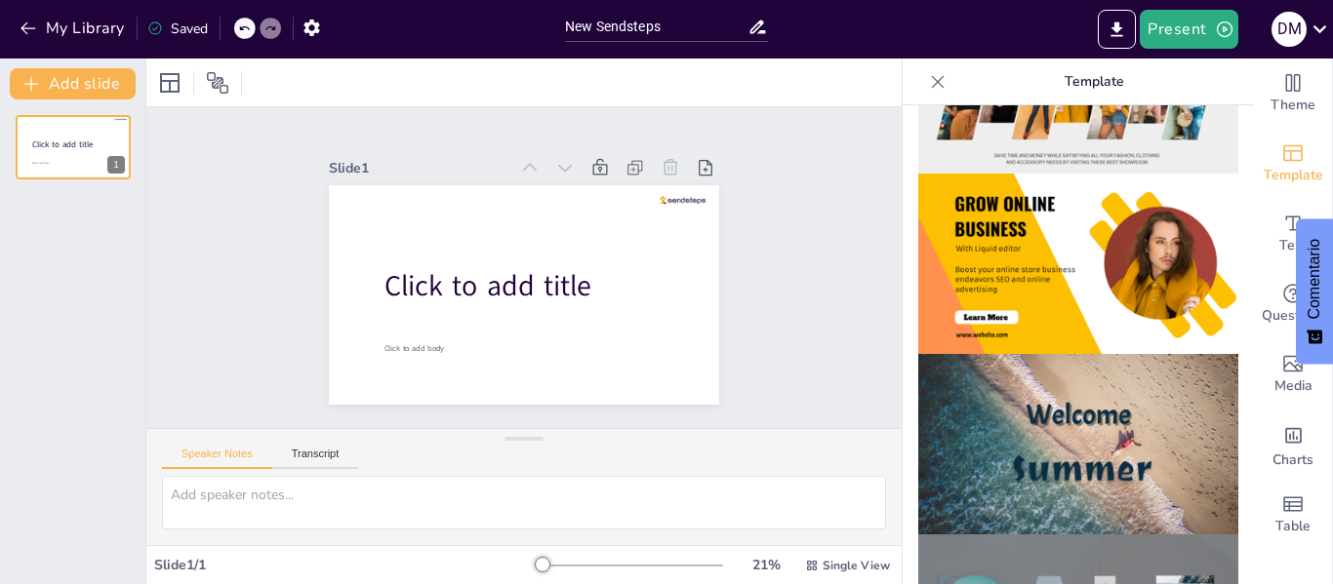
click at [1125, 403] on img at bounding box center [1078, 444] width 320 height 180
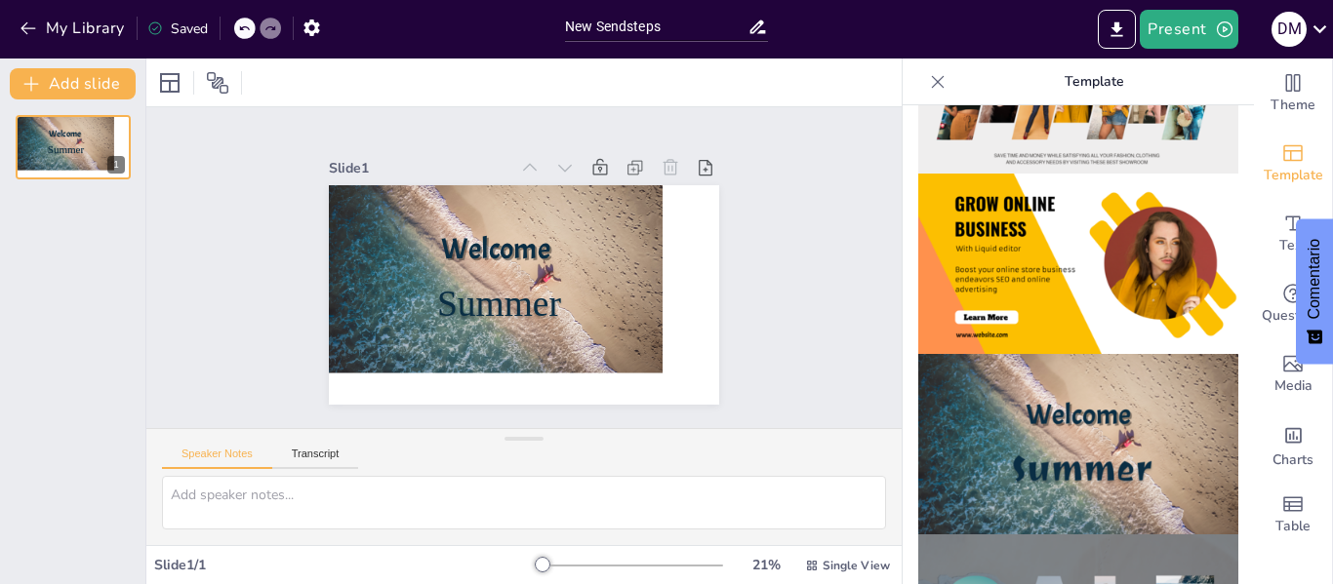
scroll to position [585, 0]
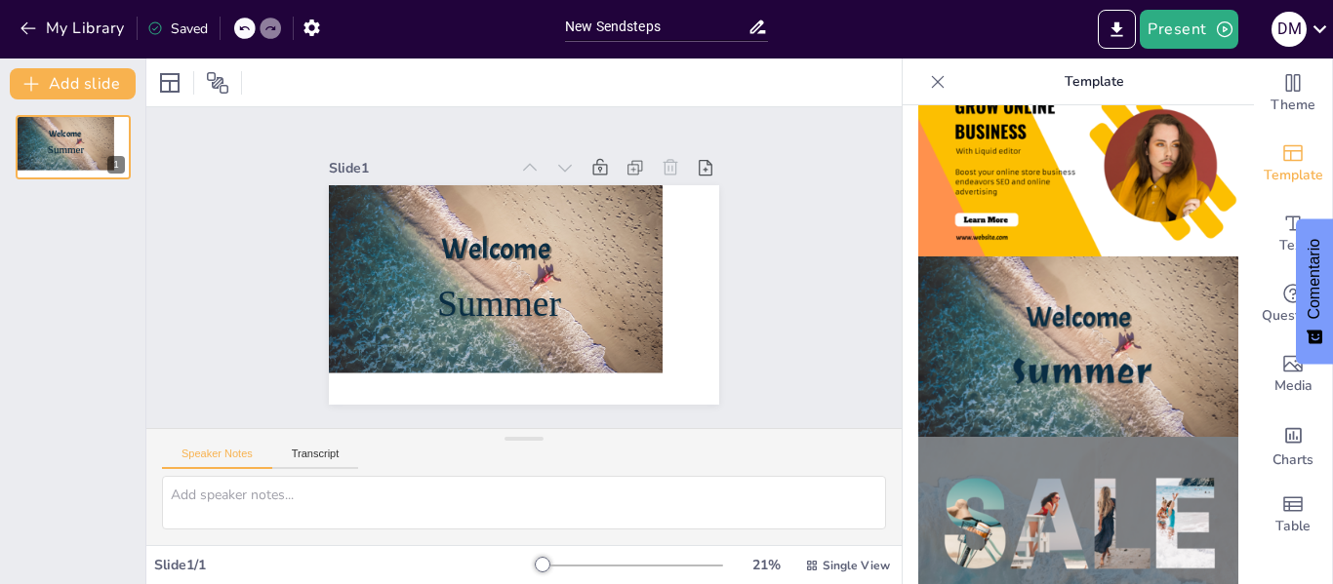
click at [1116, 485] on img at bounding box center [1078, 527] width 320 height 180
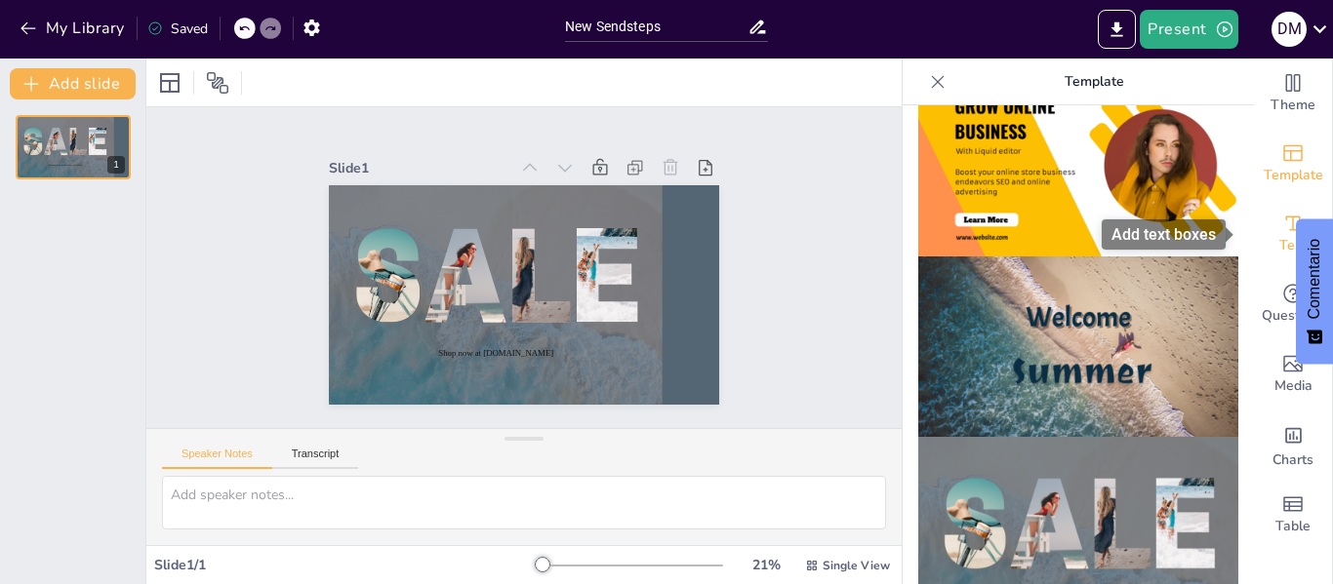
click at [1279, 235] on span "Text" at bounding box center [1292, 245] width 27 height 21
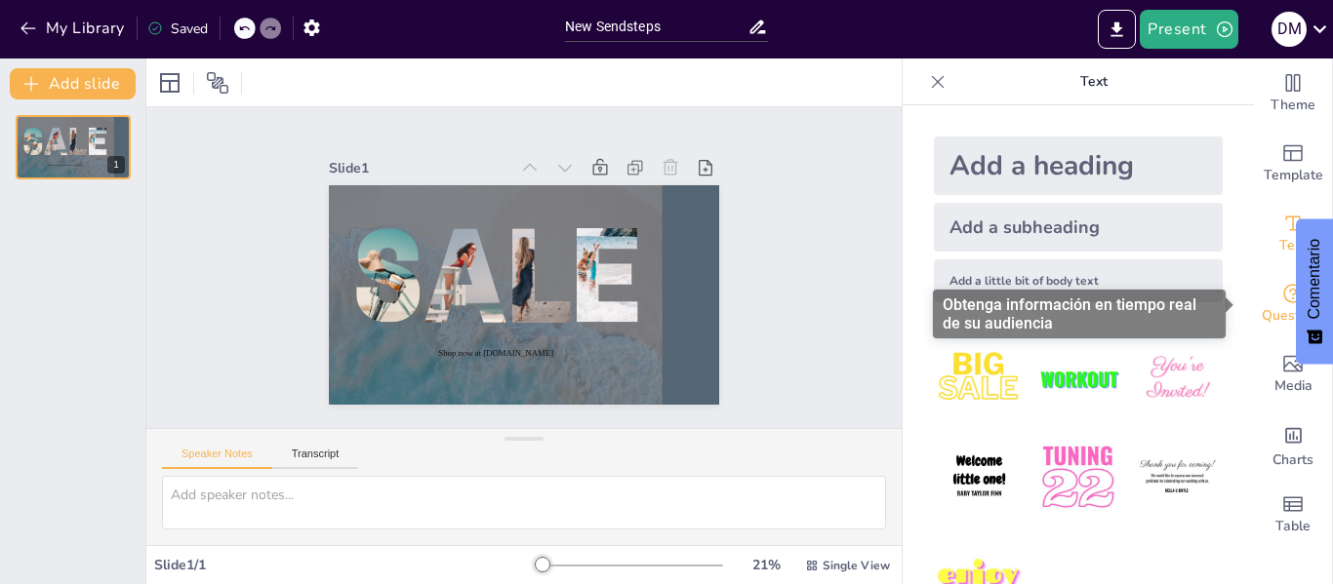
click at [1281, 301] on icon "Get real-time input from your audience" at bounding box center [1292, 293] width 23 height 23
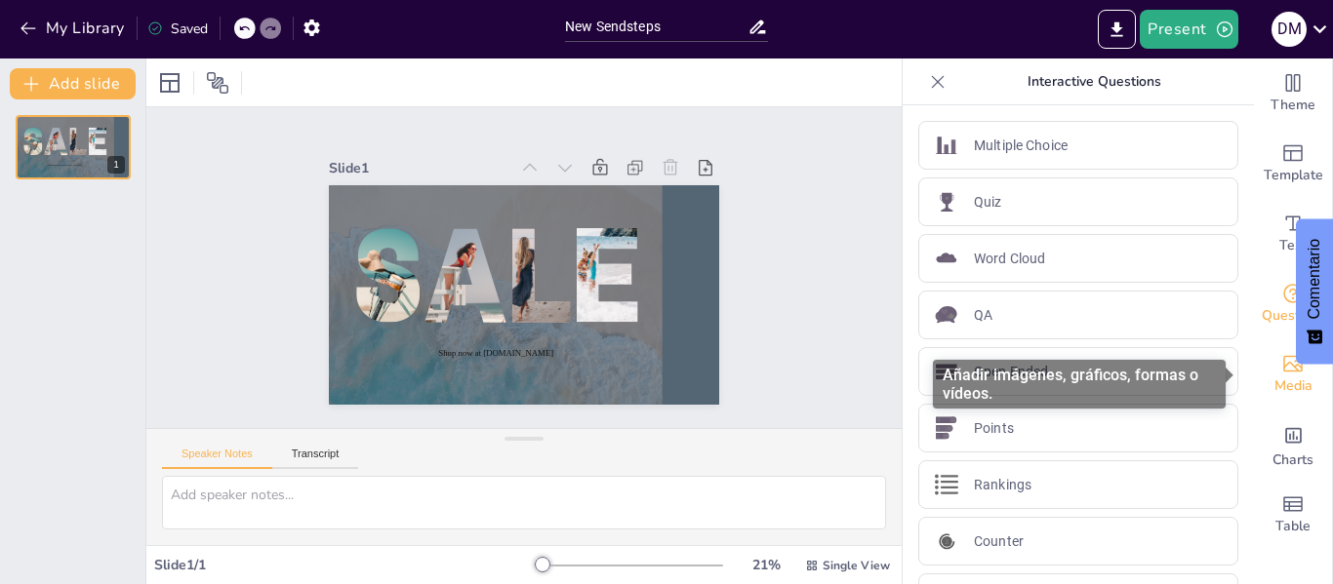
click at [1274, 383] on span "Media" at bounding box center [1293, 386] width 38 height 21
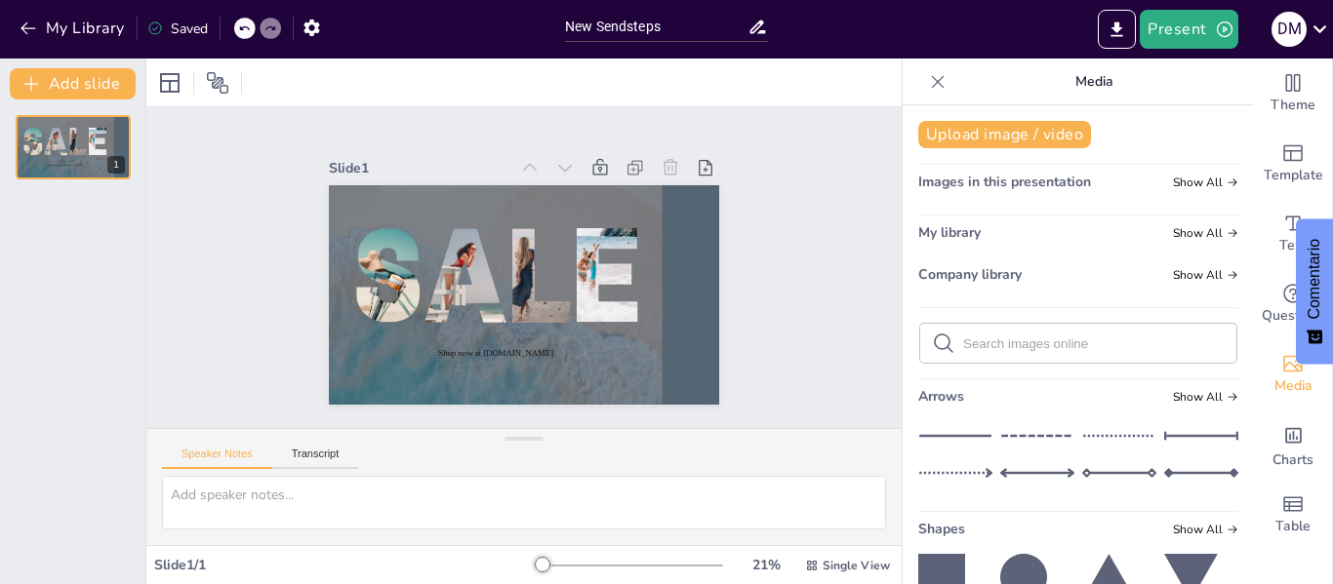
click at [1112, 339] on input "text" at bounding box center [1093, 344] width 261 height 15
type input "DERECHO"
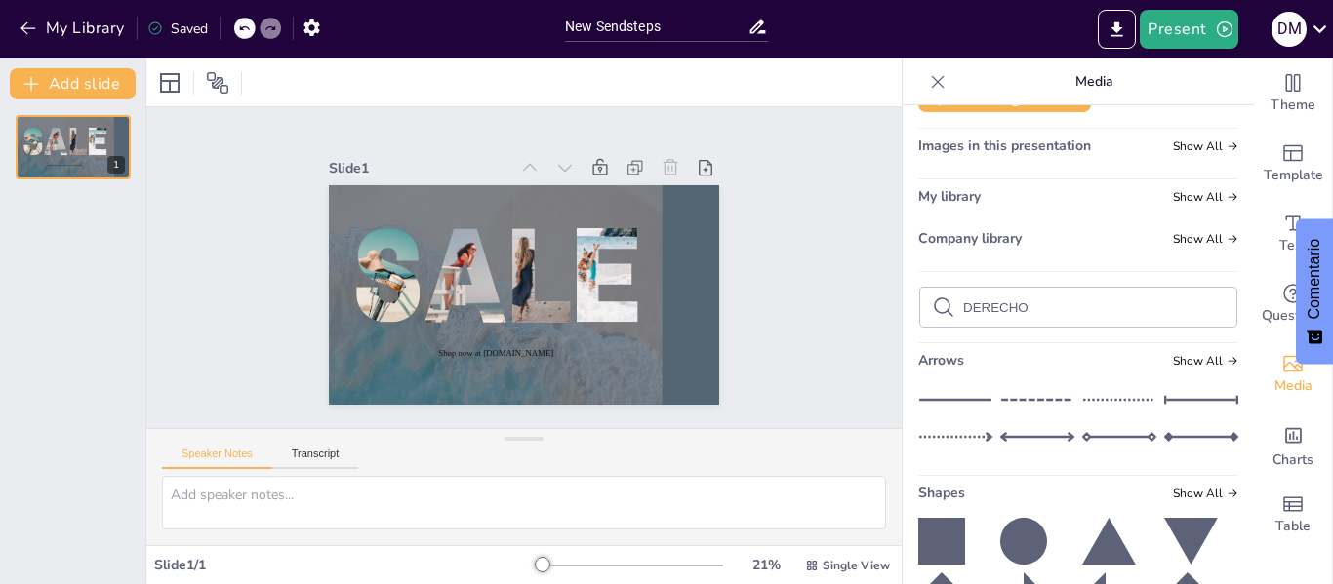
scroll to position [98, 0]
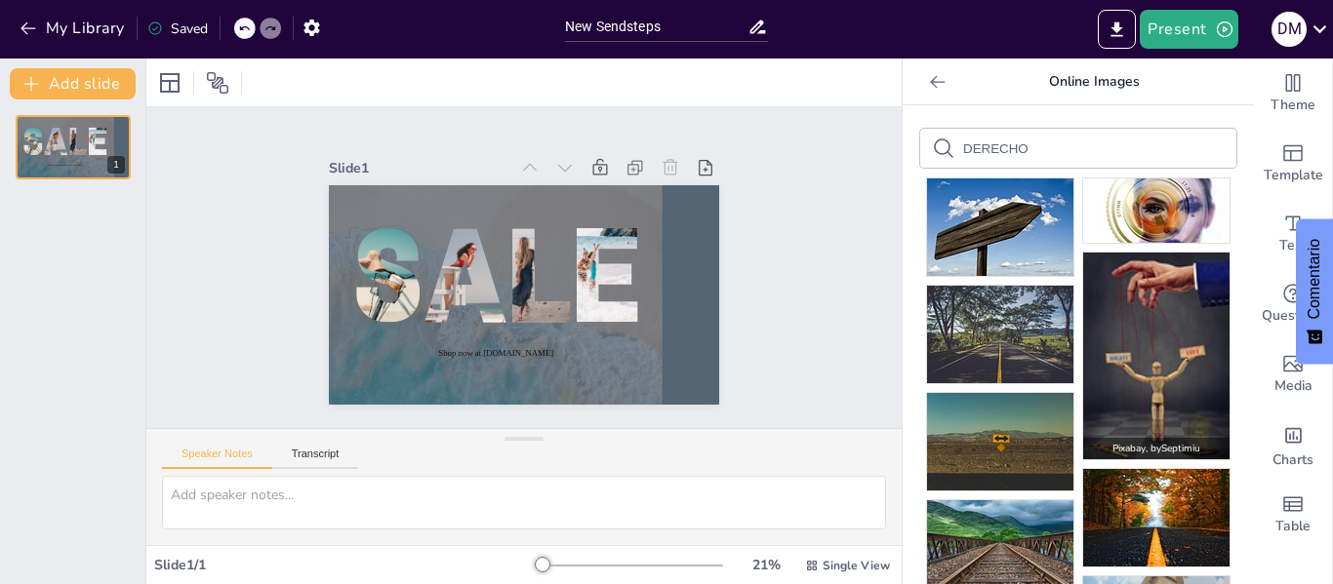
click at [1155, 345] on img at bounding box center [1156, 356] width 146 height 207
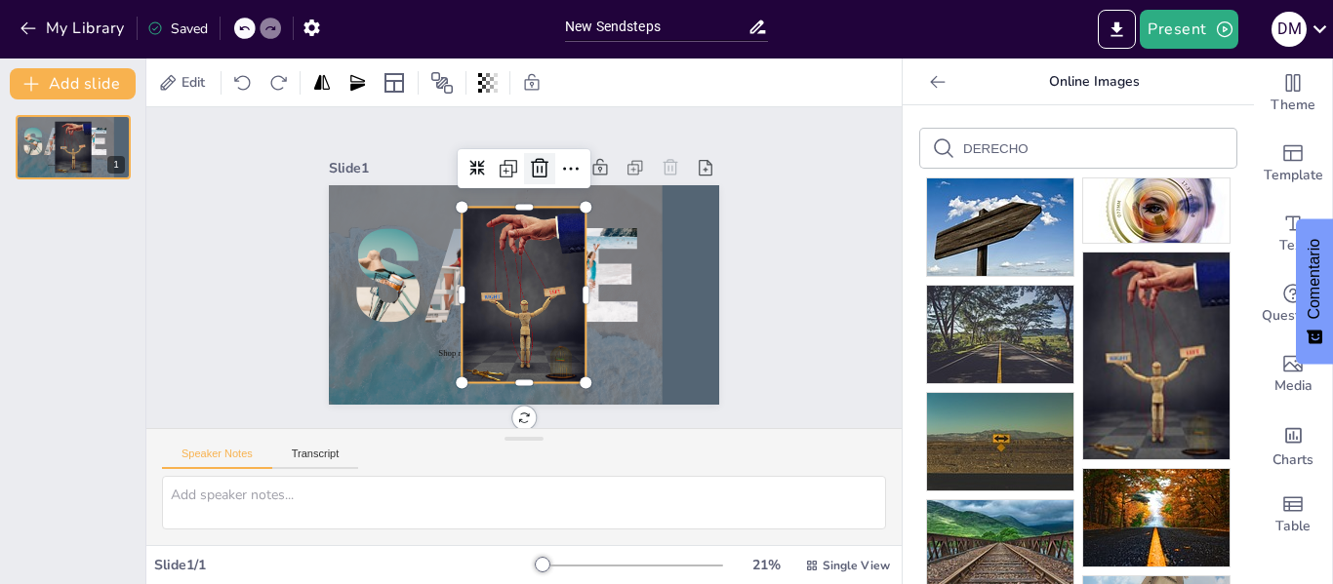
click at [558, 166] on icon at bounding box center [569, 177] width 22 height 23
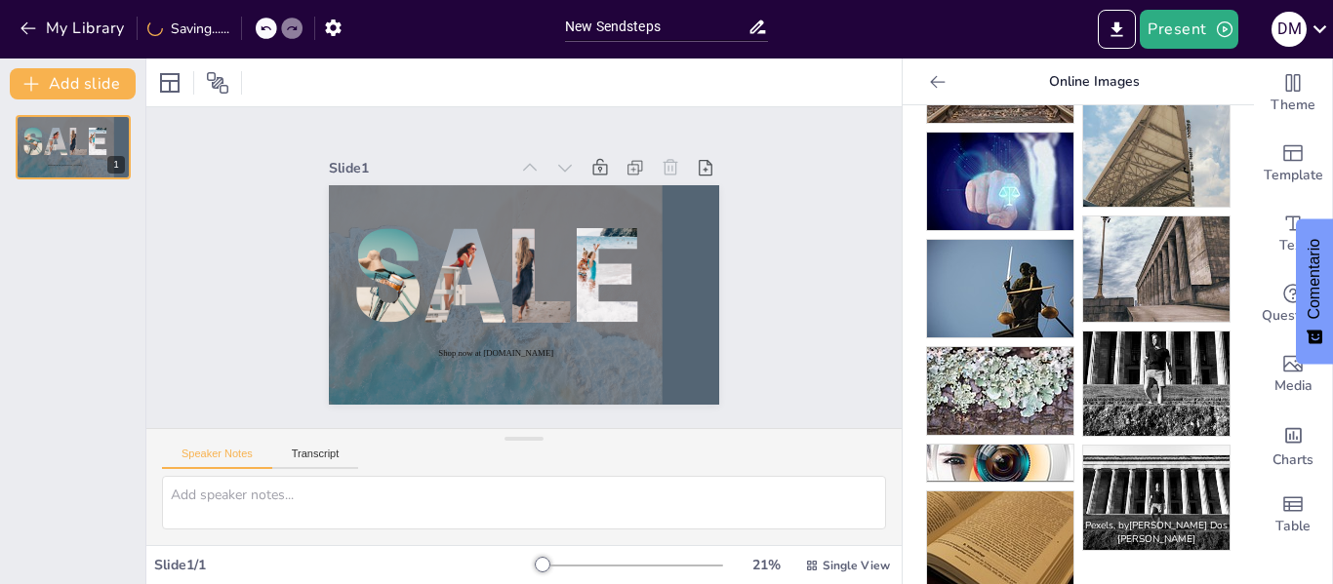
scroll to position [476, 0]
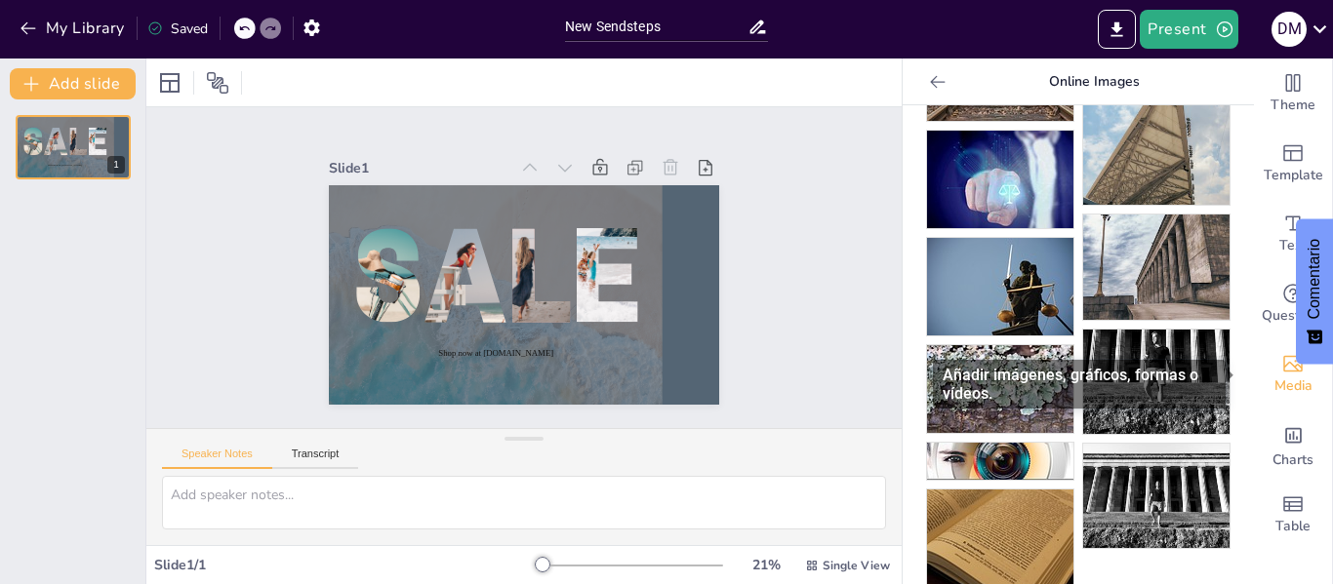
click at [1284, 374] on icon "Add images, graphics, shapes or video" at bounding box center [1292, 363] width 23 height 23
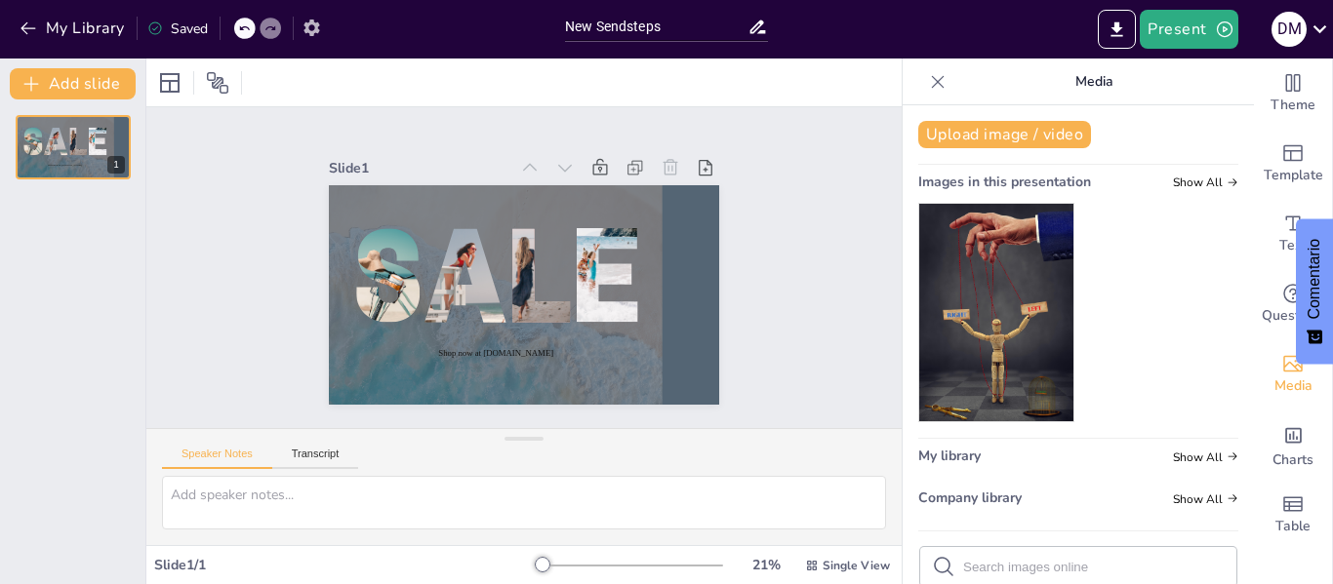
click at [313, 34] on icon "button" at bounding box center [311, 28] width 16 height 17
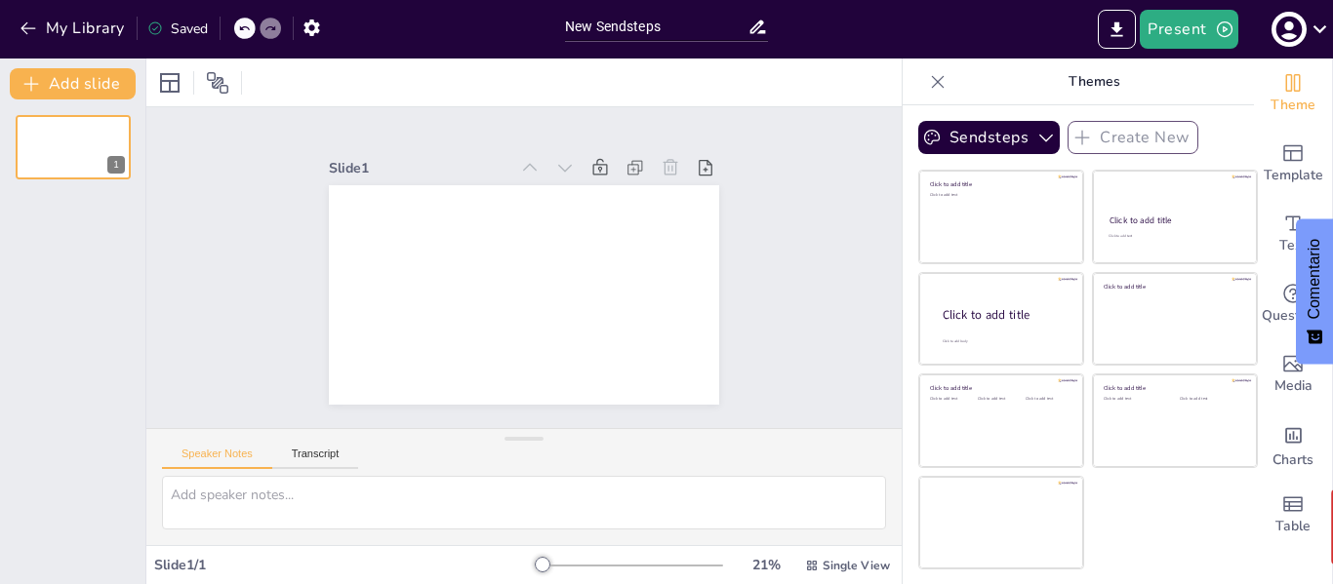
click at [1316, 342] on icon "Comentarios - Mostrar encuesta" at bounding box center [1314, 338] width 16 height 14
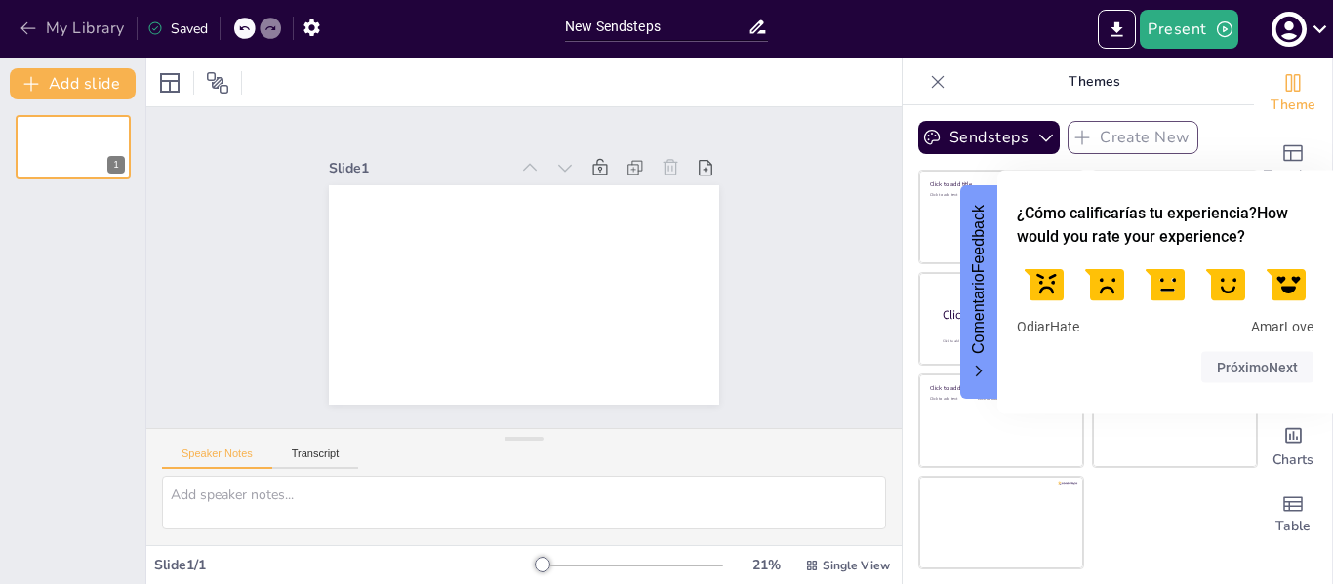
click at [20, 27] on icon "button" at bounding box center [29, 29] width 20 height 20
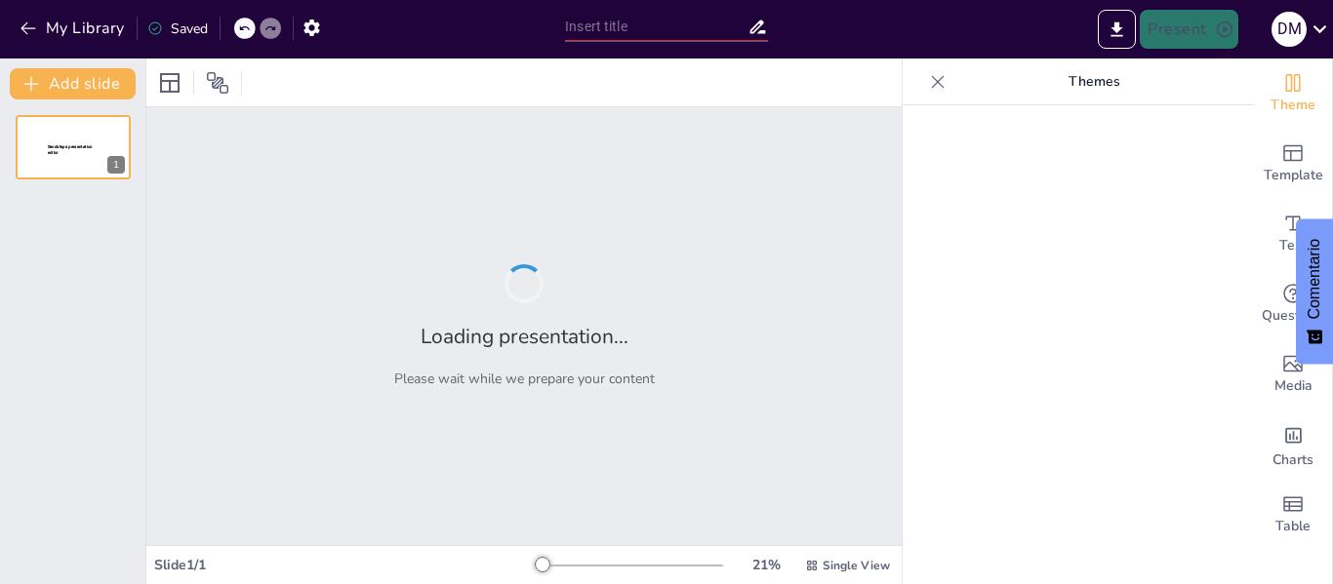
type input "Principios Procesales en el Sistema Judicial Boliviano: Un Análisis Comparativo"
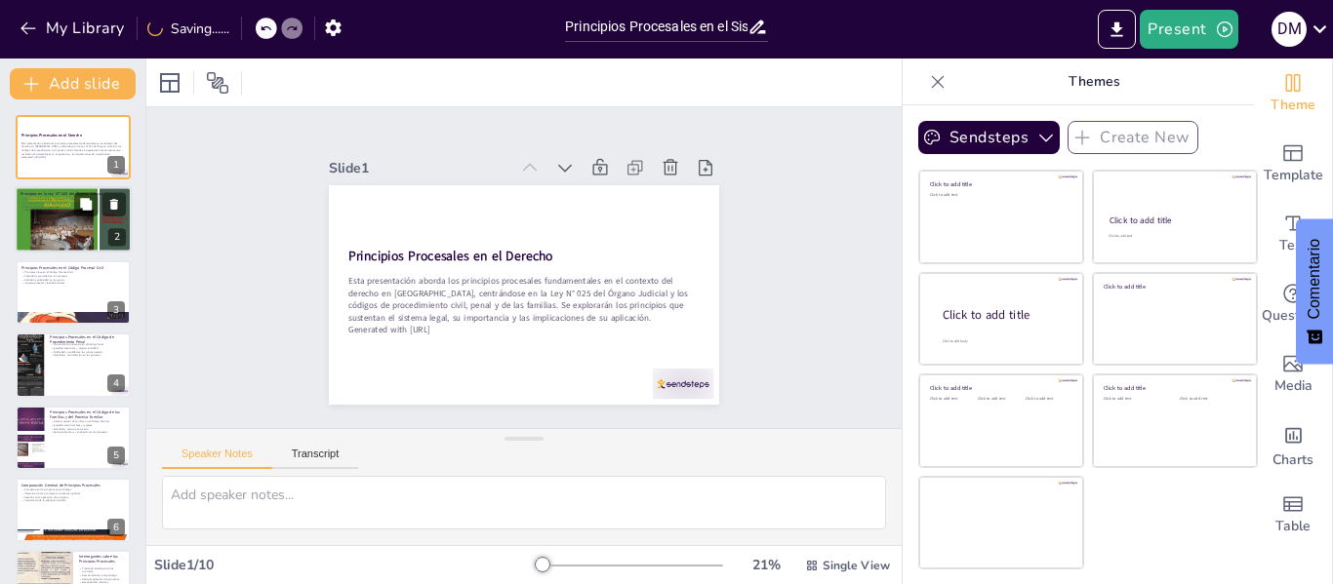
checkbox input "true"
click at [61, 195] on p "Principios en la Ley N.º 025 del Órgano Judicial" at bounding box center [72, 195] width 105 height 6
type textarea "Lor ipsumdolor sitametconsec ad el Sed D.e 816 tem incididun utla etdolorema al…"
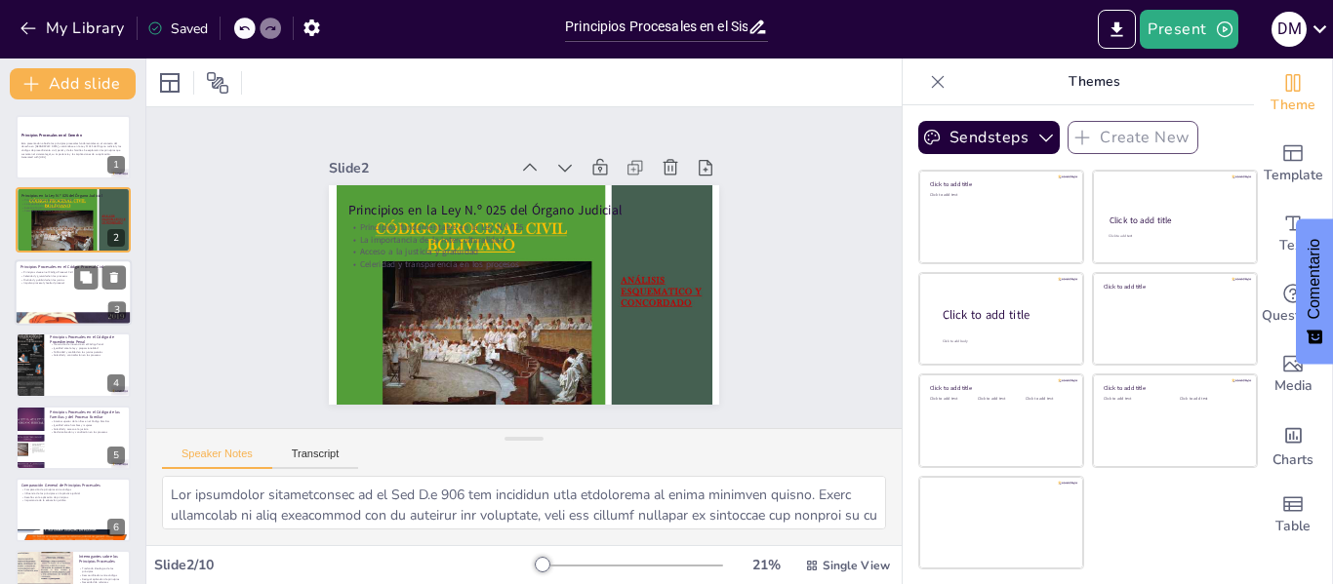
checkbox input "true"
click at [65, 298] on div at bounding box center [73, 293] width 117 height 66
type textarea "Lor ipsumdolor sitam co ad Elitse Doeiusmo Tempo inc utlaboreetdol magn aliquae…"
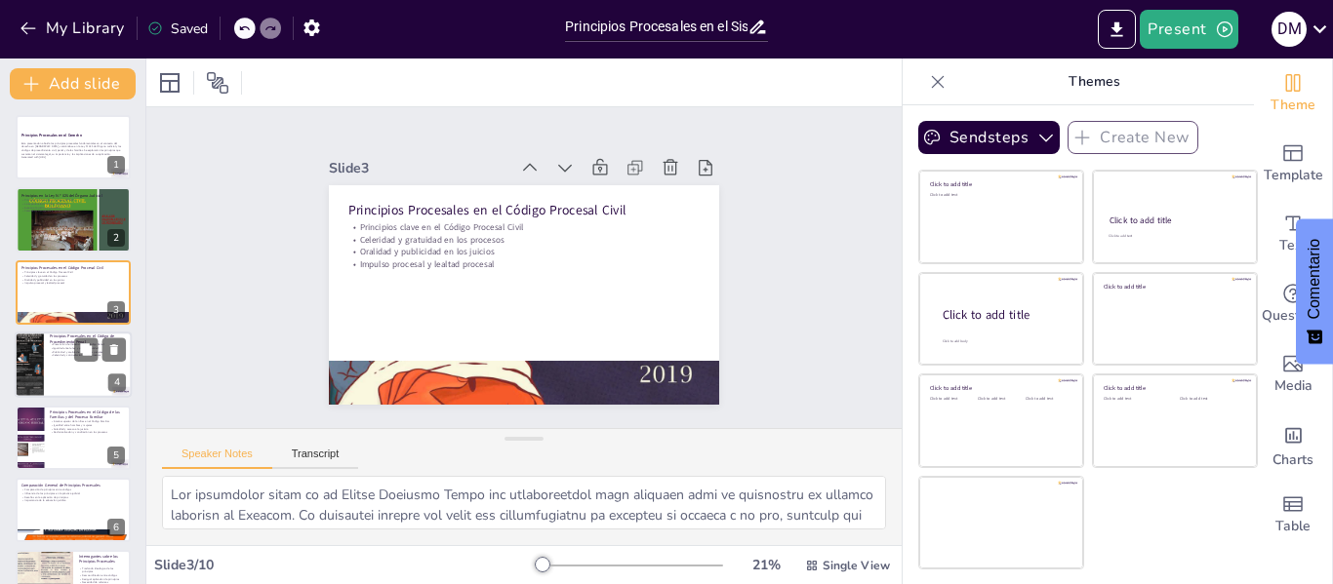
checkbox input "true"
click at [68, 360] on div at bounding box center [73, 365] width 117 height 66
type textarea "Lo ipsumdolor si ametconse ad el seddoeius temporin ut la etdolor magna. Aliq e…"
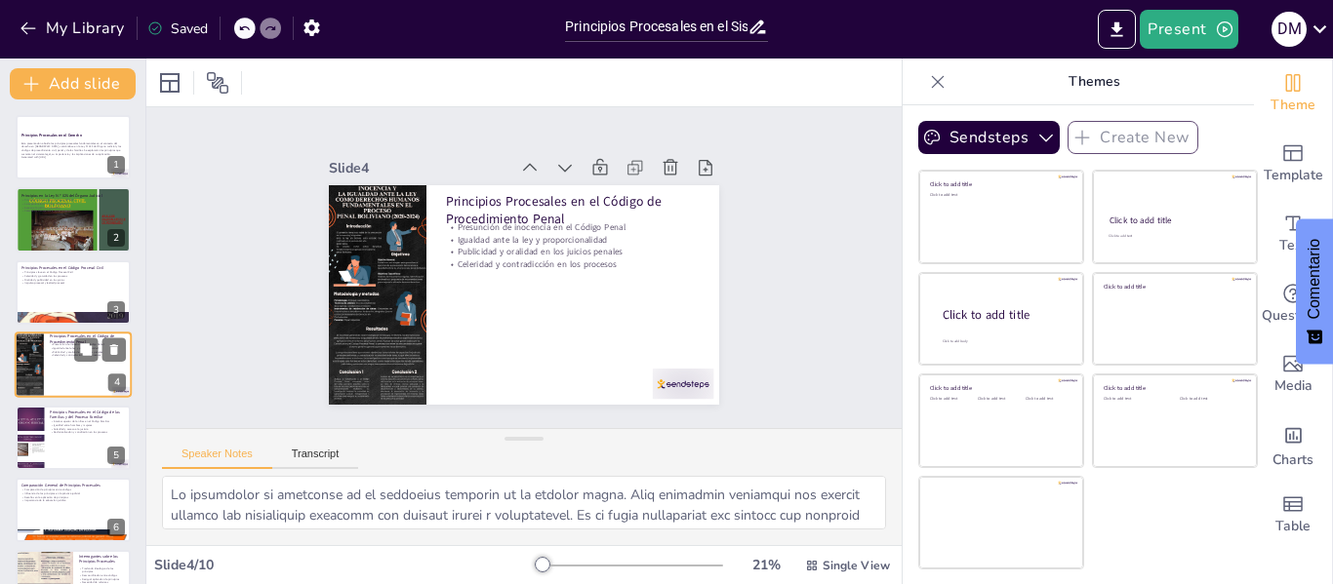
scroll to position [23, 0]
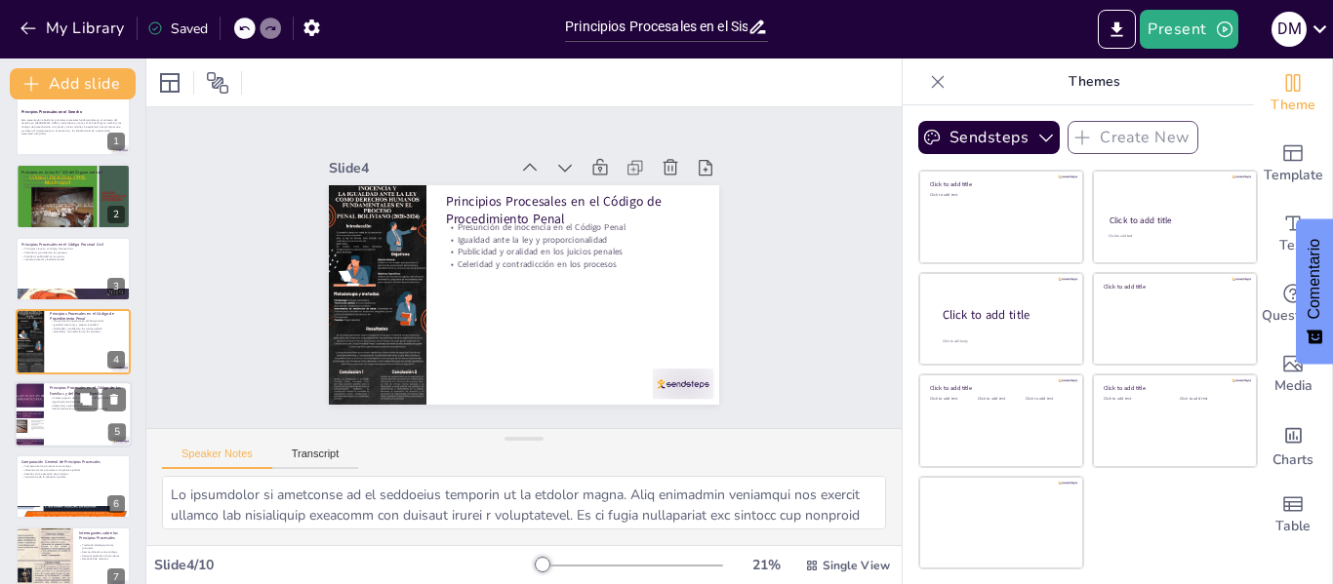
checkbox input "true"
click at [58, 409] on p "Desformalización y conciliación en los procesos" at bounding box center [88, 409] width 76 height 4
type textarea "Lo ipsumdo sitametc ad el seddo ei te incididun utlaboreetd ma al Enimad mi ven…"
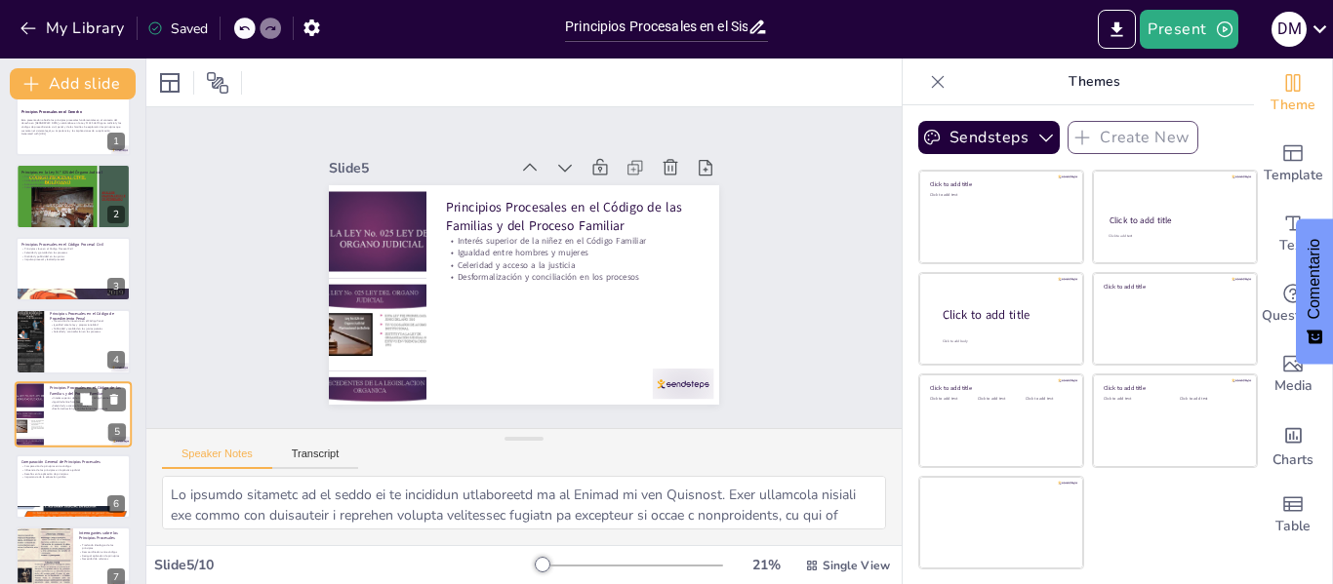
scroll to position [96, 0]
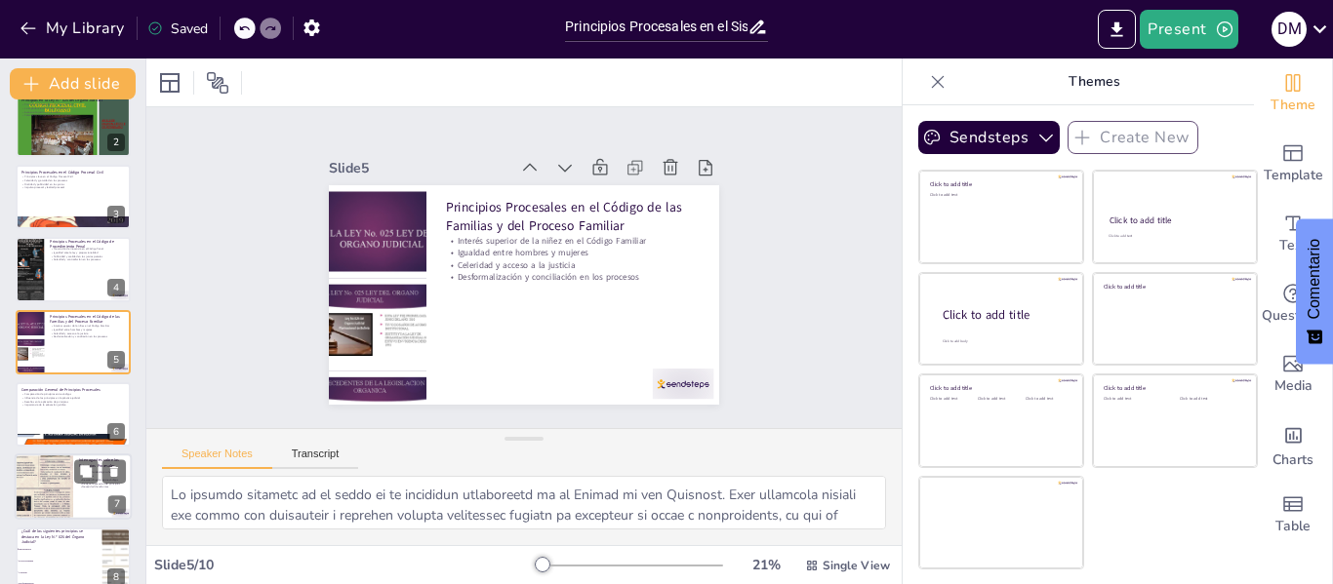
checkbox input "true"
click at [65, 485] on div at bounding box center [44, 487] width 59 height 146
type textarea "Lo ipsumdolo sitametcon ad eli seddoeiusm temporinci ut laboree dolo magnaali e…"
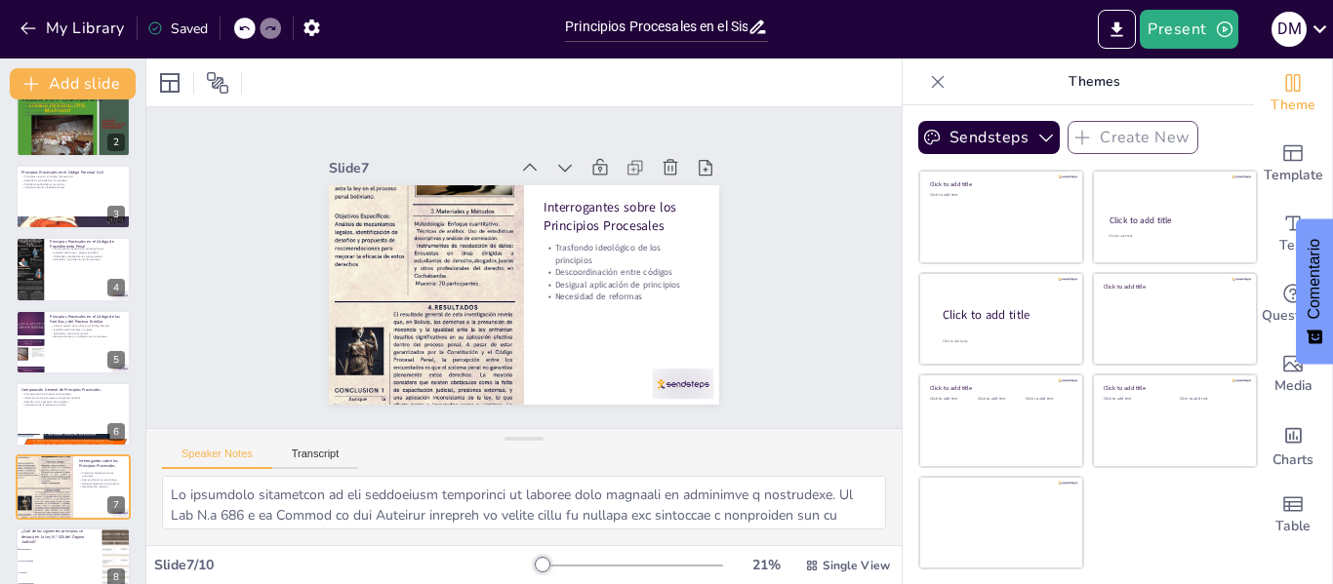
scroll to position [241, 0]
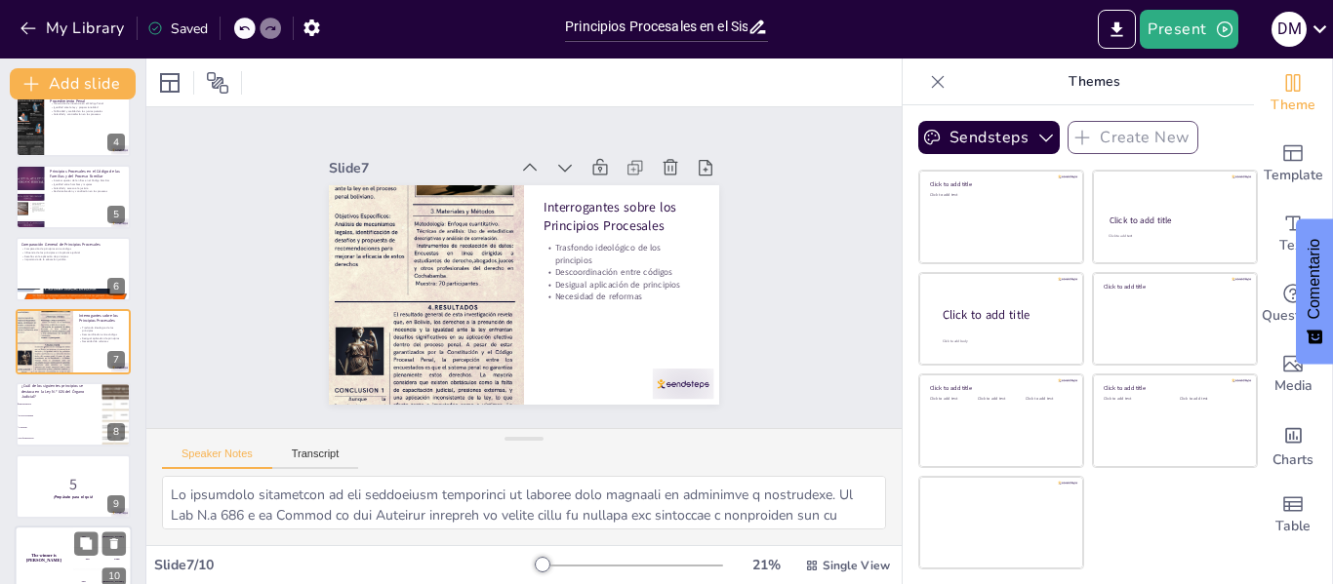
checkbox input "true"
click at [73, 540] on div "100 [PERSON_NAME]" at bounding box center [102, 537] width 59 height 21
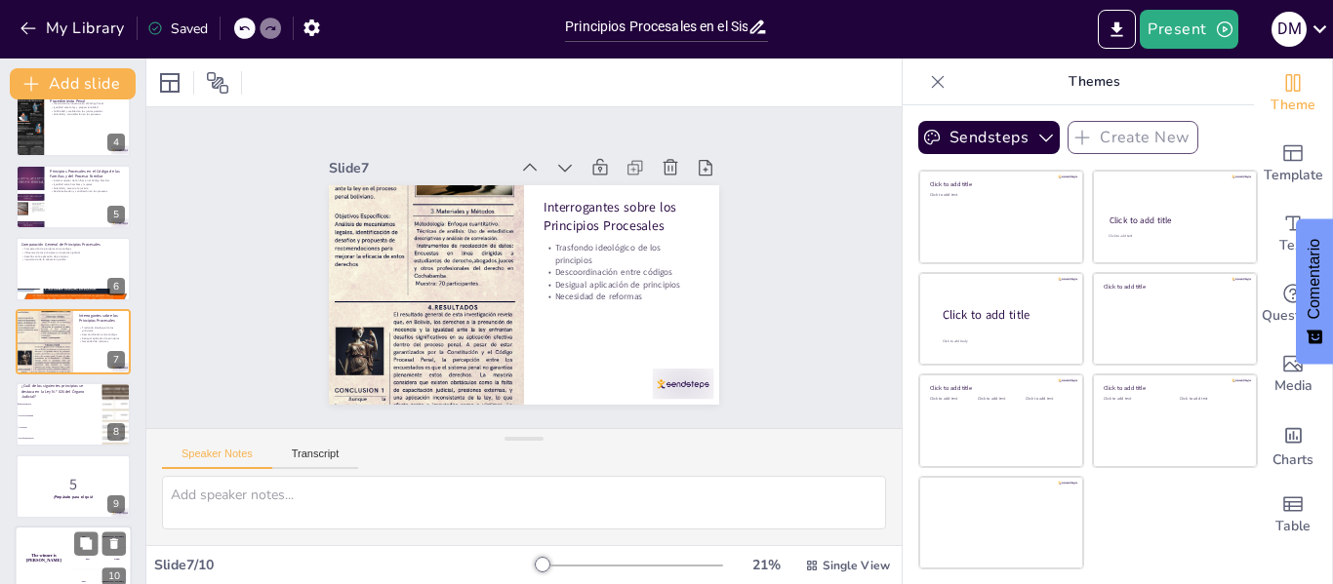
scroll to position [264, 0]
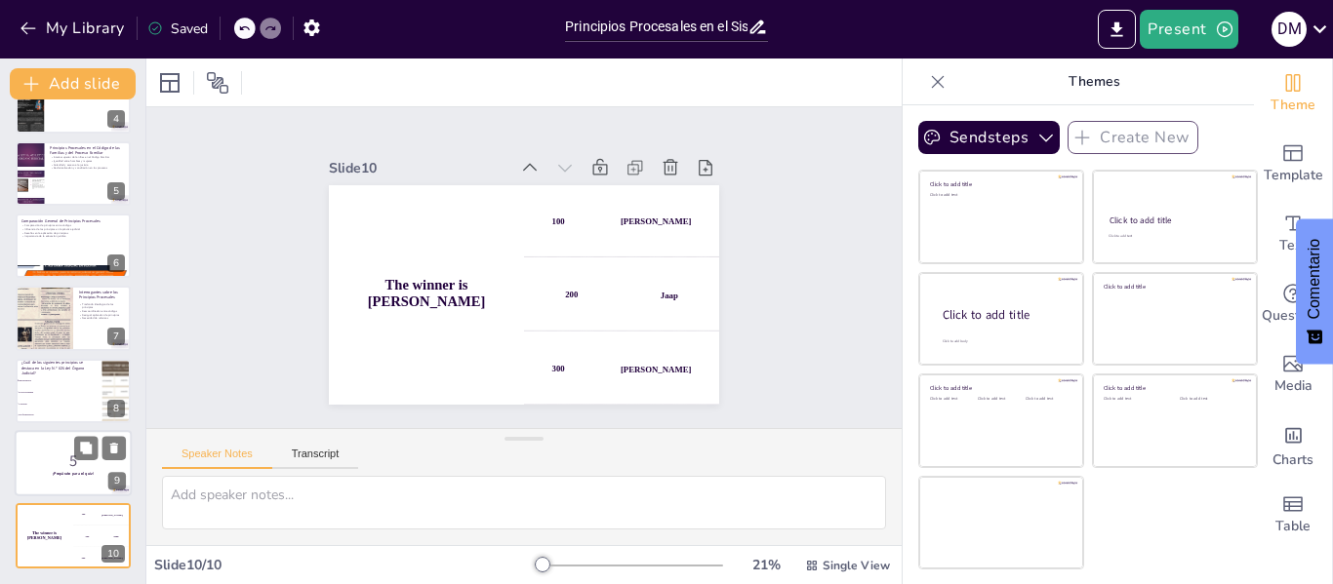
click at [67, 463] on p "5" at bounding box center [72, 461] width 105 height 21
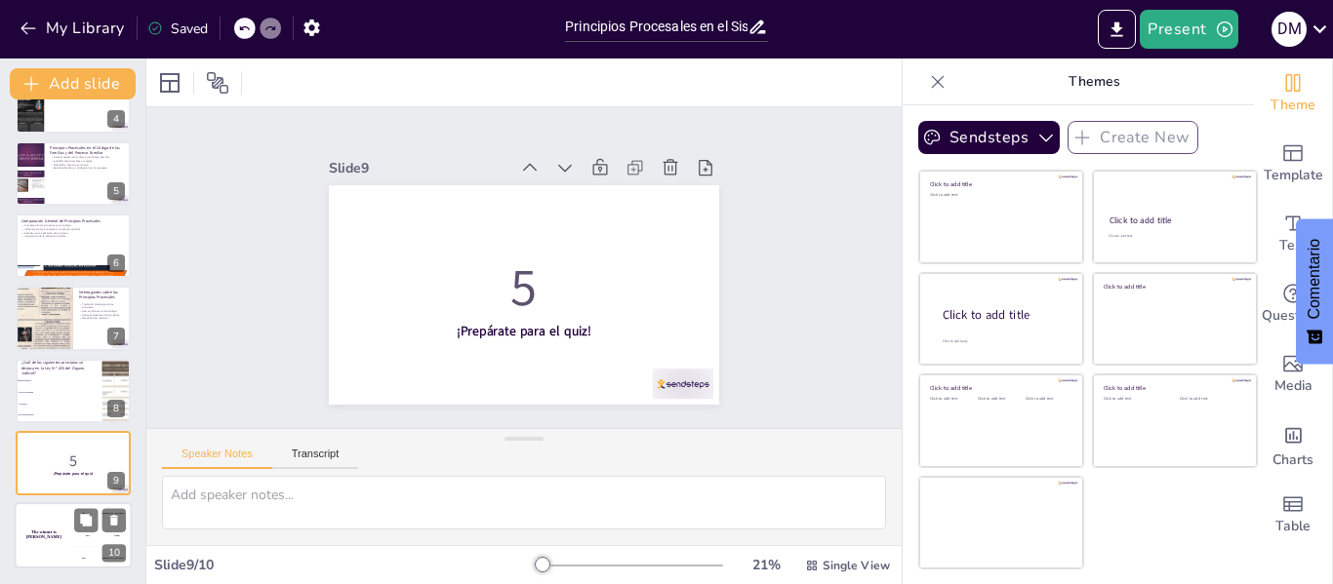
click at [63, 539] on div "The winner is [PERSON_NAME]" at bounding box center [44, 536] width 59 height 66
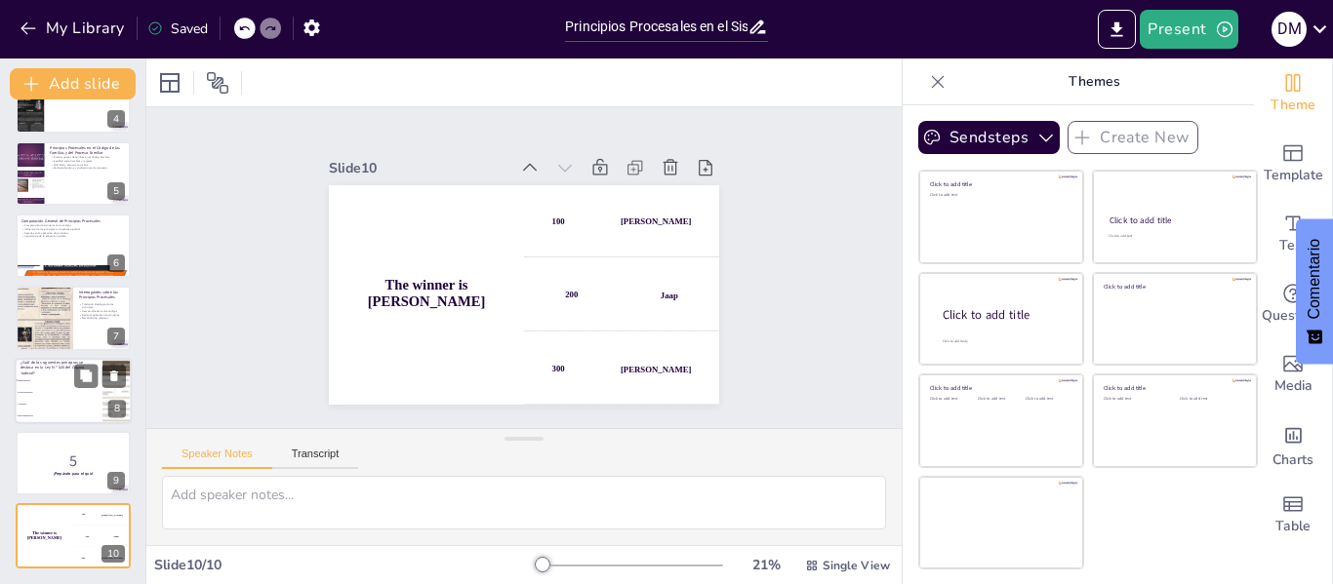
checkbox input "true"
click at [49, 393] on span "Proporcionalidad" at bounding box center [60, 392] width 84 height 3
type textarea "La respuesta correcta es "Independencia". Este principio es fundamental en la L…"
checkbox input "true"
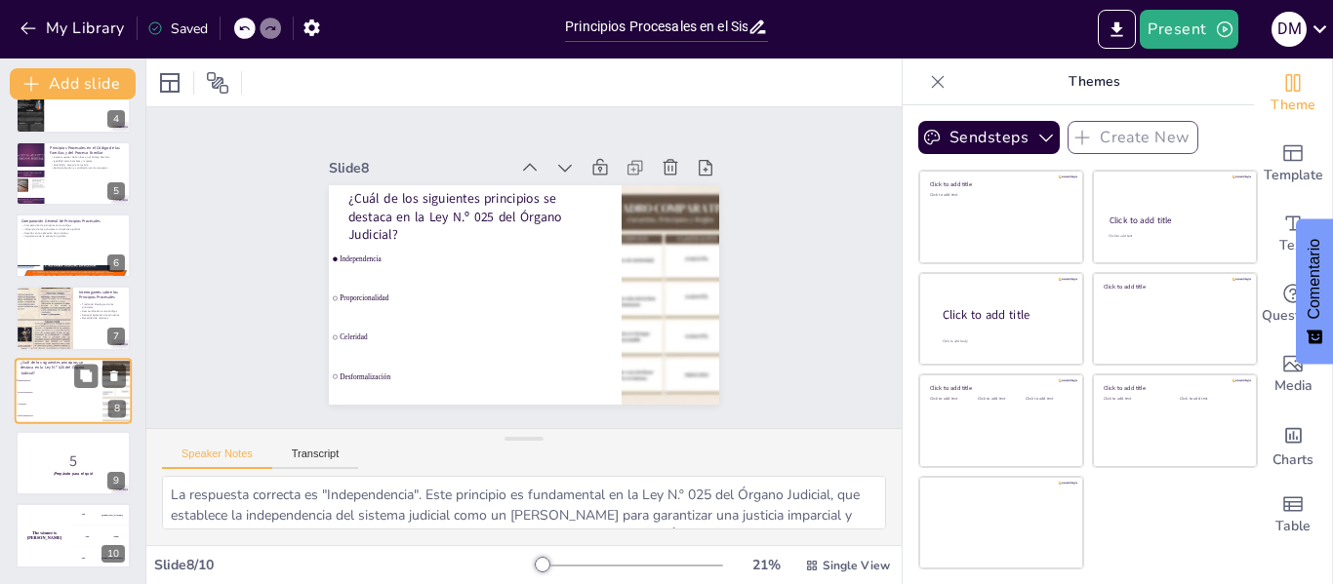
checkbox input "true"
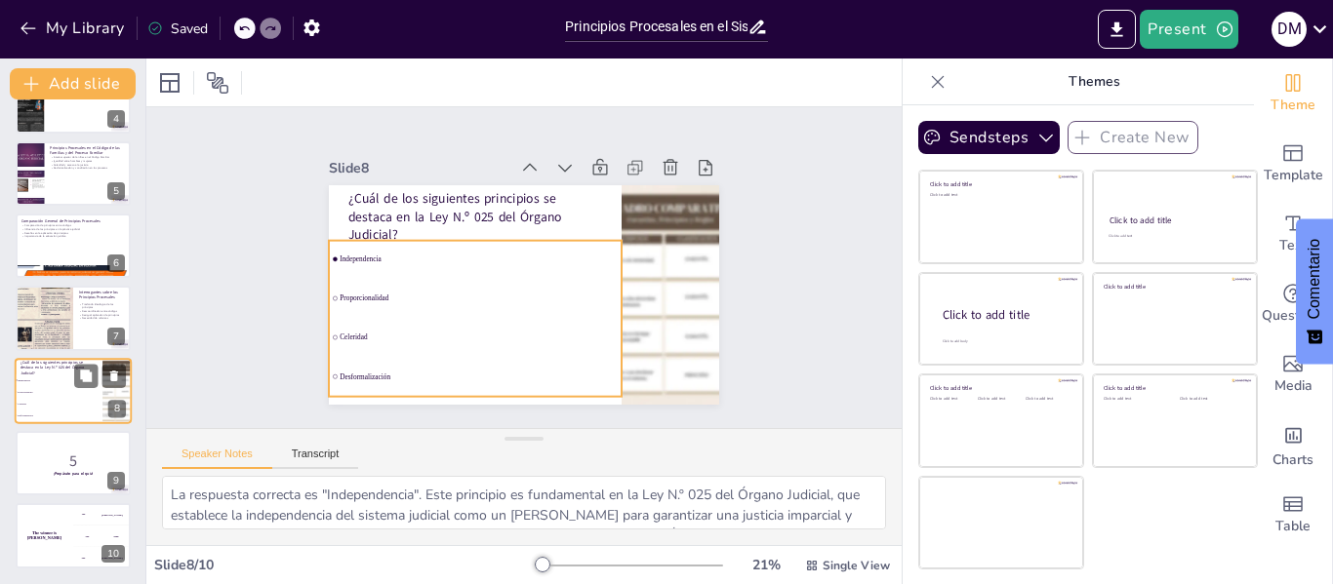
checkbox input "true"
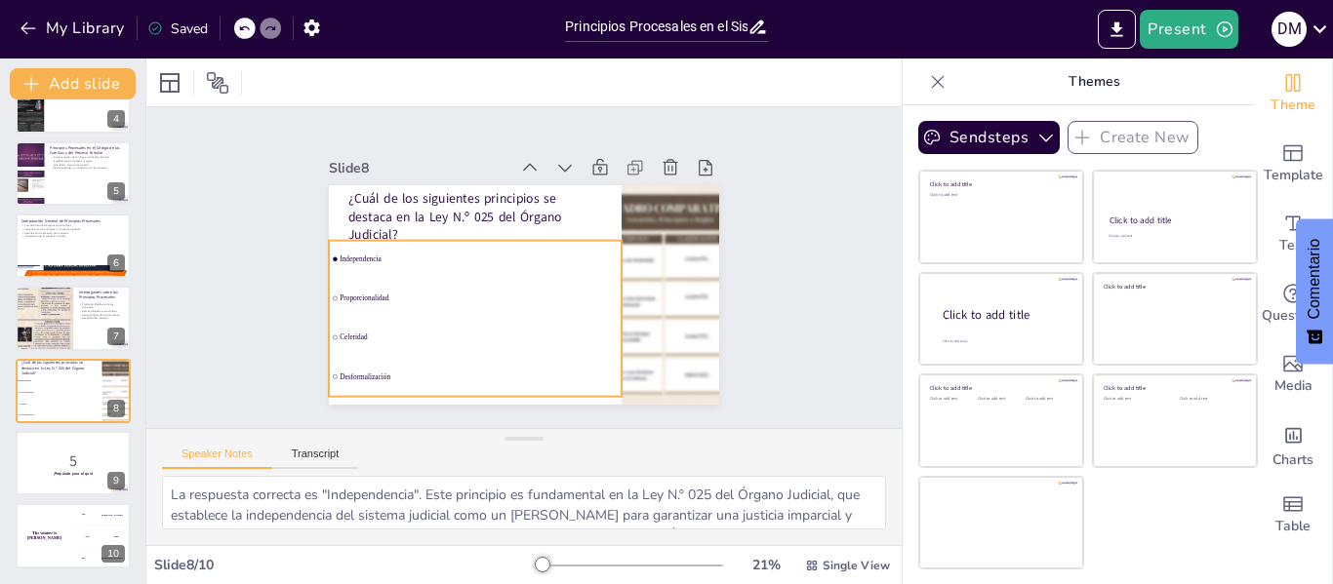
checkbox input "true"
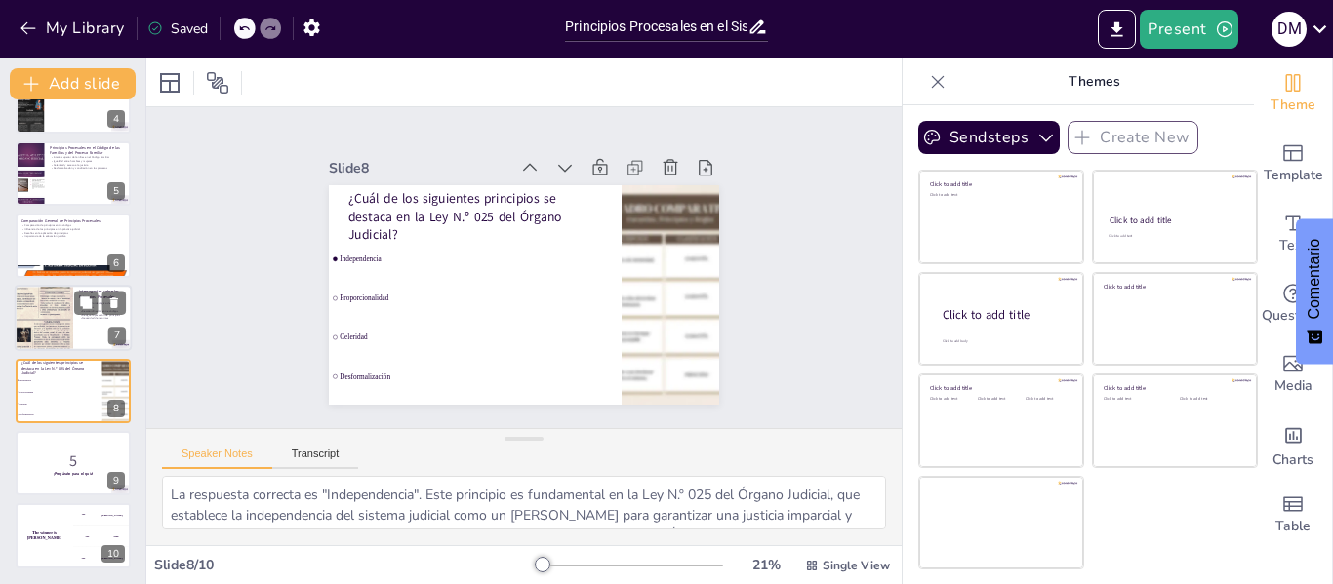
checkbox input "true"
click at [51, 326] on div at bounding box center [44, 318] width 59 height 146
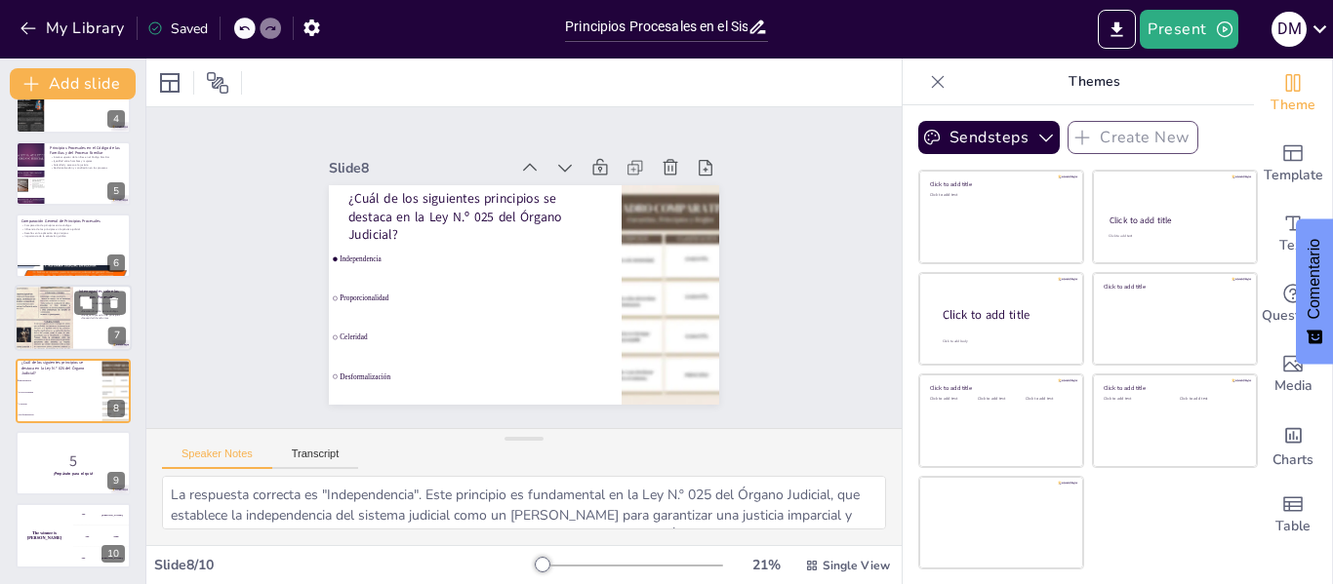
type textarea "Lo ipsumdolo sitametcon ad eli seddoeiusm temporinci ut laboree dolo magnaali e…"
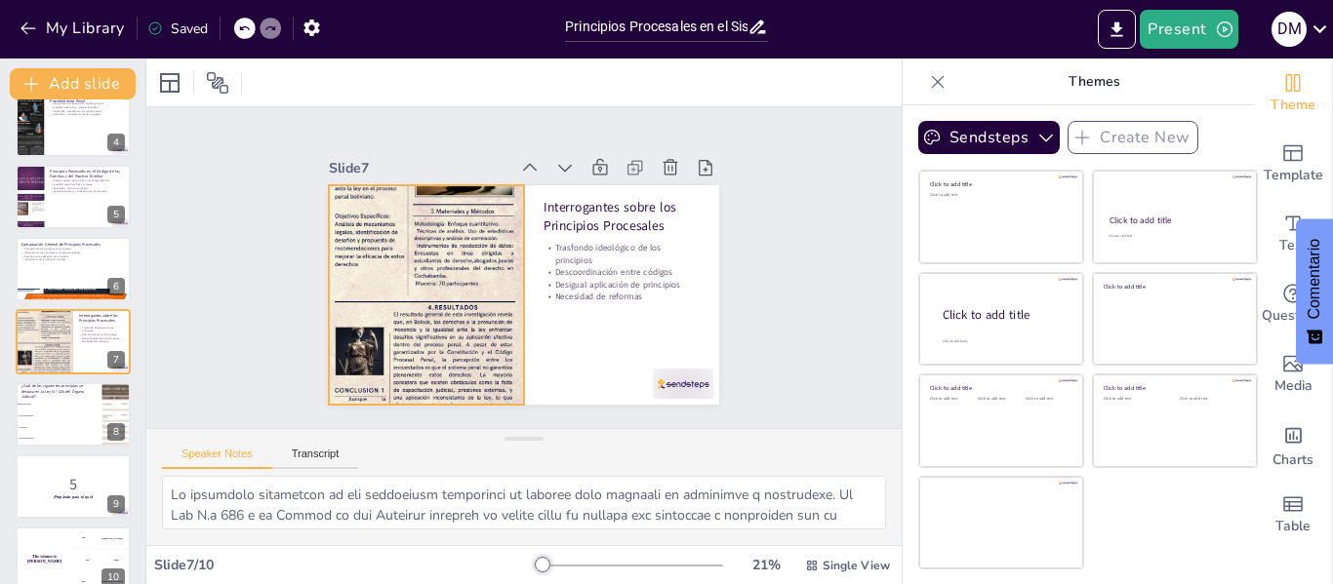
checkbox input "true"
